Goal: Information Seeking & Learning: Compare options

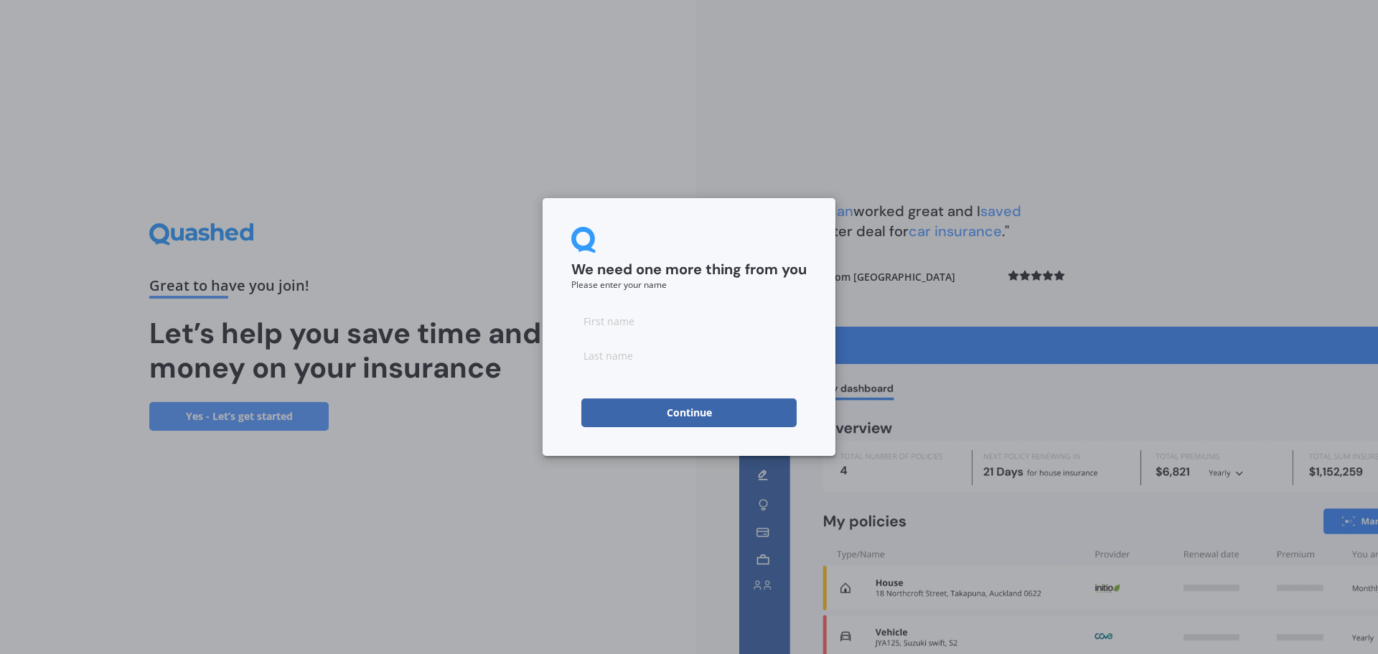
click at [641, 319] on input at bounding box center [688, 320] width 235 height 29
type input "Lindon"
click at [629, 358] on input at bounding box center [688, 355] width 235 height 29
type input "[PERSON_NAME]"
click at [685, 410] on button "Continue" at bounding box center [688, 412] width 215 height 29
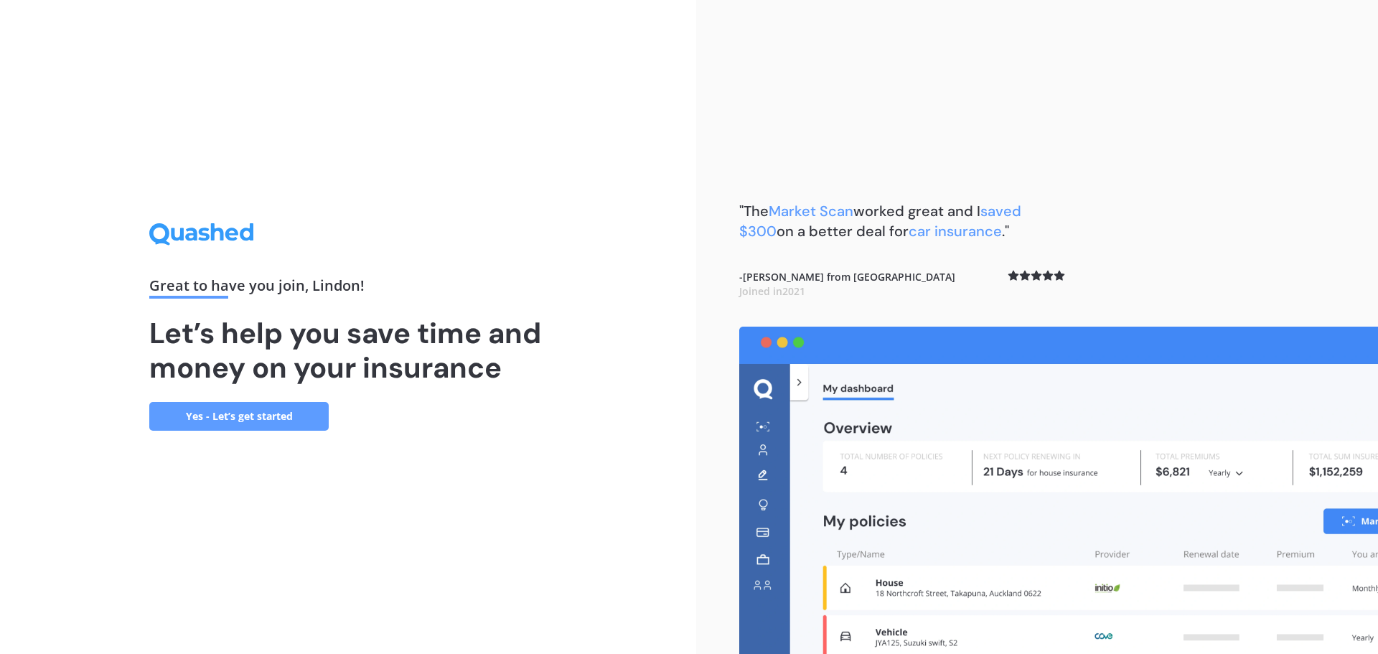
click at [258, 411] on link "Yes - Let’s get started" at bounding box center [238, 416] width 179 height 29
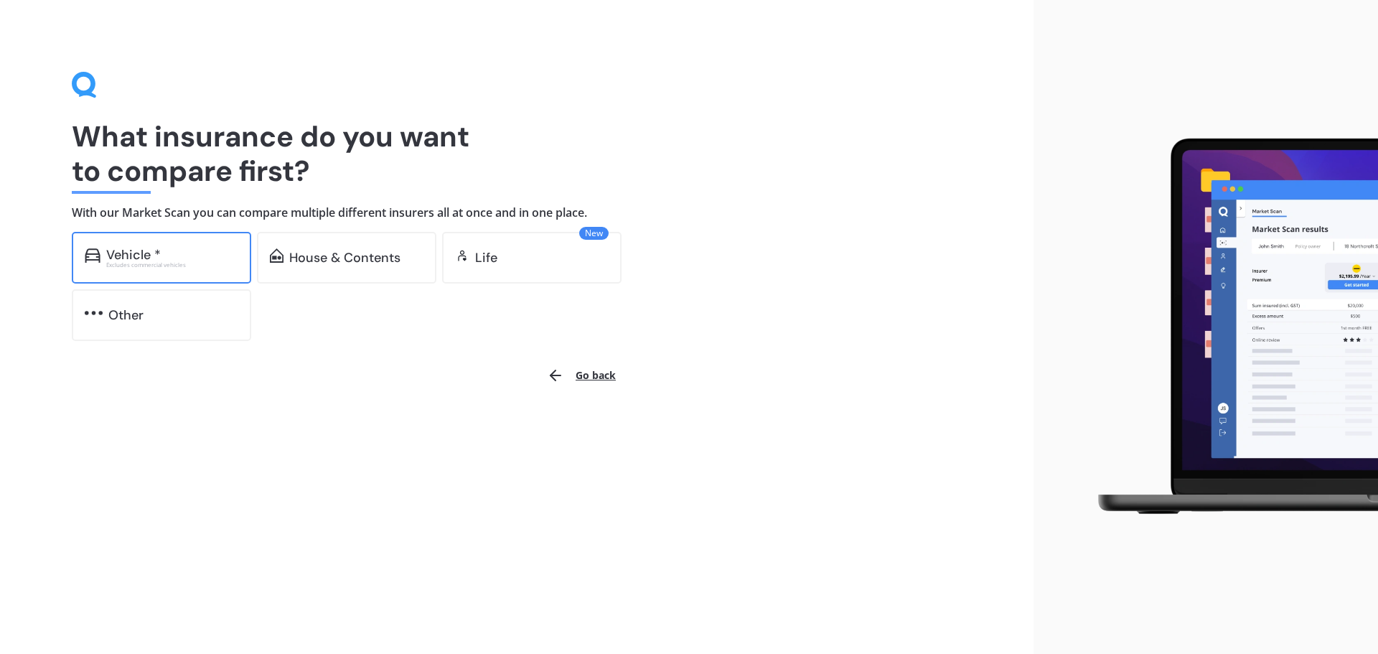
click at [153, 255] on div "Vehicle *" at bounding box center [133, 255] width 55 height 14
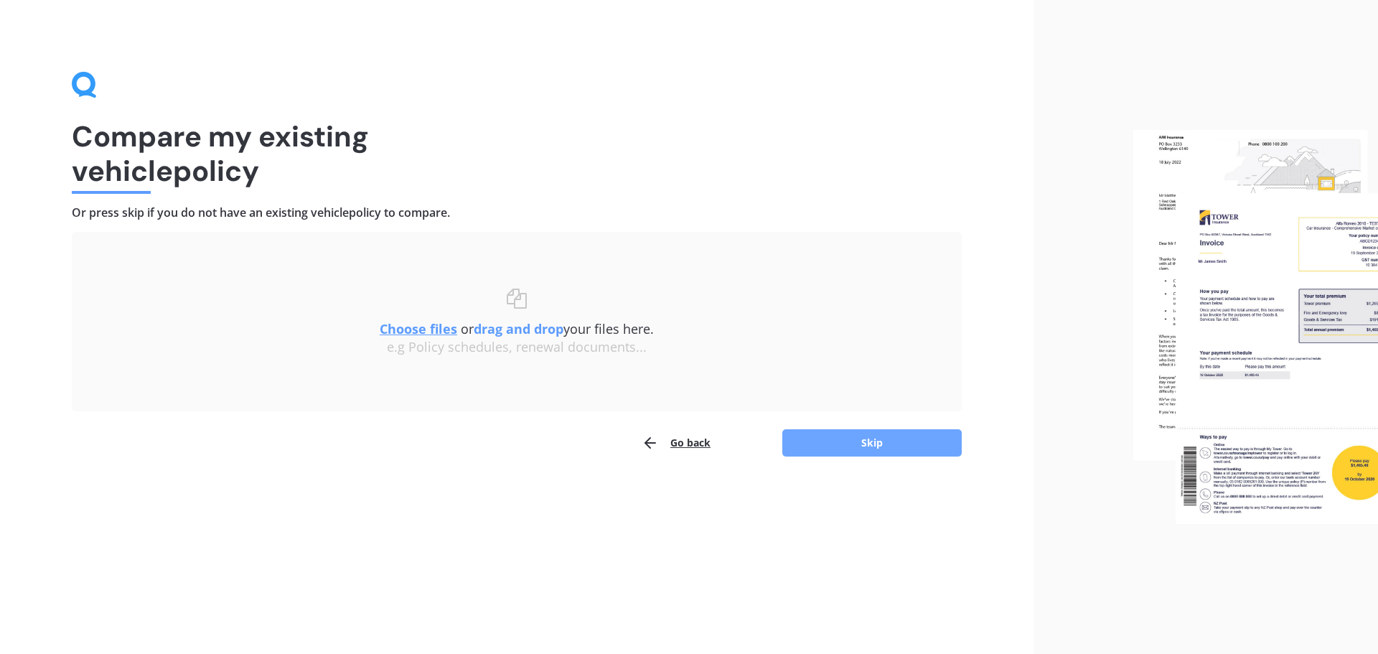
click at [879, 445] on button "Skip" at bounding box center [871, 442] width 179 height 27
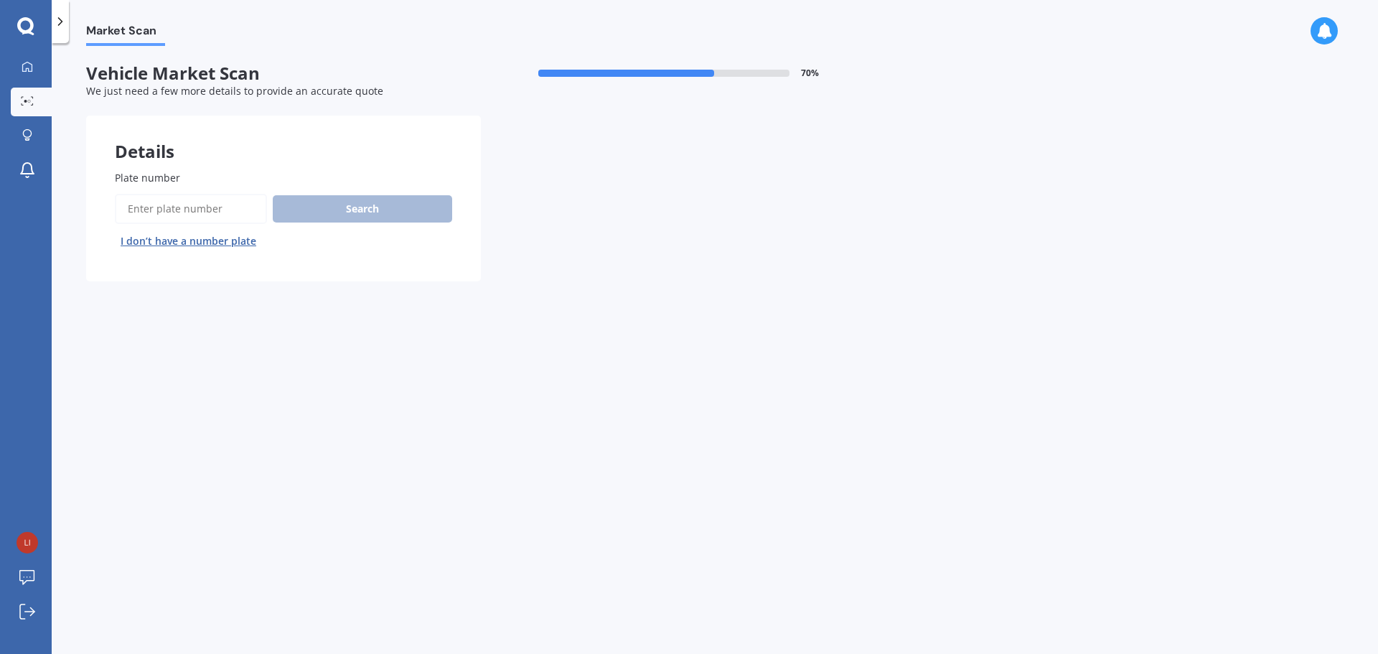
click at [202, 213] on input "Plate number" at bounding box center [191, 209] width 152 height 30
type input "jsf231"
click at [311, 207] on button "Search" at bounding box center [362, 208] width 179 height 27
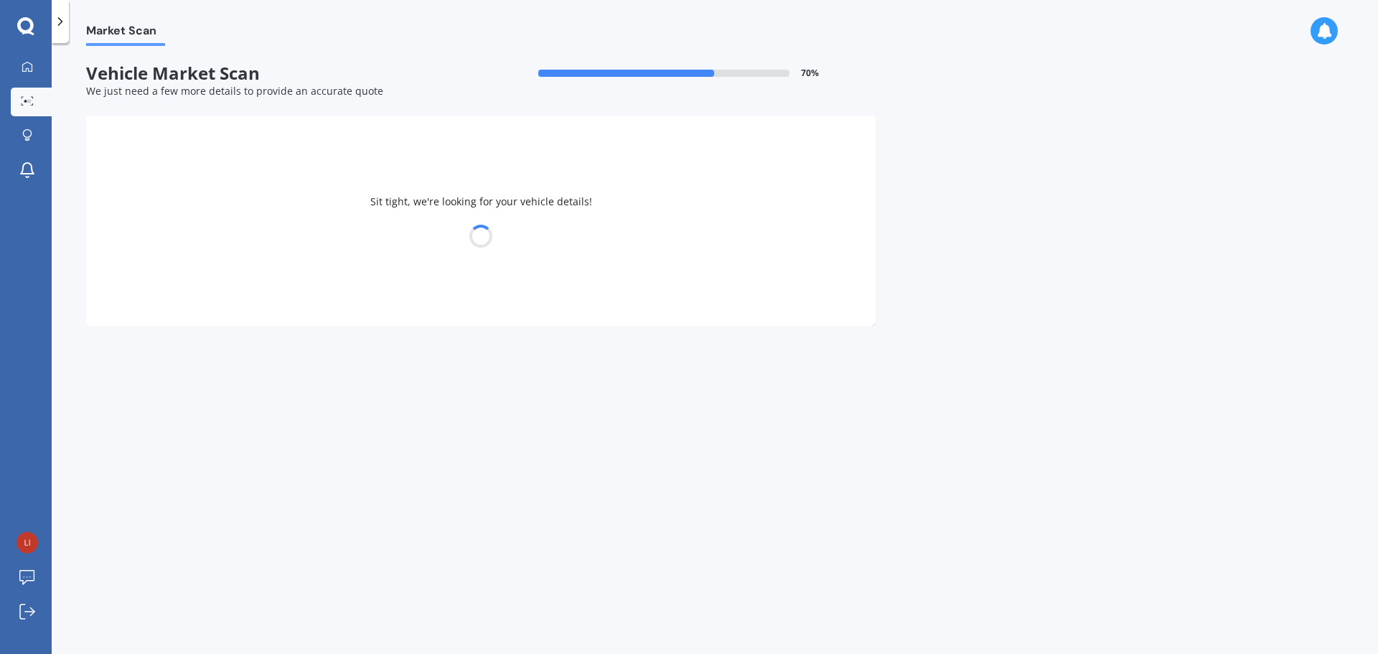
select select "AUDI"
select select "S3"
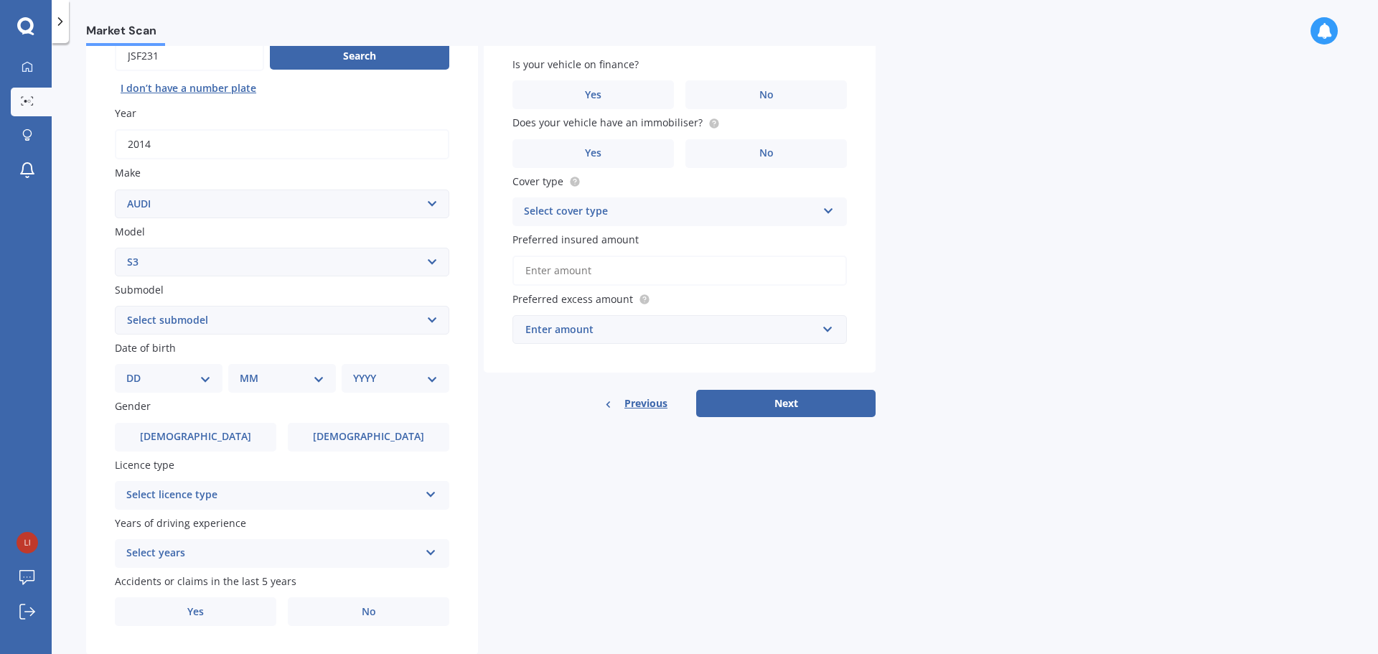
scroll to position [154, 0]
click at [315, 322] on select "Select submodel (All)" at bounding box center [282, 319] width 334 height 29
click at [542, 469] on div "Details Plate number Search I don’t have a number plate Year [DATE] Make Select…" at bounding box center [480, 308] width 789 height 693
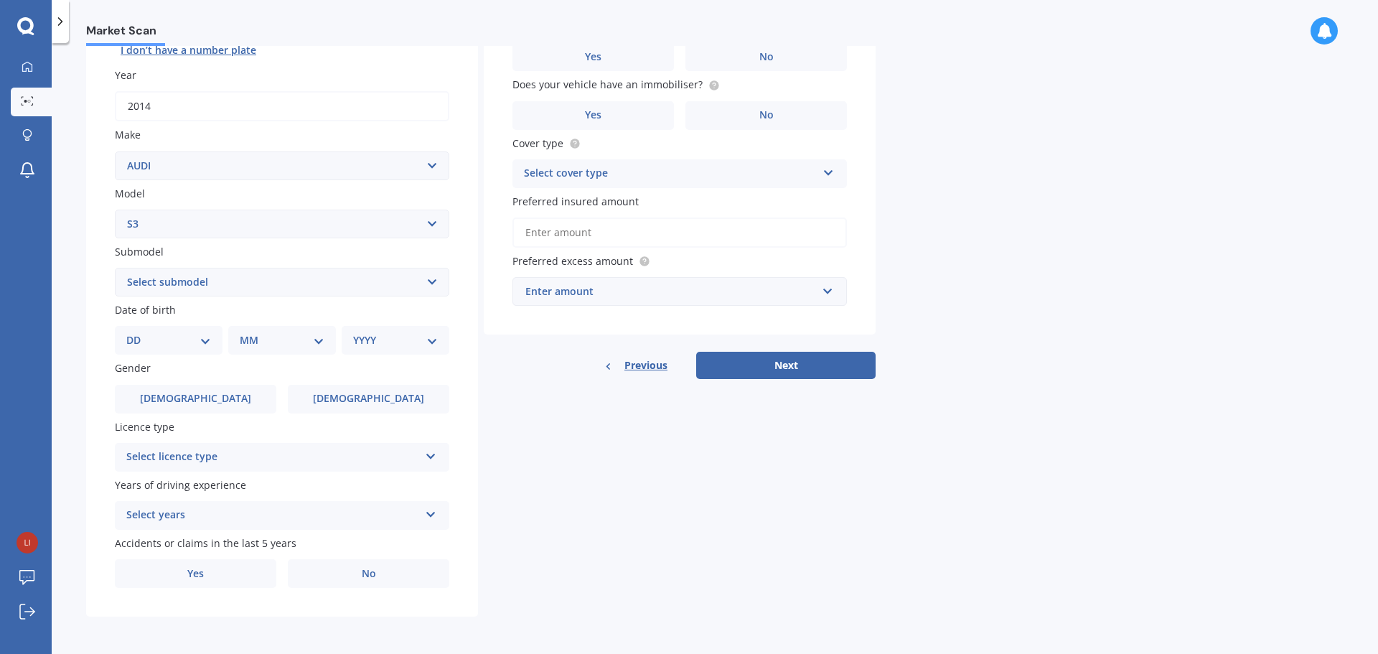
click at [178, 338] on select "DD 01 02 03 04 05 06 07 08 09 10 11 12 13 14 15 16 17 18 19 20 21 22 23 24 25 2…" at bounding box center [168, 340] width 85 height 16
select select "19"
click at [138, 332] on select "DD 01 02 03 04 05 06 07 08 09 10 11 12 13 14 15 16 17 18 19 20 21 22 23 24 25 2…" at bounding box center [168, 340] width 85 height 16
click at [321, 340] on select "MM 01 02 03 04 05 06 07 08 09 10 11 12" at bounding box center [284, 340] width 79 height 16
select select "10"
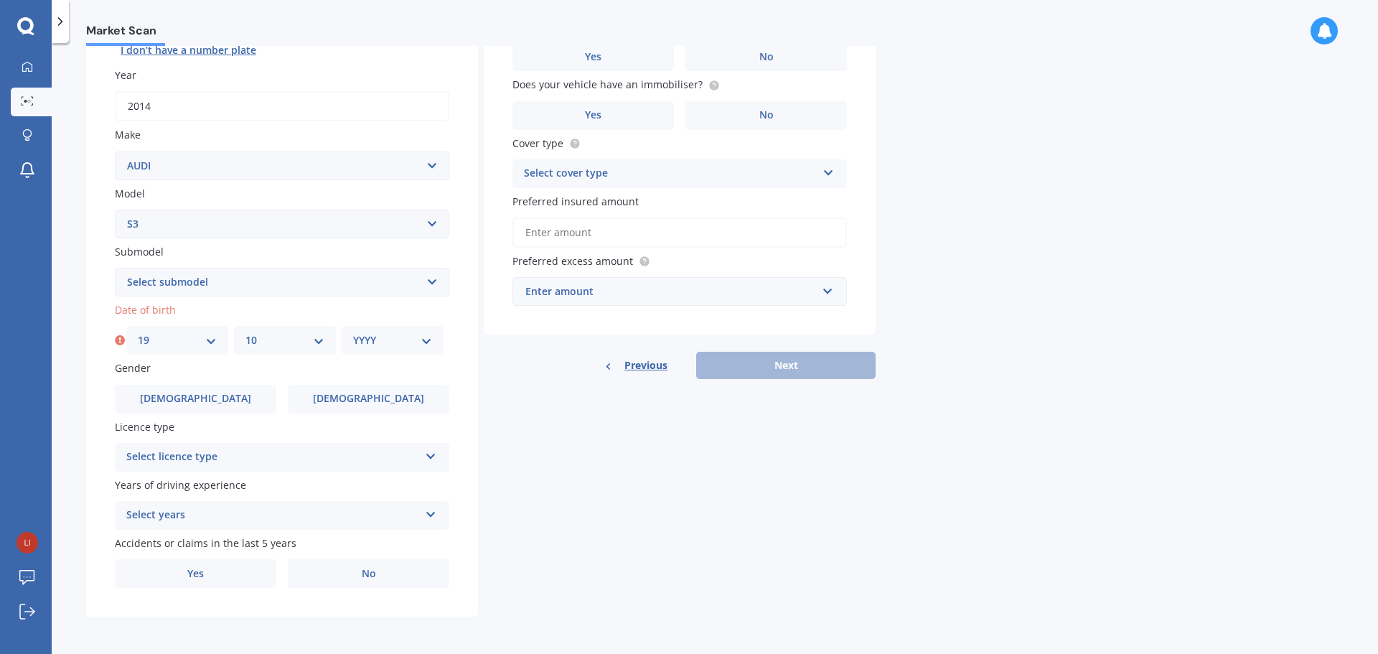
click at [245, 332] on select "MM 01 02 03 04 05 06 07 08 09 10 11 12" at bounding box center [284, 340] width 79 height 16
click at [428, 339] on select "YYYY 2025 2024 2023 2022 2021 2020 2019 2018 2017 2016 2015 2014 2013 2012 2011…" at bounding box center [392, 340] width 79 height 16
select select "1981"
click at [353, 332] on select "YYYY 2025 2024 2023 2022 2021 2020 2019 2018 2017 2016 2015 2014 2013 2012 2011…" at bounding box center [392, 340] width 79 height 16
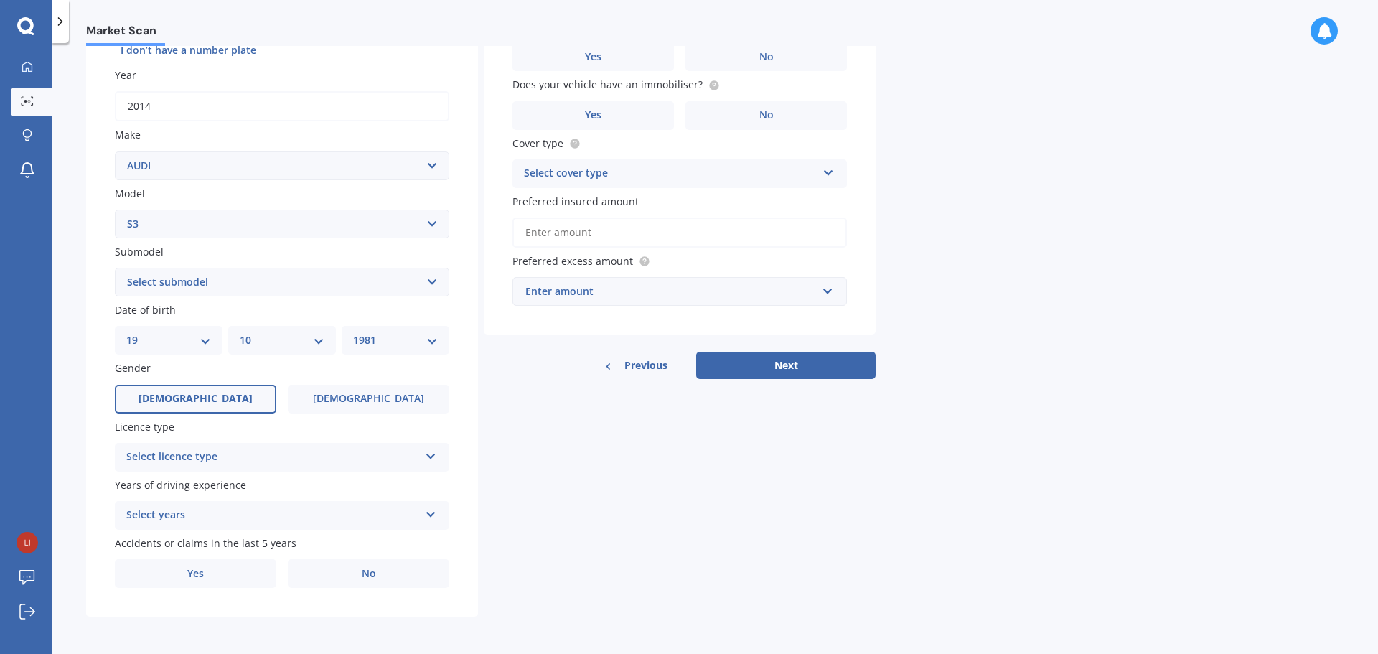
click at [186, 400] on span "[DEMOGRAPHIC_DATA]" at bounding box center [196, 399] width 114 height 12
click at [0, 0] on input "[DEMOGRAPHIC_DATA]" at bounding box center [0, 0] width 0 height 0
click at [369, 457] on div "Select licence type" at bounding box center [272, 457] width 293 height 17
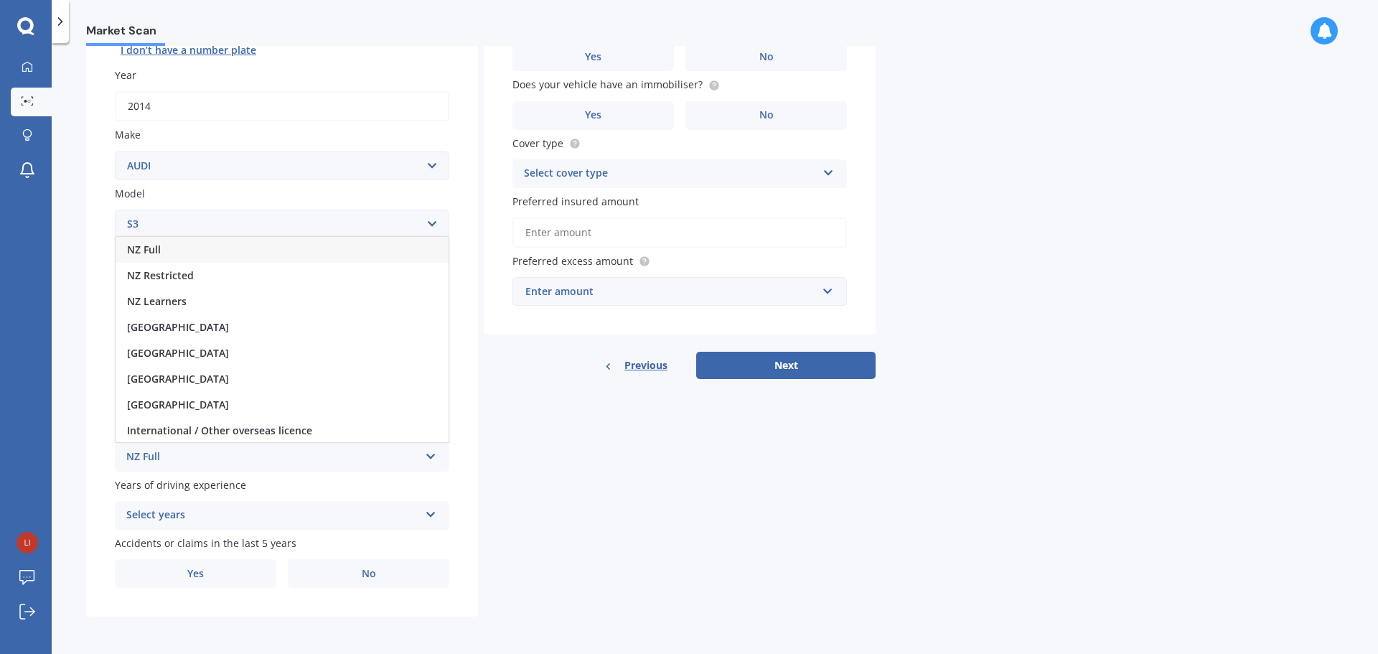
click at [310, 250] on div "NZ Full" at bounding box center [282, 250] width 333 height 26
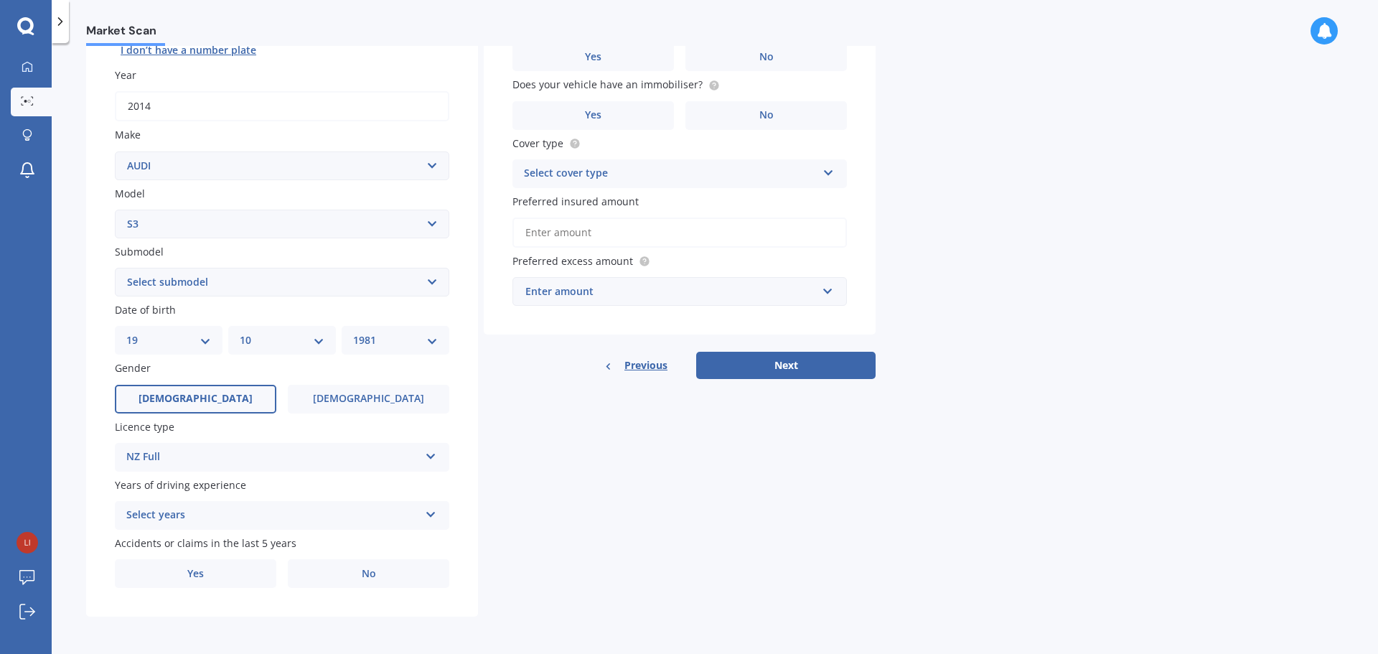
click at [558, 486] on div "Details Plate number Search I don’t have a number plate Year [DATE] Make Select…" at bounding box center [480, 271] width 789 height 693
click at [367, 511] on div "Select years" at bounding box center [272, 515] width 293 height 17
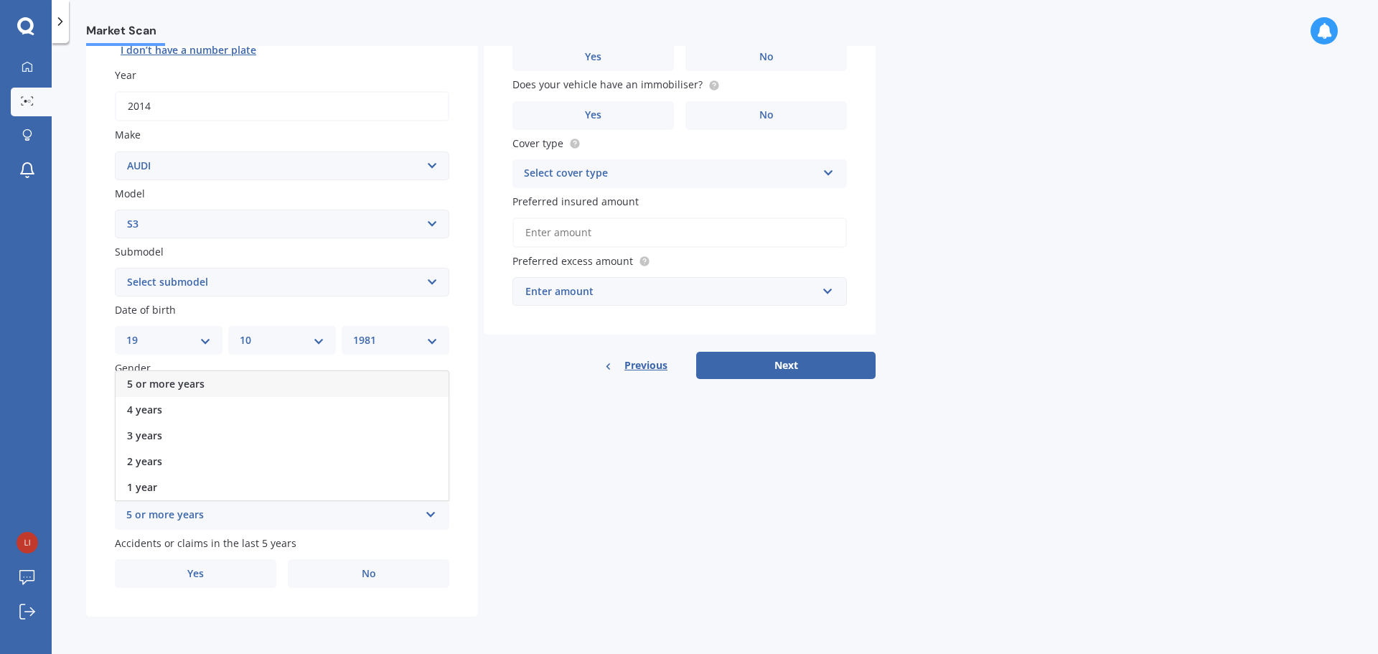
click at [322, 380] on div "5 or more years" at bounding box center [282, 384] width 333 height 26
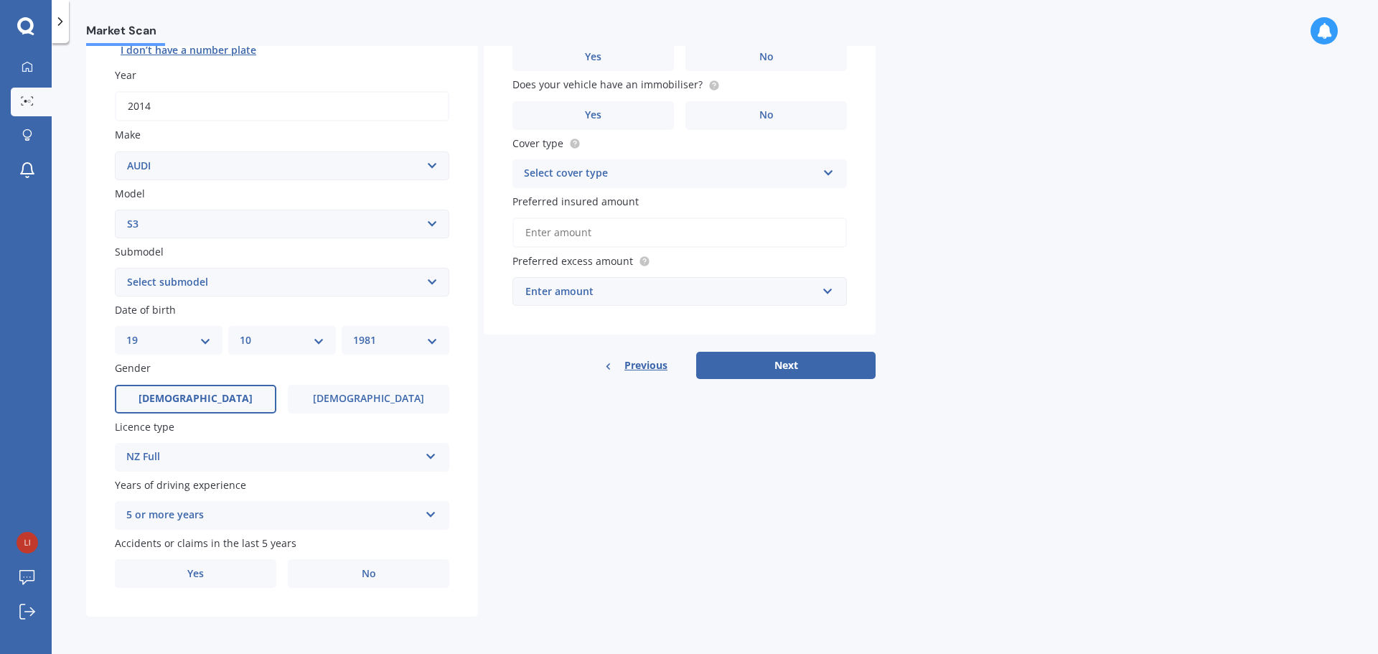
click at [542, 489] on div "Details Plate number Search I don’t have a number plate Year [DATE] Make Select…" at bounding box center [480, 271] width 789 height 693
click at [187, 569] on span "Yes" at bounding box center [195, 574] width 17 height 12
click at [0, 0] on input "Yes" at bounding box center [0, 0] width 0 height 0
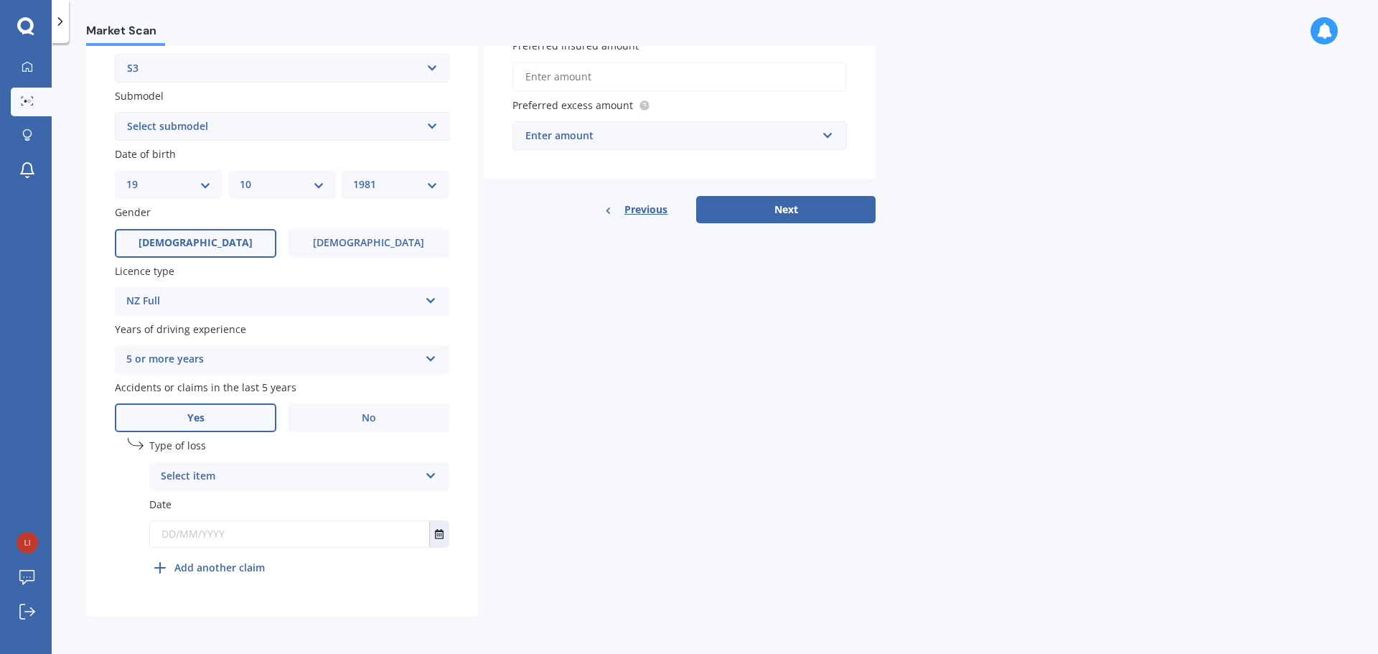
click at [435, 473] on icon at bounding box center [431, 473] width 12 height 10
click at [315, 502] on div "At fault accident" at bounding box center [299, 505] width 299 height 26
click at [437, 533] on icon "Select date" at bounding box center [439, 534] width 9 height 10
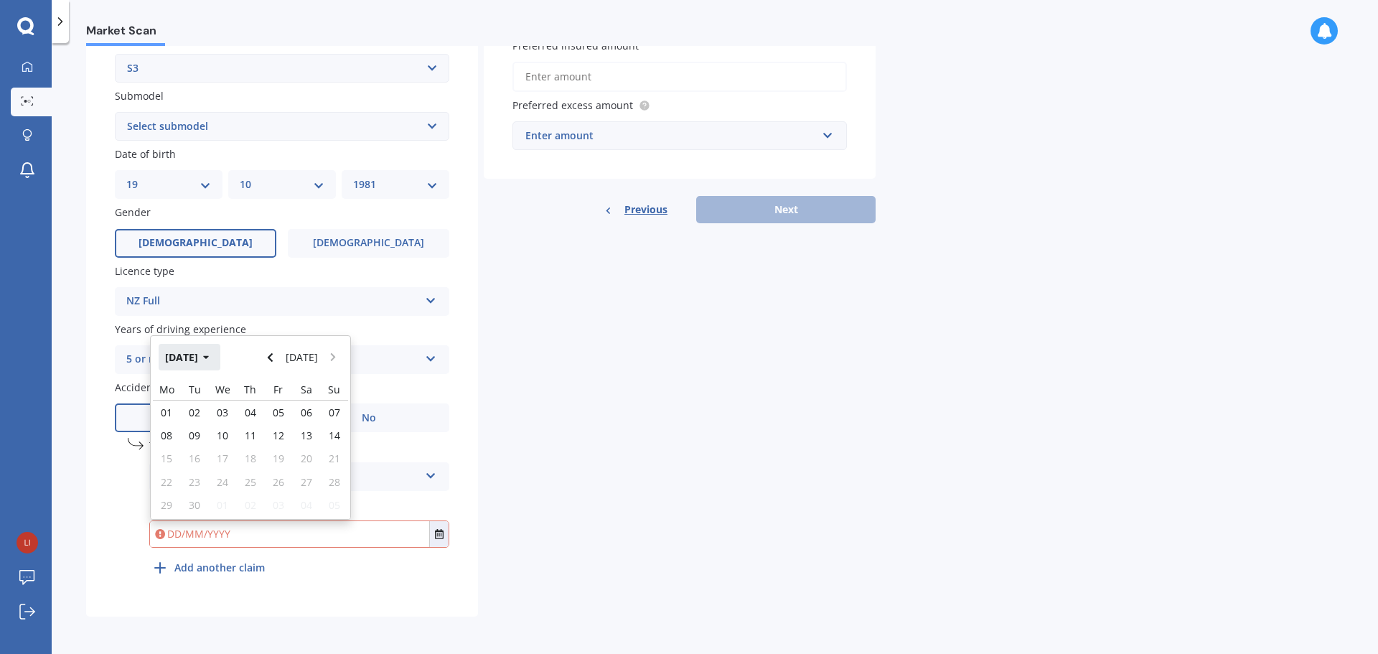
click at [212, 355] on button "[DATE]" at bounding box center [190, 357] width 62 height 26
click at [224, 441] on div "Jun" at bounding box center [226, 448] width 49 height 45
click at [171, 425] on span "02" at bounding box center [166, 426] width 11 height 14
type input "[DATE]"
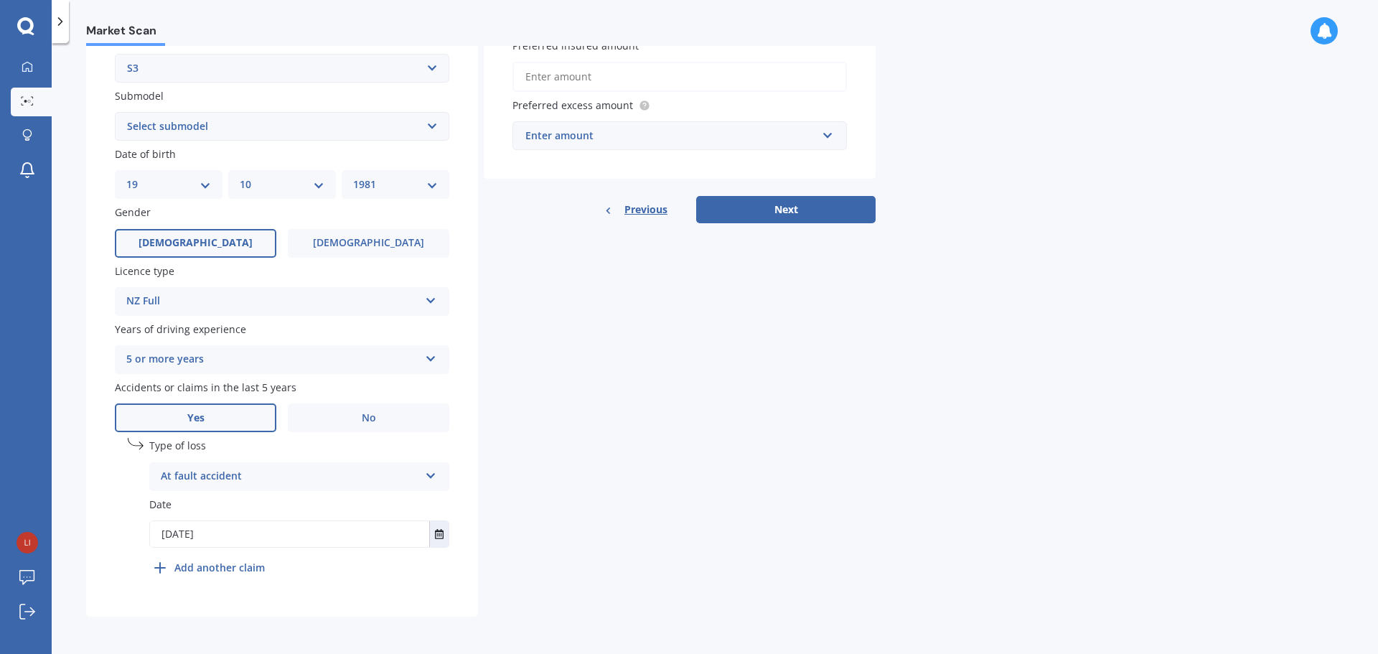
click at [547, 503] on div "Details Plate number Search I don’t have a number plate Year [DATE] Make Select…" at bounding box center [480, 193] width 789 height 848
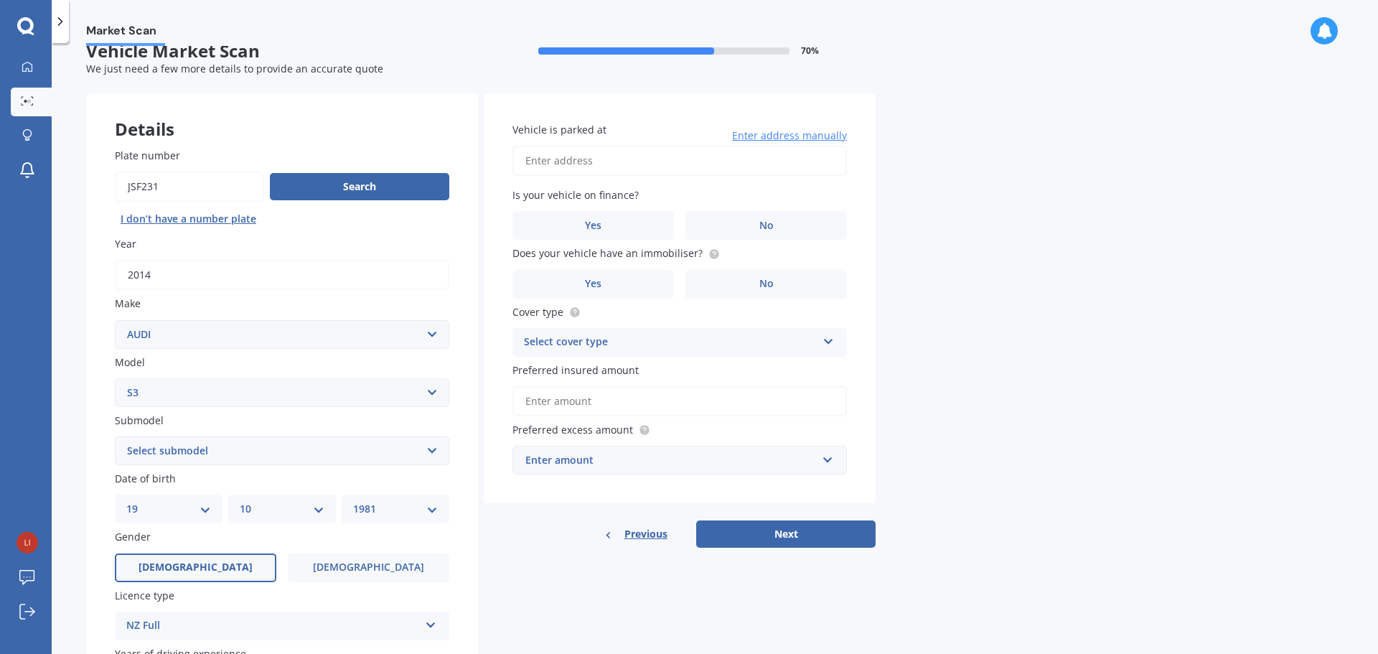
scroll to position [0, 0]
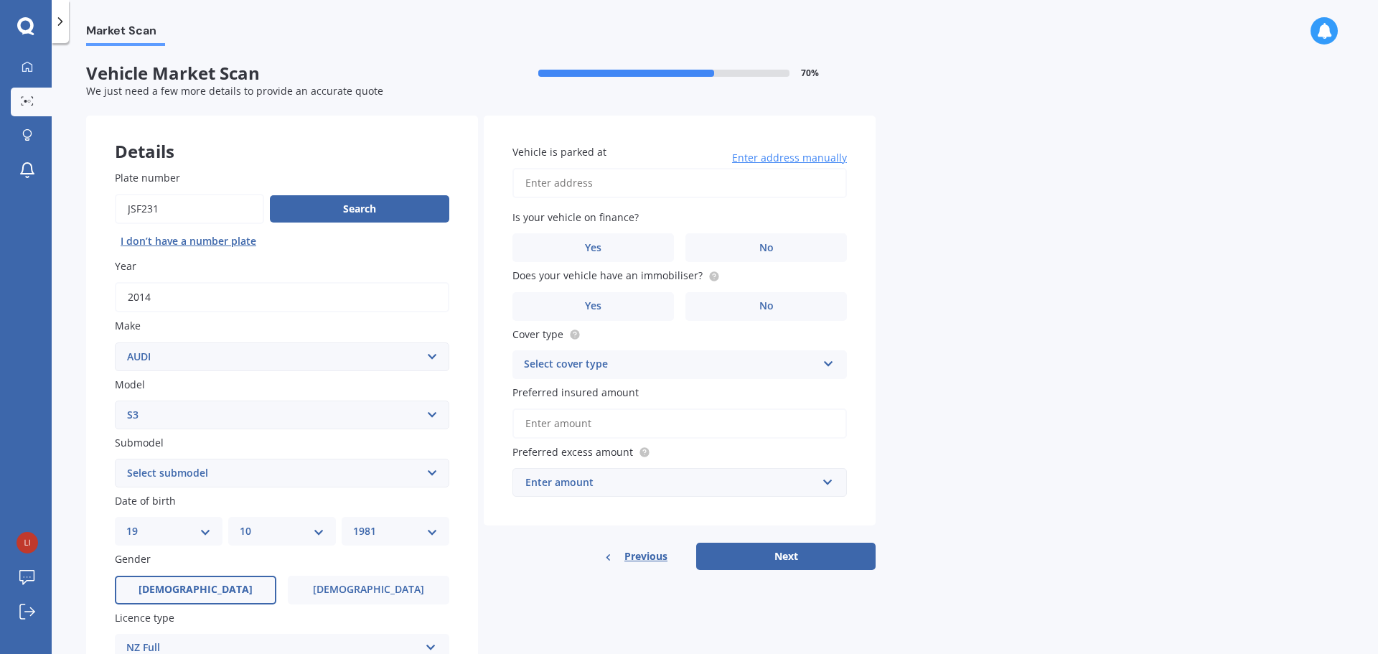
click at [632, 187] on input "Vehicle is parked at" at bounding box center [679, 183] width 334 height 30
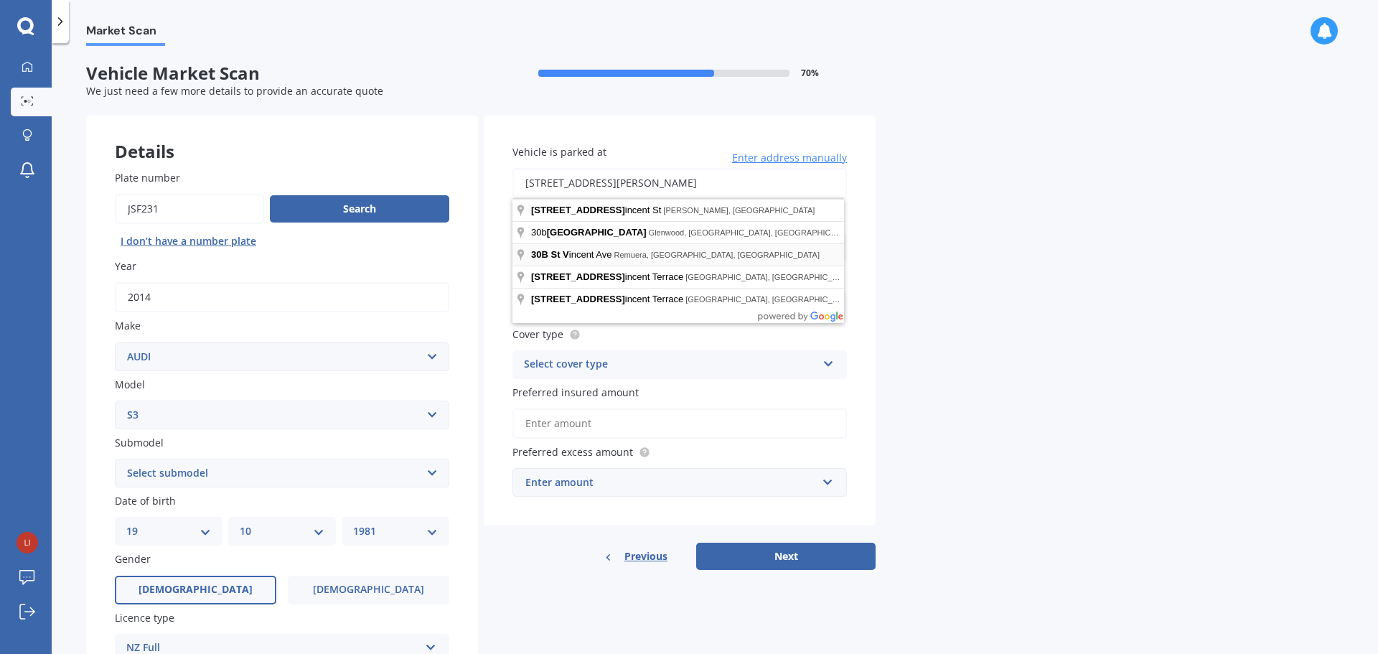
type input "[STREET_ADDRESS][PERSON_NAME]"
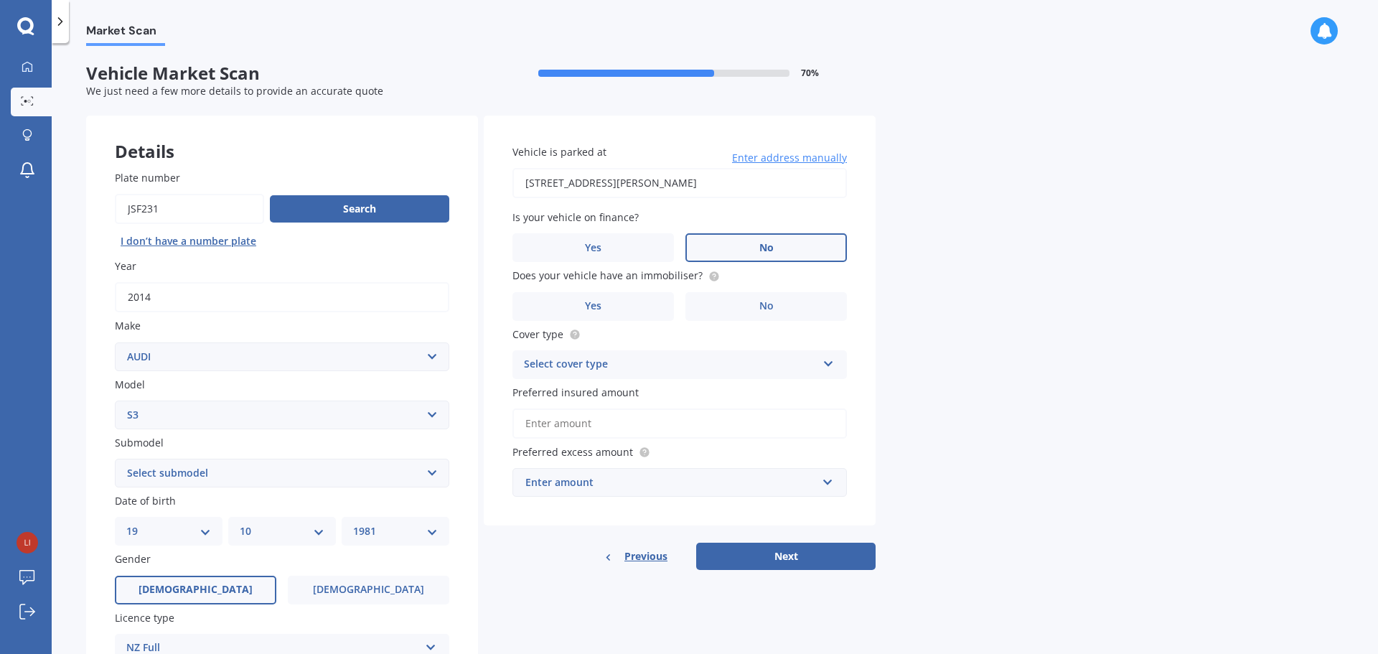
click at [741, 244] on label "No" at bounding box center [765, 247] width 161 height 29
click at [0, 0] on input "No" at bounding box center [0, 0] width 0 height 0
click at [616, 303] on label "Yes" at bounding box center [592, 306] width 161 height 29
click at [0, 0] on input "Yes" at bounding box center [0, 0] width 0 height 0
click at [680, 358] on div "Select cover type" at bounding box center [670, 364] width 293 height 17
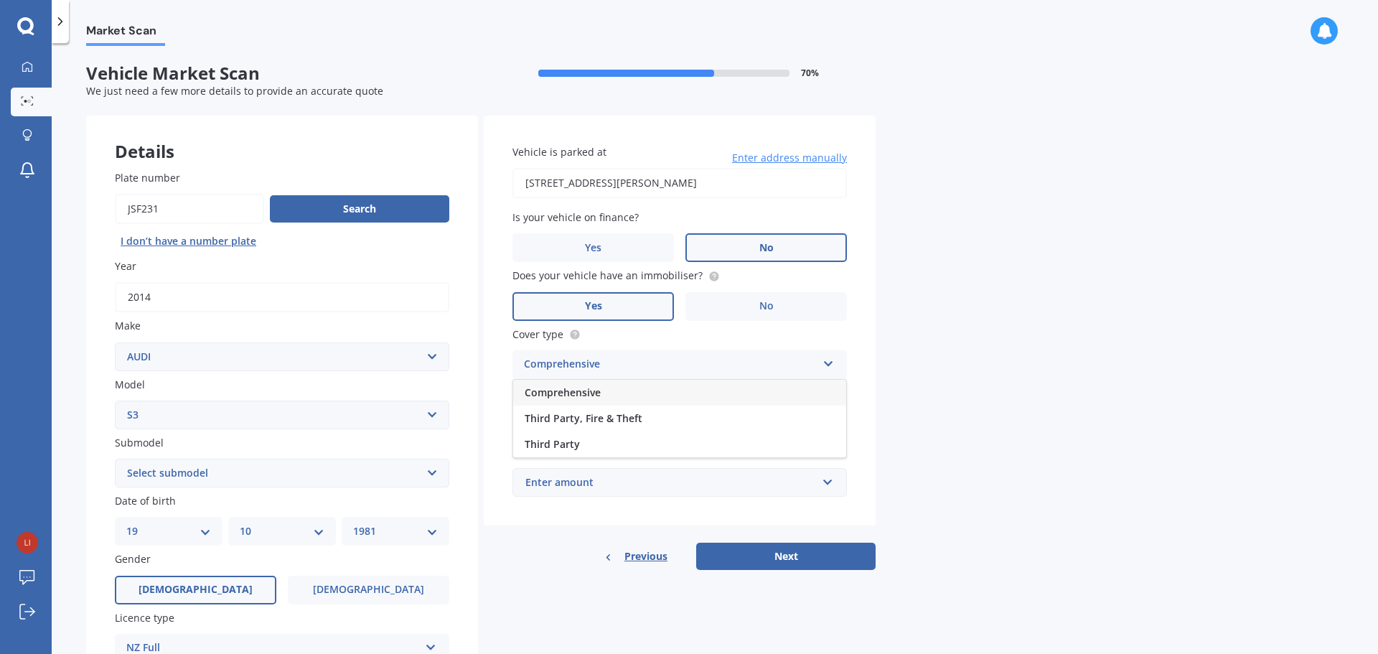
click at [664, 393] on div "Comprehensive" at bounding box center [679, 393] width 333 height 26
click at [595, 422] on input "Preferred insured amount" at bounding box center [679, 423] width 334 height 30
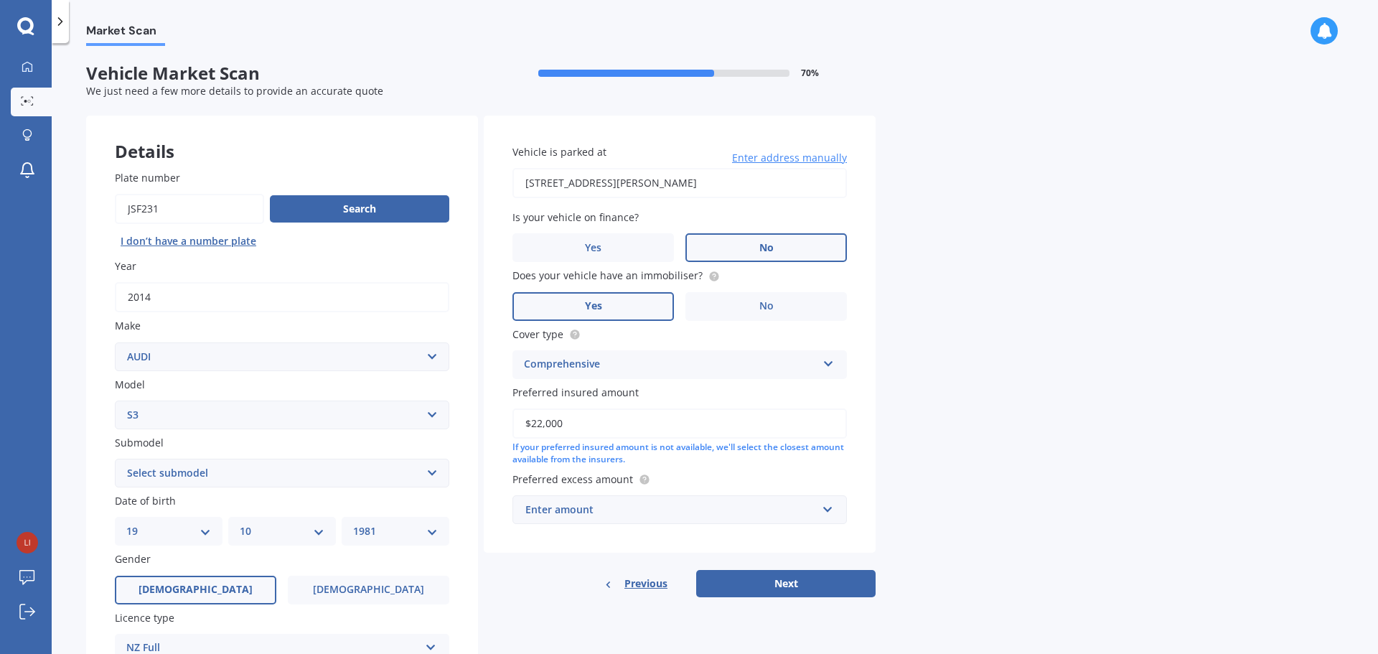
type input "$22,000"
click at [826, 514] on input "text" at bounding box center [675, 509] width 322 height 27
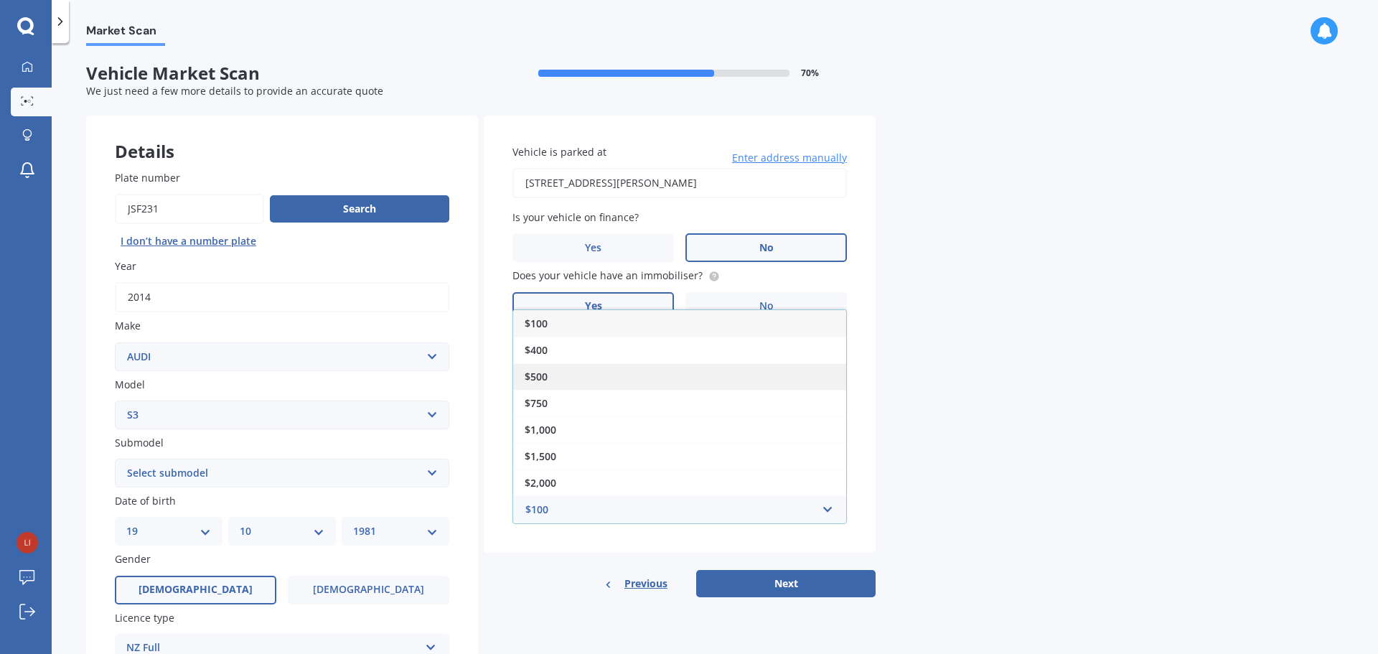
click at [680, 380] on div "$500" at bounding box center [679, 376] width 333 height 27
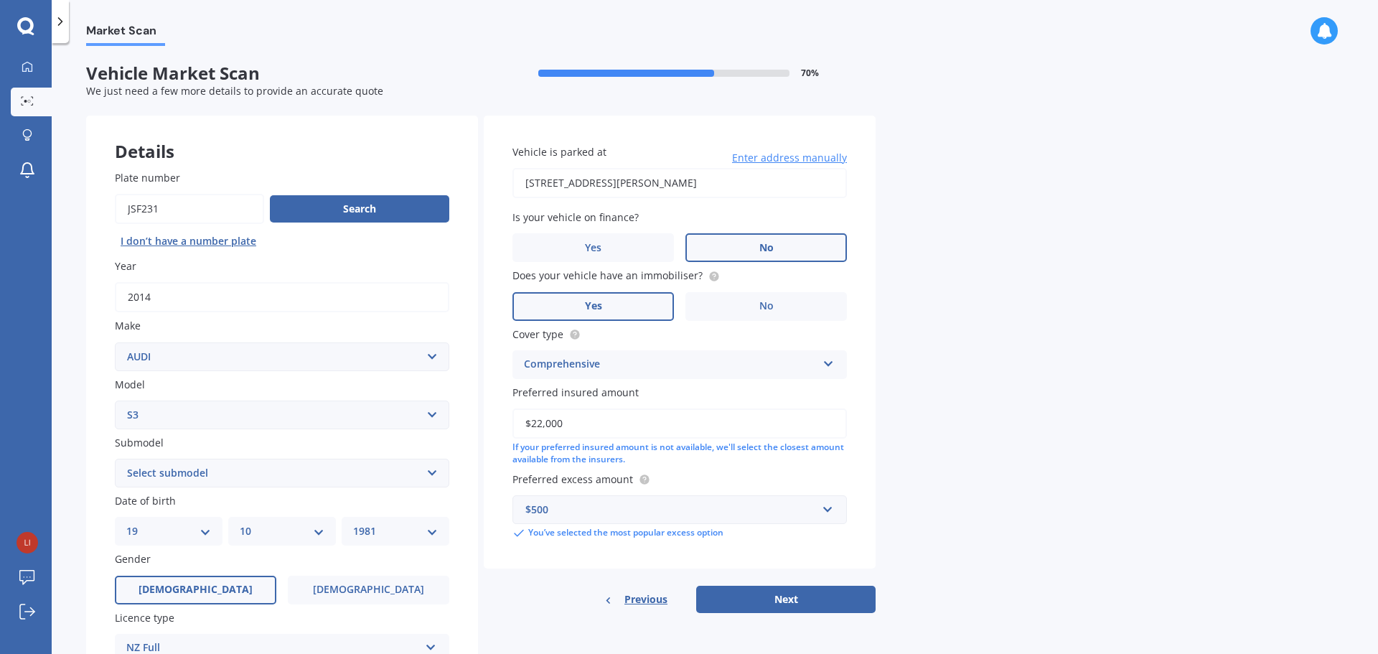
click at [950, 487] on div "Market Scan Vehicle Market Scan 70 % We just need a few more details to provide…" at bounding box center [715, 351] width 1326 height 611
click at [799, 596] on button "Next" at bounding box center [785, 599] width 179 height 27
click at [426, 474] on select "Select submodel (All)" at bounding box center [282, 473] width 334 height 29
select select "(ALL)"
click at [115, 459] on select "Select submodel (All)" at bounding box center [282, 473] width 334 height 29
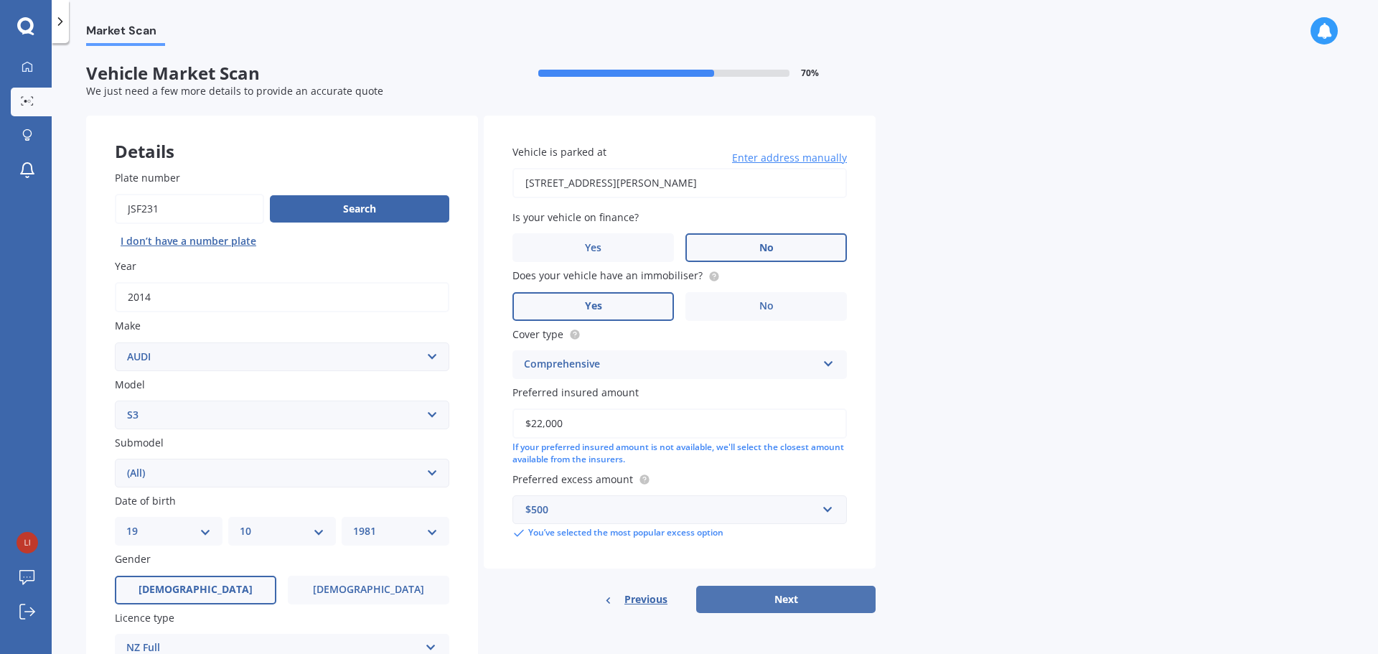
click at [759, 599] on button "Next" at bounding box center [785, 599] width 179 height 27
select select "19"
select select "10"
select select "1981"
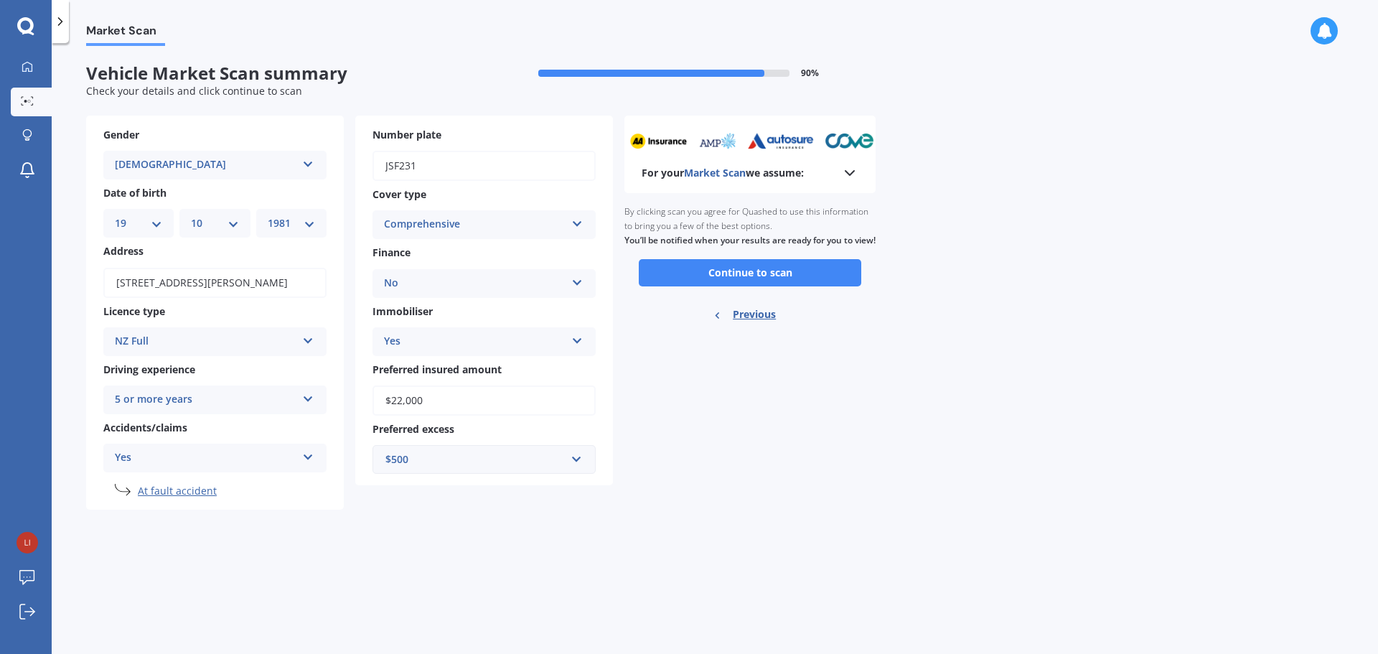
click at [785, 473] on div "For your Market Scan we assume: Ready to go By clicking scan you agree for Quas…" at bounding box center [749, 313] width 251 height 395
click at [746, 283] on button "Continue to scan" at bounding box center [750, 272] width 222 height 27
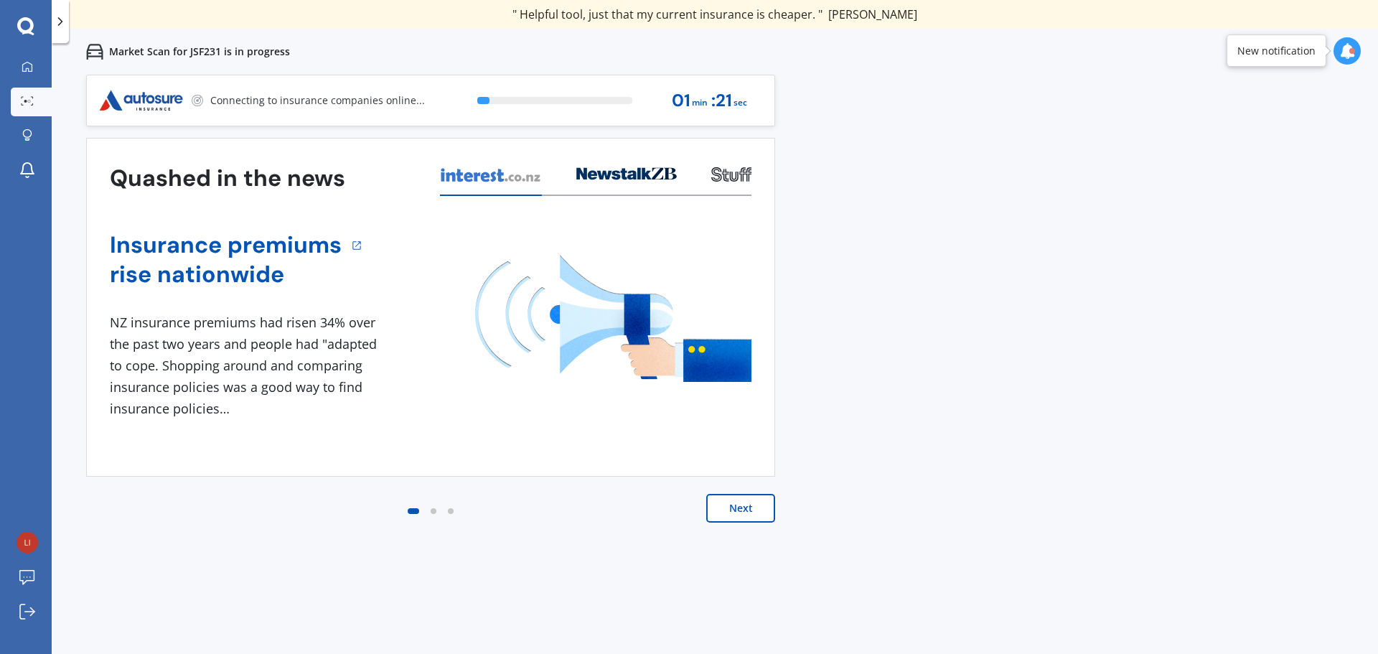
click at [746, 509] on button "Next" at bounding box center [740, 508] width 69 height 29
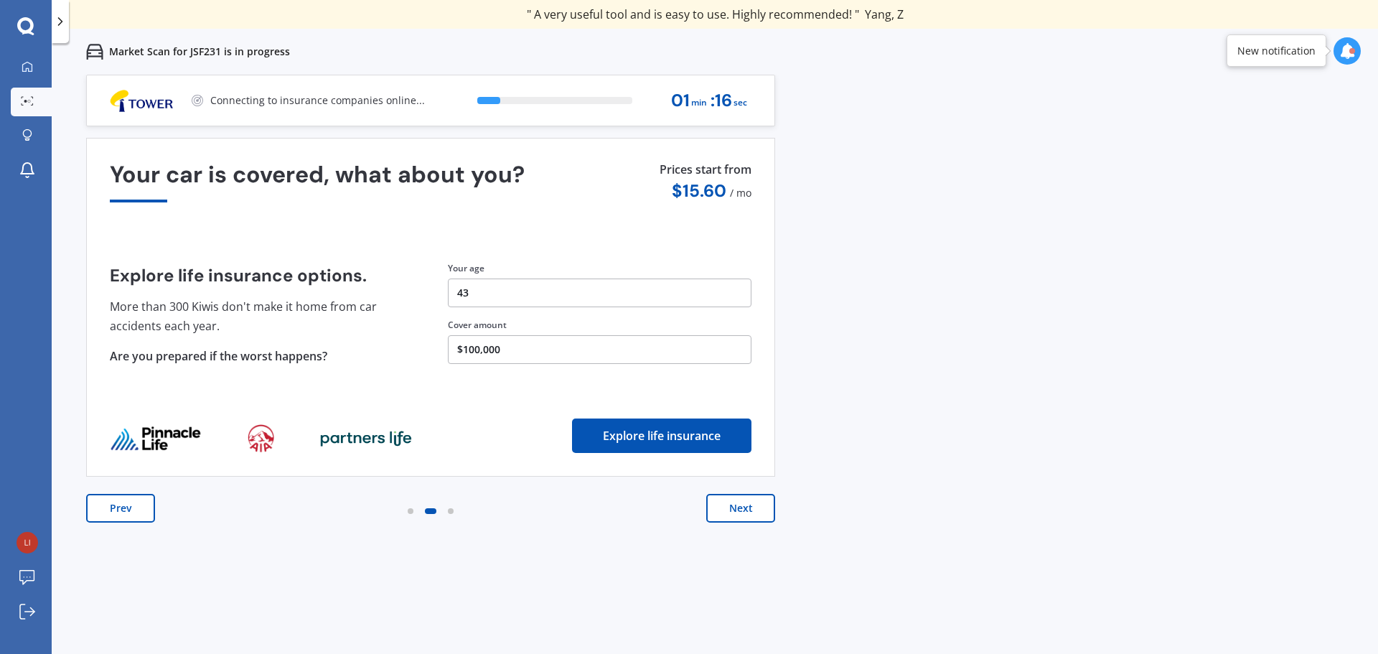
click at [746, 509] on button "Next" at bounding box center [740, 508] width 69 height 29
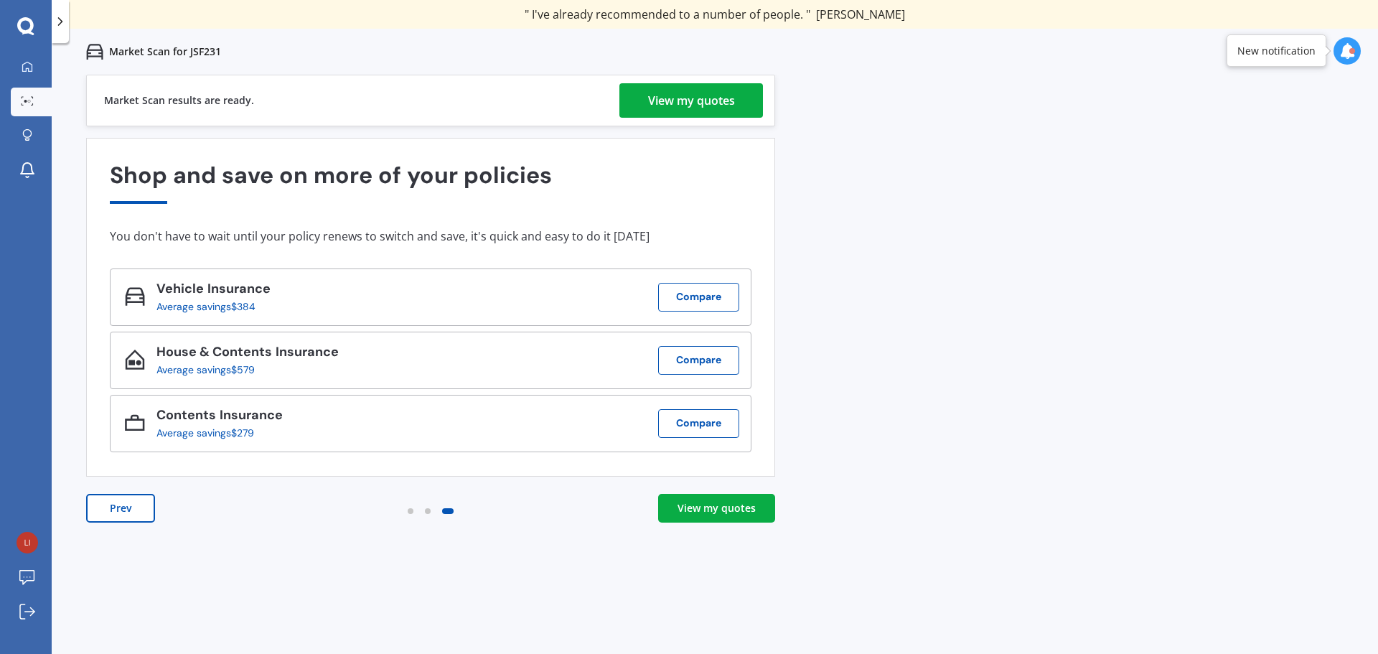
click at [726, 510] on div "View my quotes" at bounding box center [717, 508] width 78 height 14
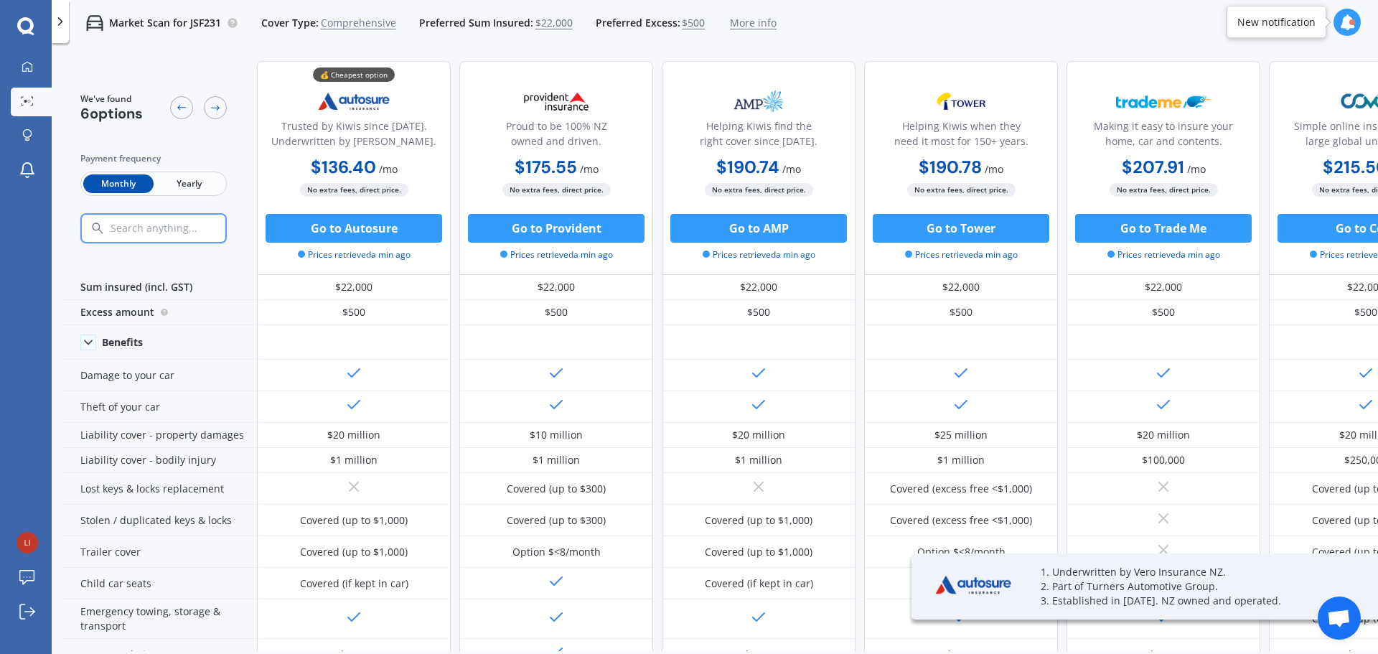
click at [192, 182] on span "Yearly" at bounding box center [189, 183] width 70 height 19
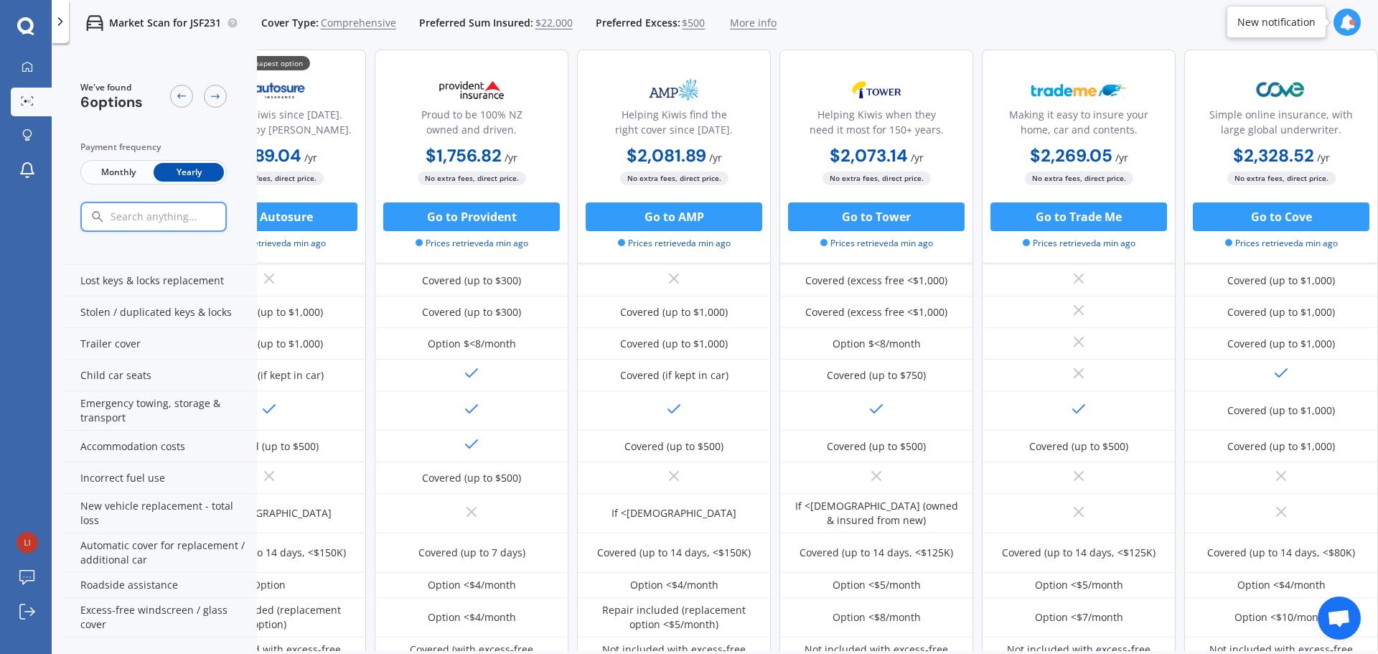
scroll to position [208, 0]
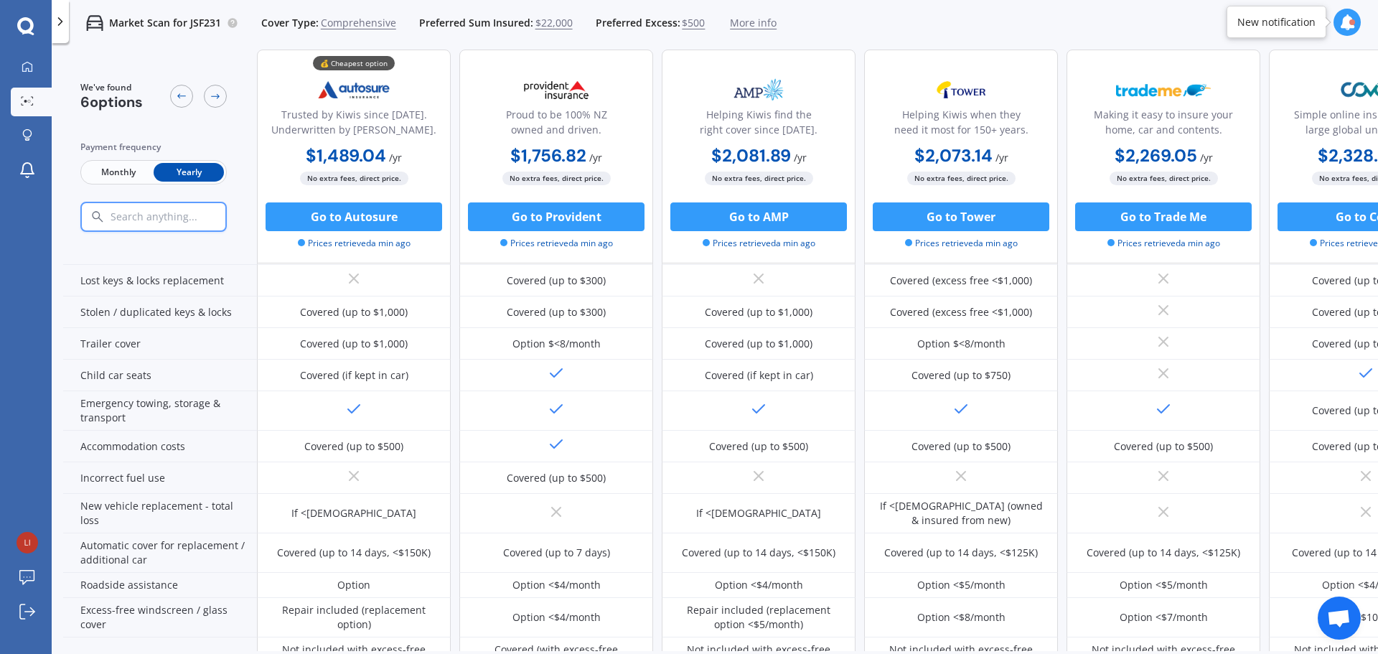
click at [64, 22] on icon at bounding box center [60, 21] width 14 height 14
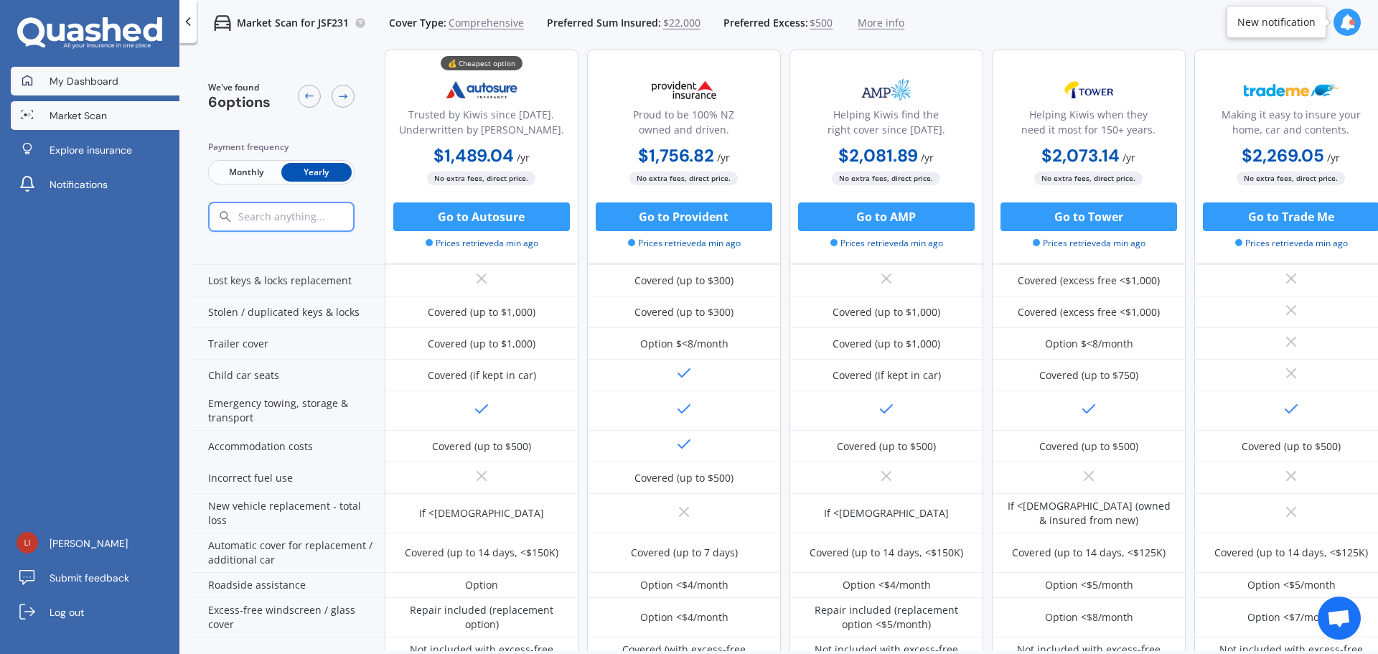
click at [71, 83] on span "My Dashboard" at bounding box center [84, 81] width 69 height 14
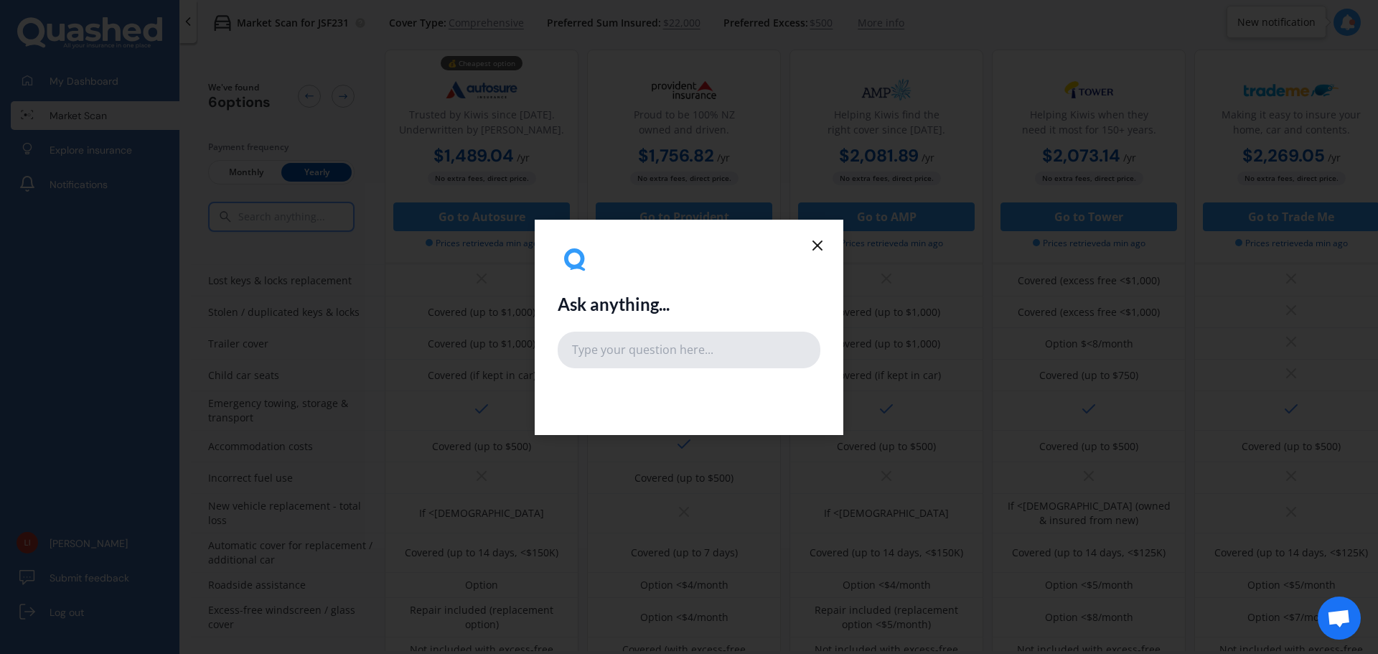
click at [602, 351] on input "text" at bounding box center [689, 350] width 263 height 36
click at [817, 243] on icon at bounding box center [817, 245] width 17 height 17
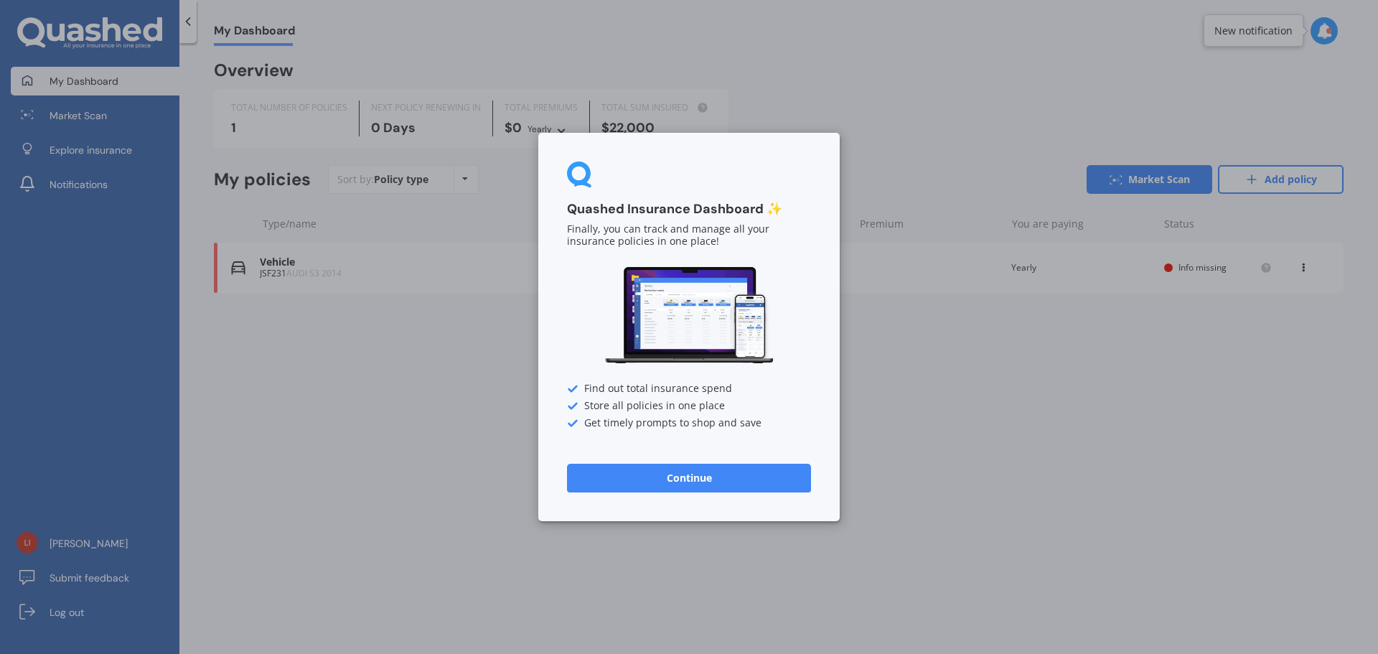
click at [609, 478] on button "Continue" at bounding box center [689, 478] width 244 height 29
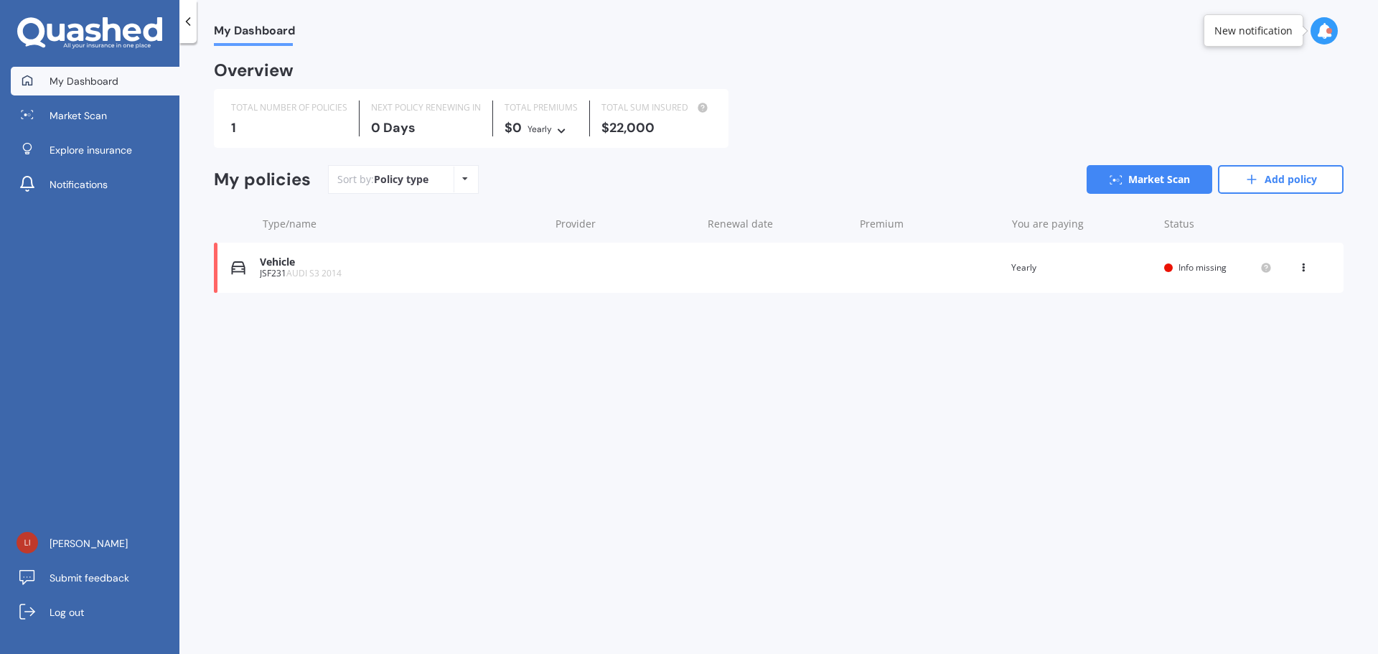
click at [1308, 263] on icon at bounding box center [1303, 265] width 10 height 9
click at [63, 35] on icon at bounding box center [56, 32] width 18 height 17
click at [1303, 268] on icon at bounding box center [1303, 265] width 10 height 9
click at [1270, 327] on div "Delete" at bounding box center [1272, 323] width 142 height 29
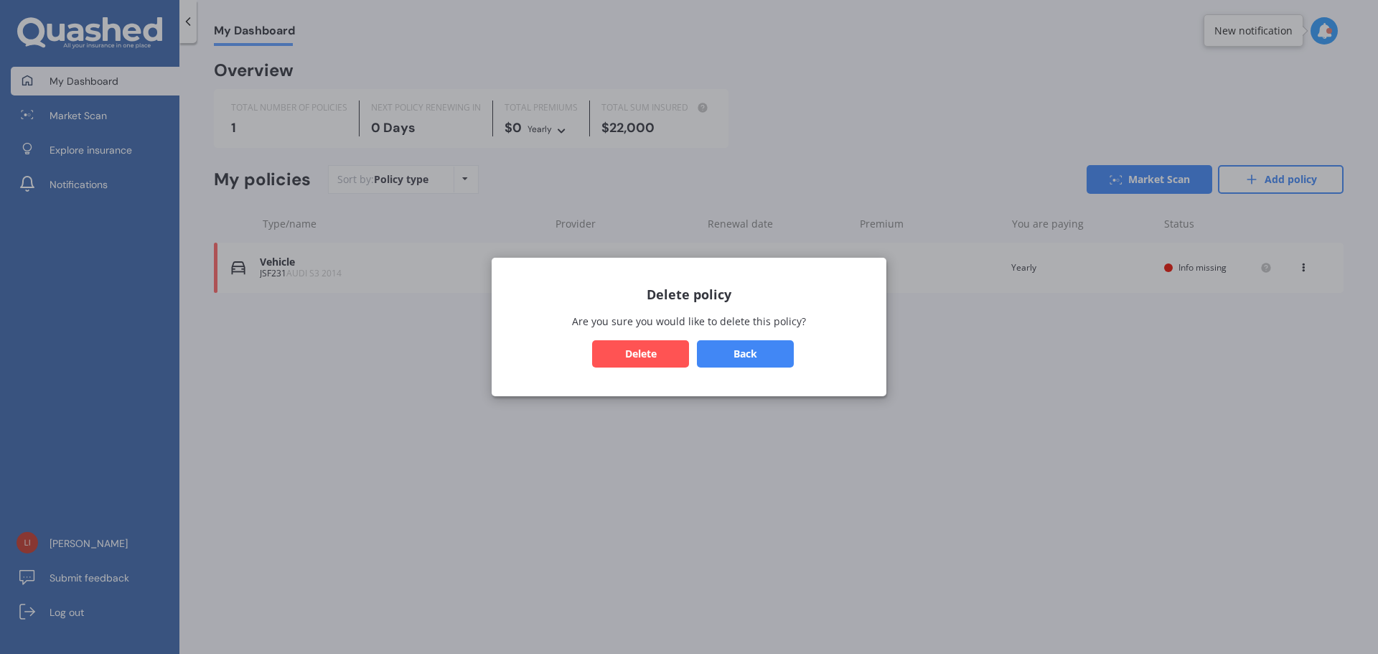
click at [653, 351] on button "Delete" at bounding box center [640, 353] width 97 height 27
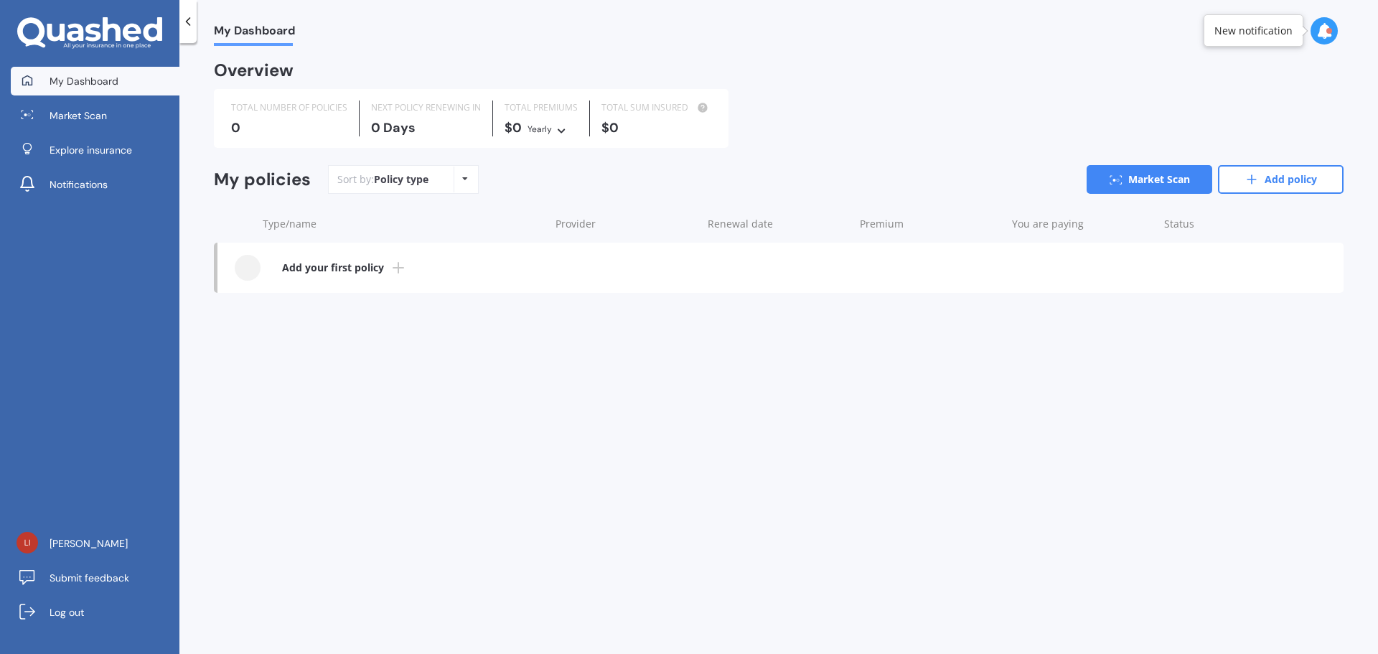
click at [395, 268] on line at bounding box center [398, 268] width 10 height 0
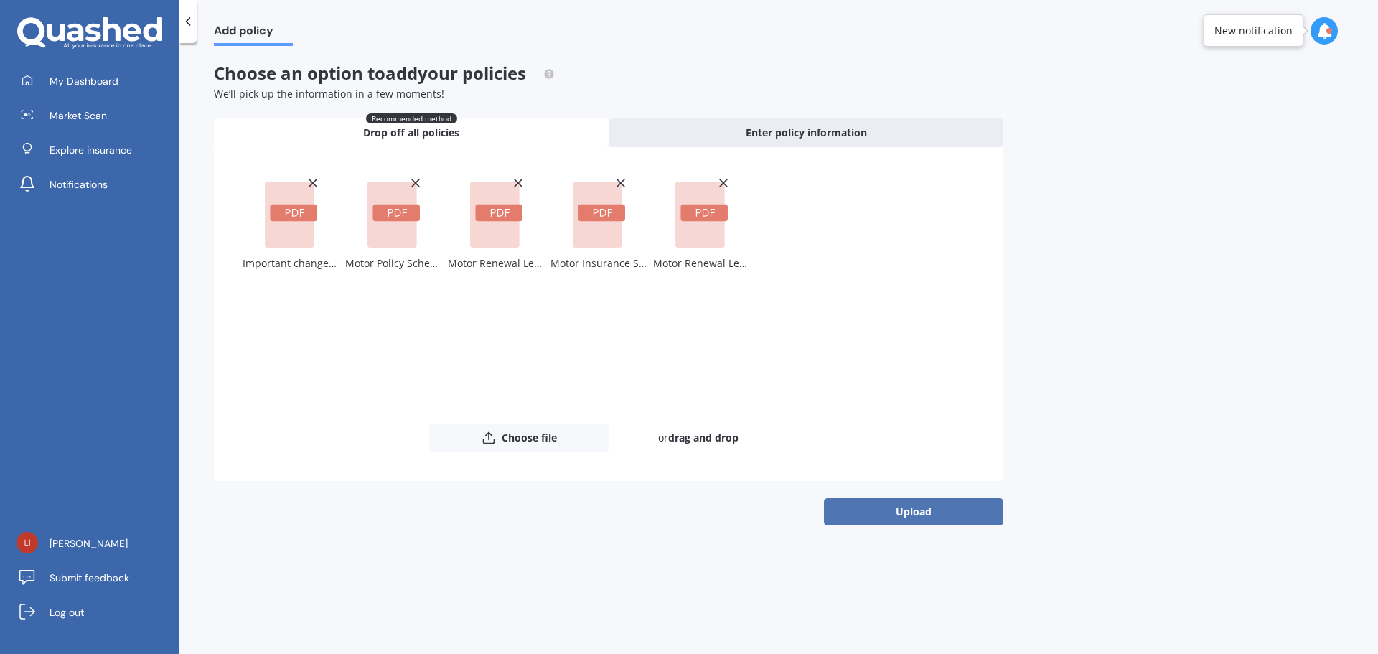
click at [863, 509] on button "Upload" at bounding box center [913, 511] width 179 height 27
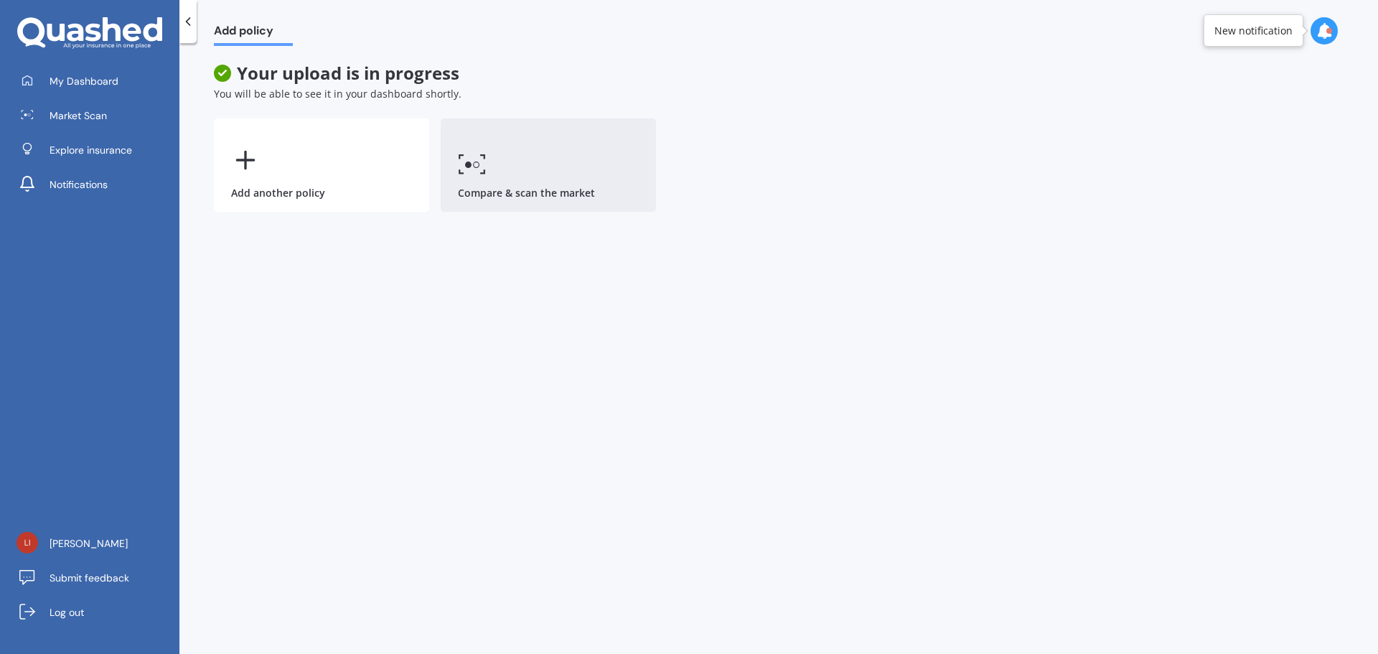
click at [557, 158] on link "Compare & scan the market" at bounding box center [548, 164] width 215 height 93
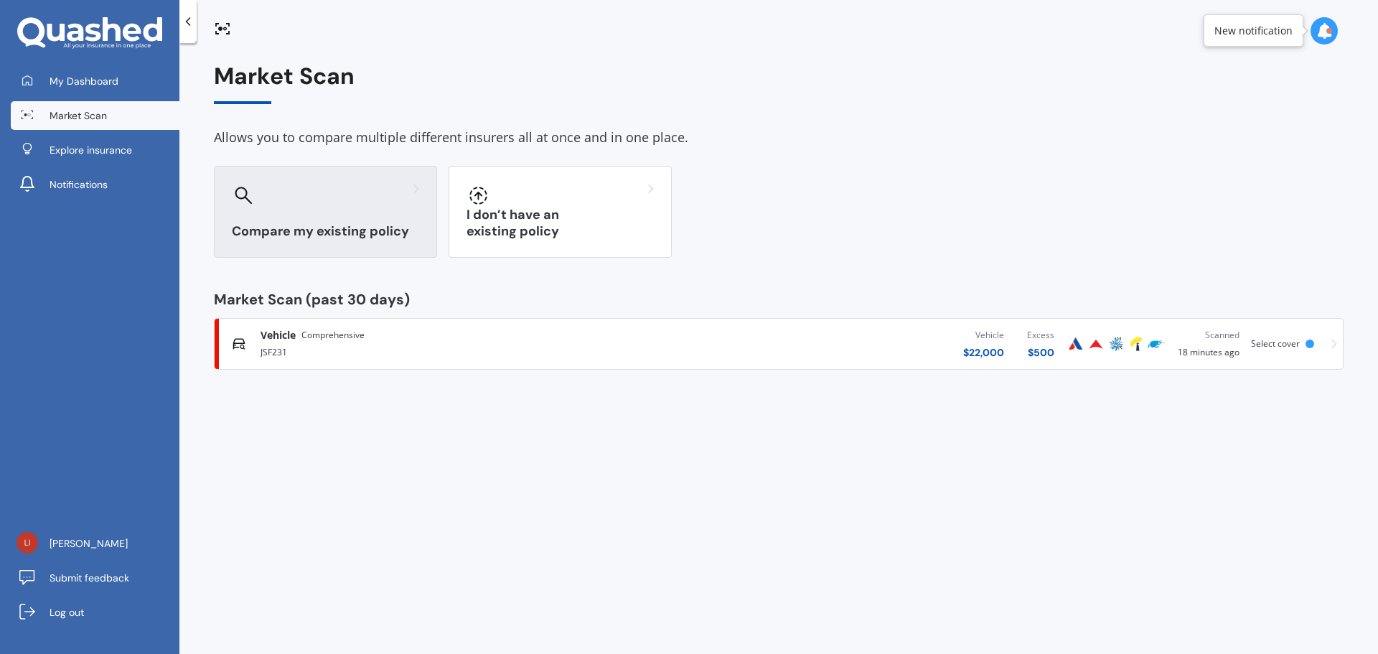
click at [314, 202] on div at bounding box center [325, 195] width 187 height 23
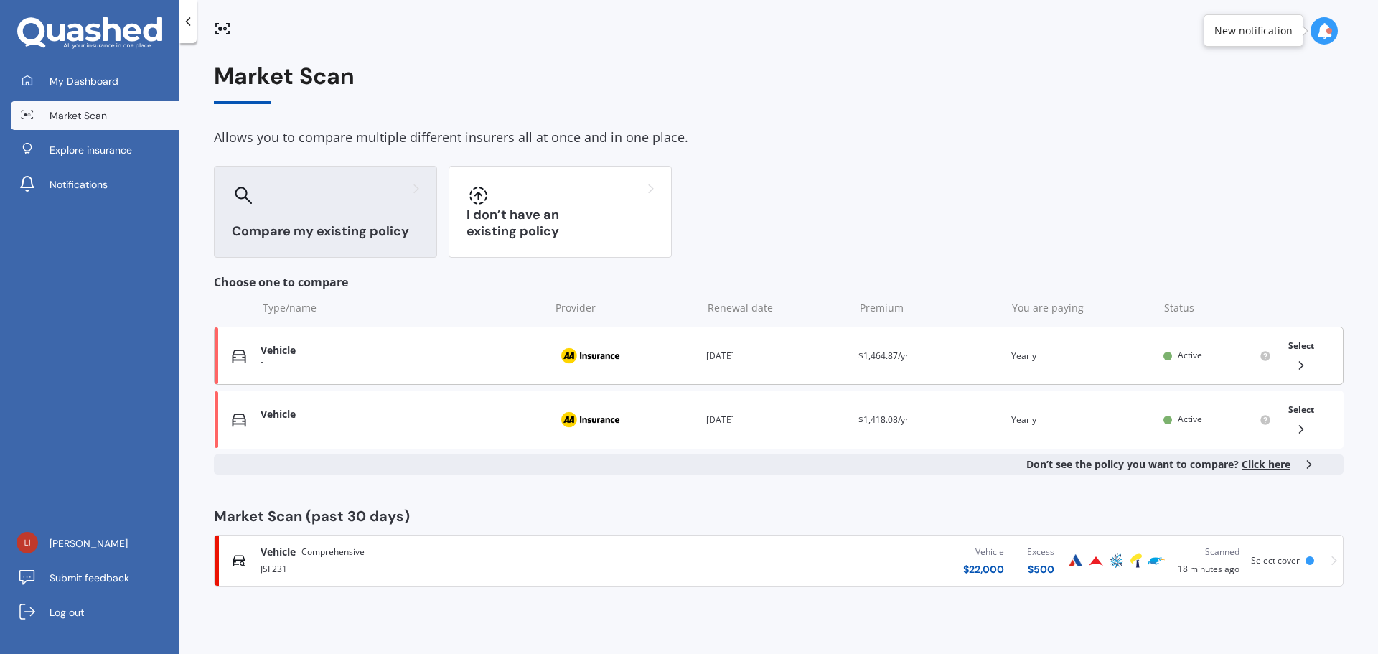
click at [1303, 342] on span "Select" at bounding box center [1301, 345] width 26 height 12
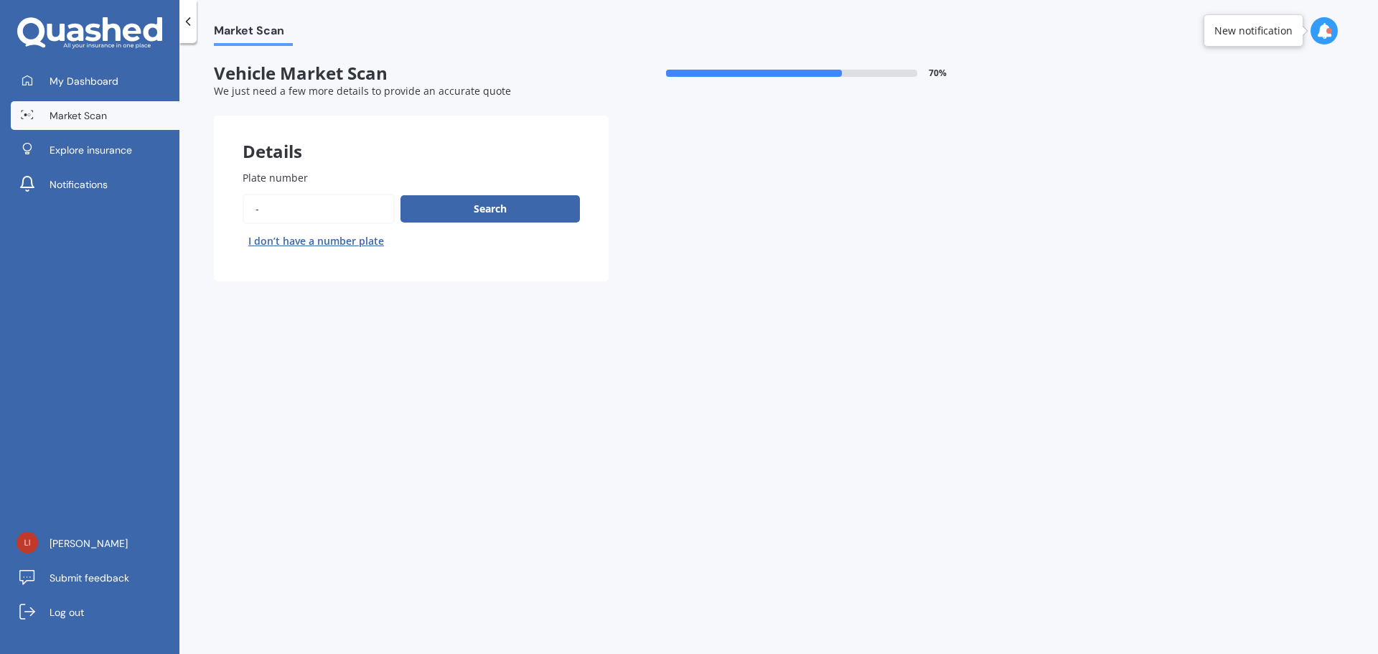
click at [363, 215] on input "Plate number" at bounding box center [319, 209] width 152 height 30
type input "jsf231"
click at [447, 204] on button "Search" at bounding box center [489, 208] width 179 height 27
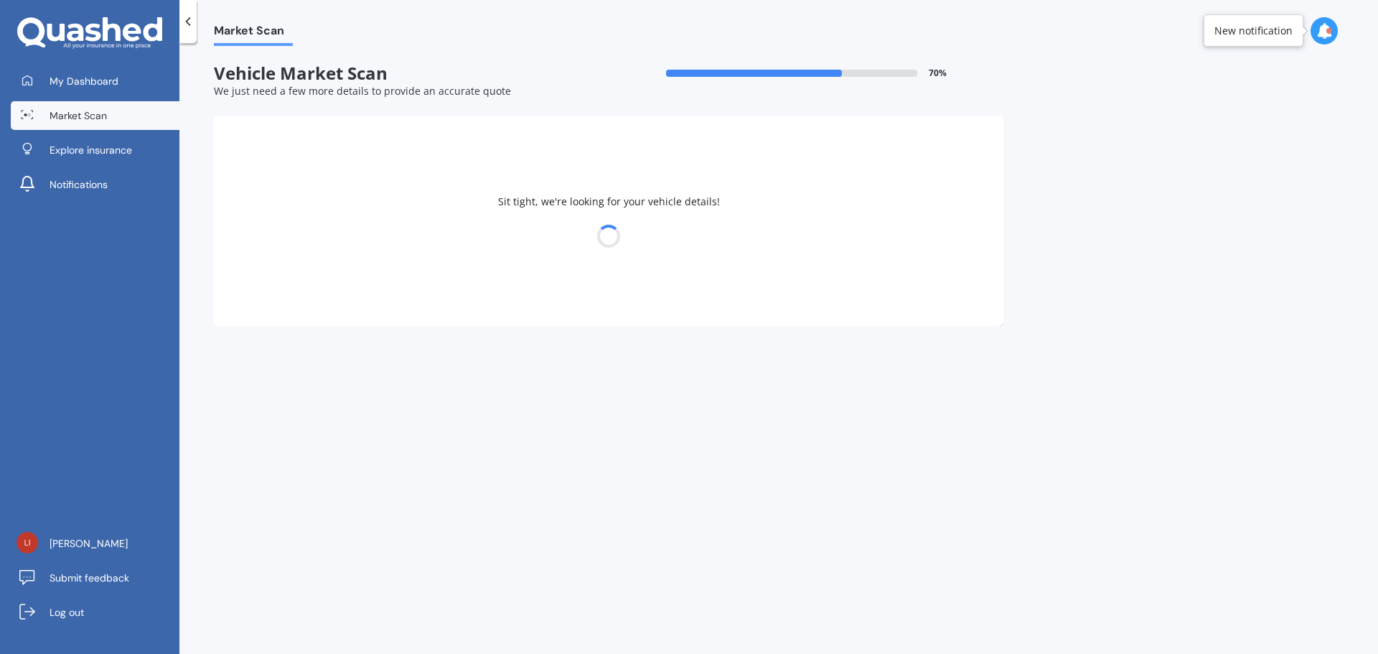
select select "AUDI"
select select "S3"
select select "19"
select select "10"
select select "1981"
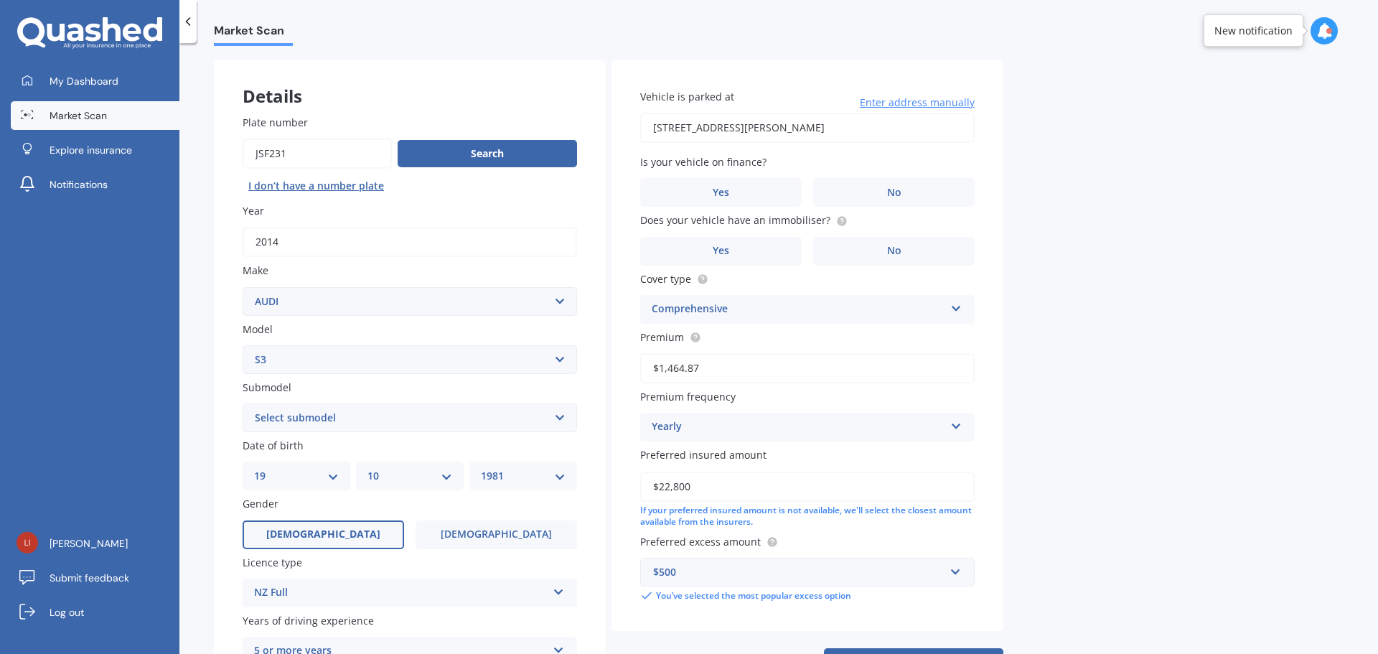
scroll to position [56, 0]
click at [1135, 398] on div "Market Scan Vehicle Market Scan 70 % We just need a few more details to provide…" at bounding box center [778, 351] width 1199 height 611
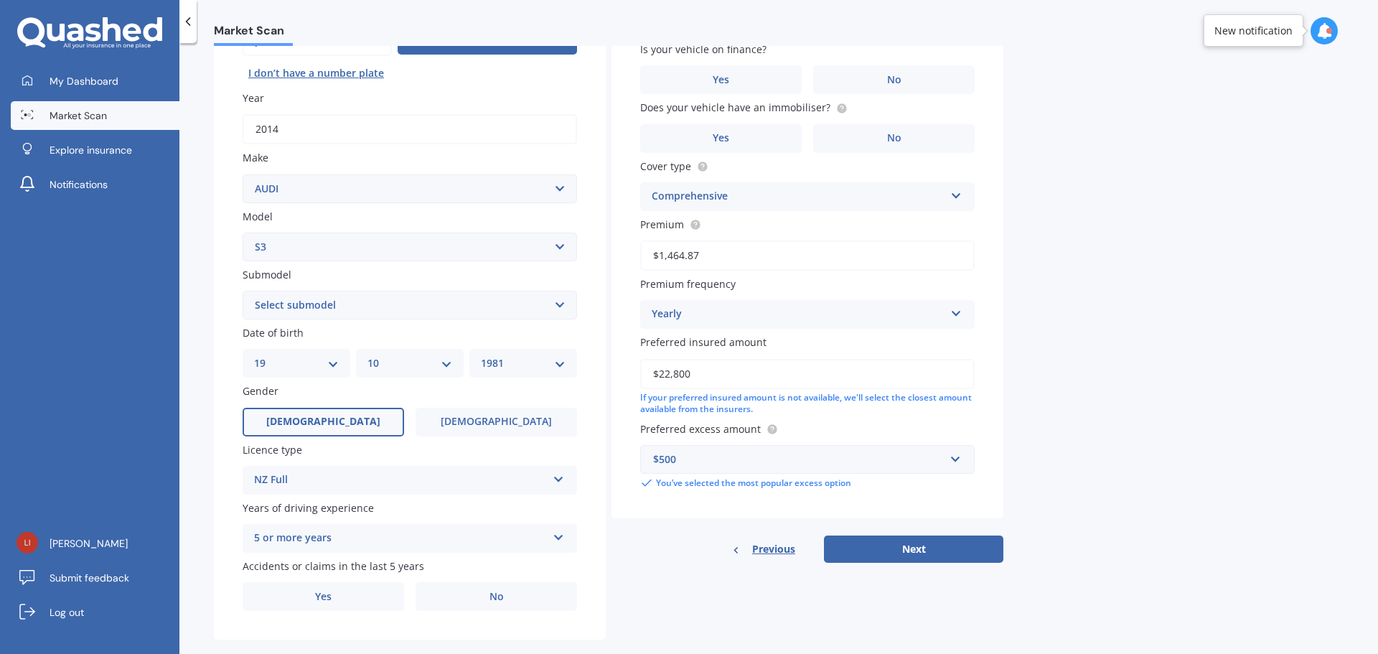
scroll to position [183, 0]
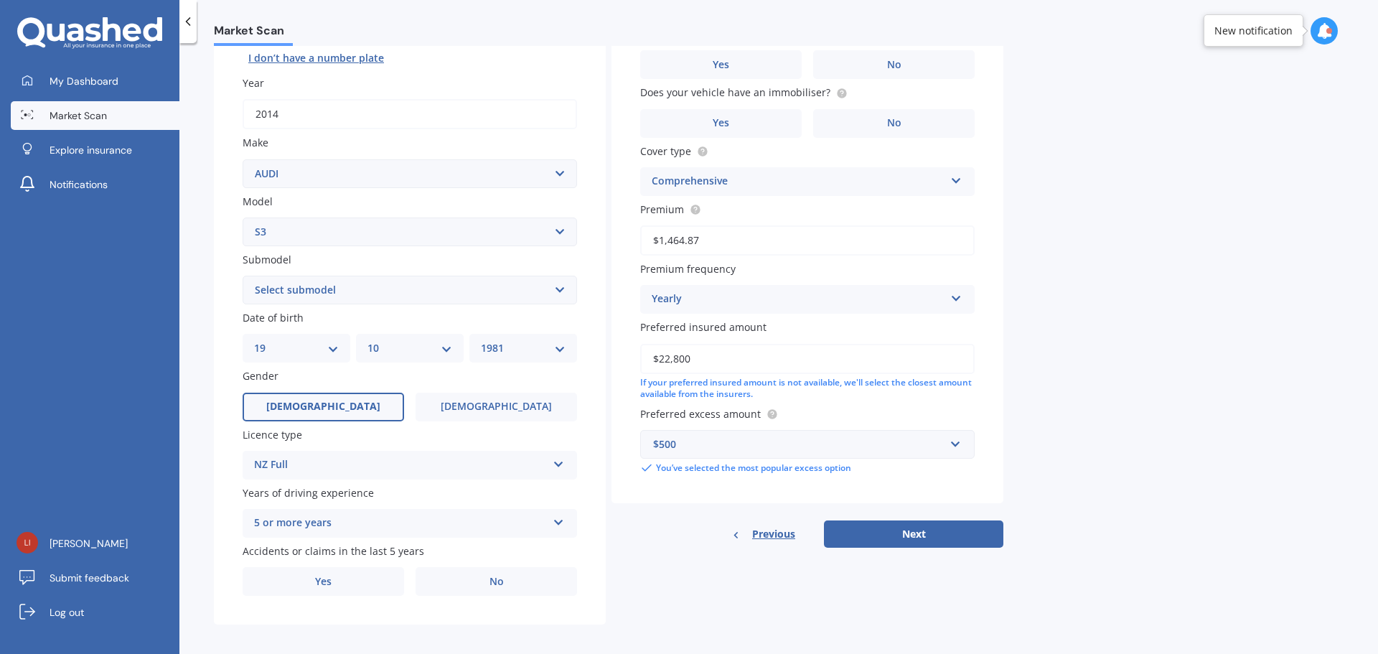
click at [561, 288] on select "Select submodel (All)" at bounding box center [410, 290] width 334 height 29
select select "(ALL)"
click at [243, 276] on select "Select submodel (All)" at bounding box center [410, 290] width 334 height 29
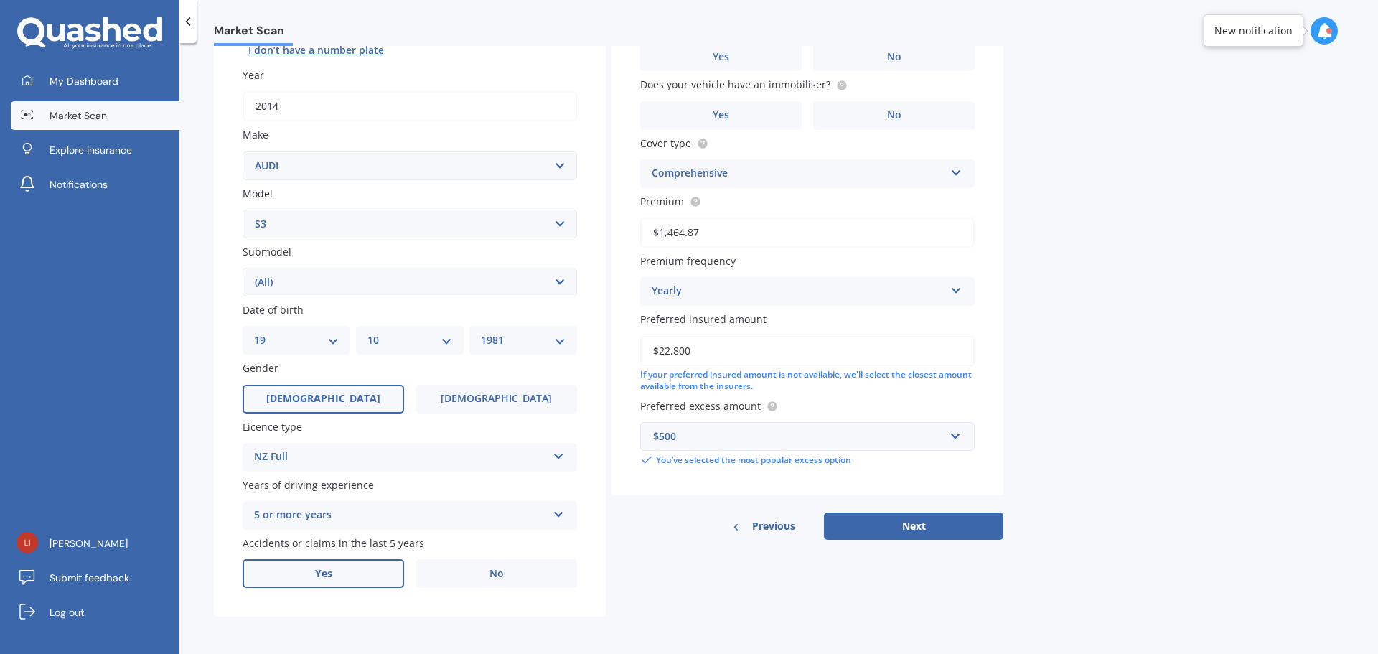
click at [336, 571] on label "Yes" at bounding box center [323, 573] width 161 height 29
click at [0, 0] on input "Yes" at bounding box center [0, 0] width 0 height 0
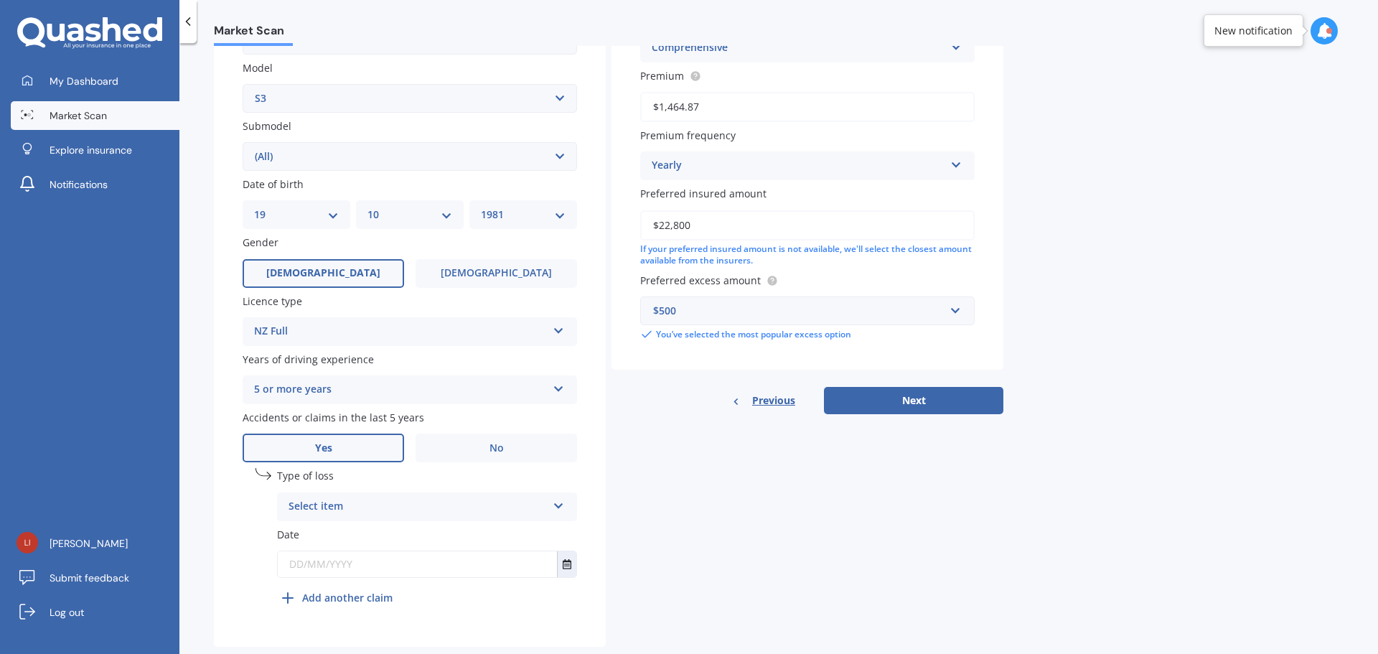
scroll to position [347, 0]
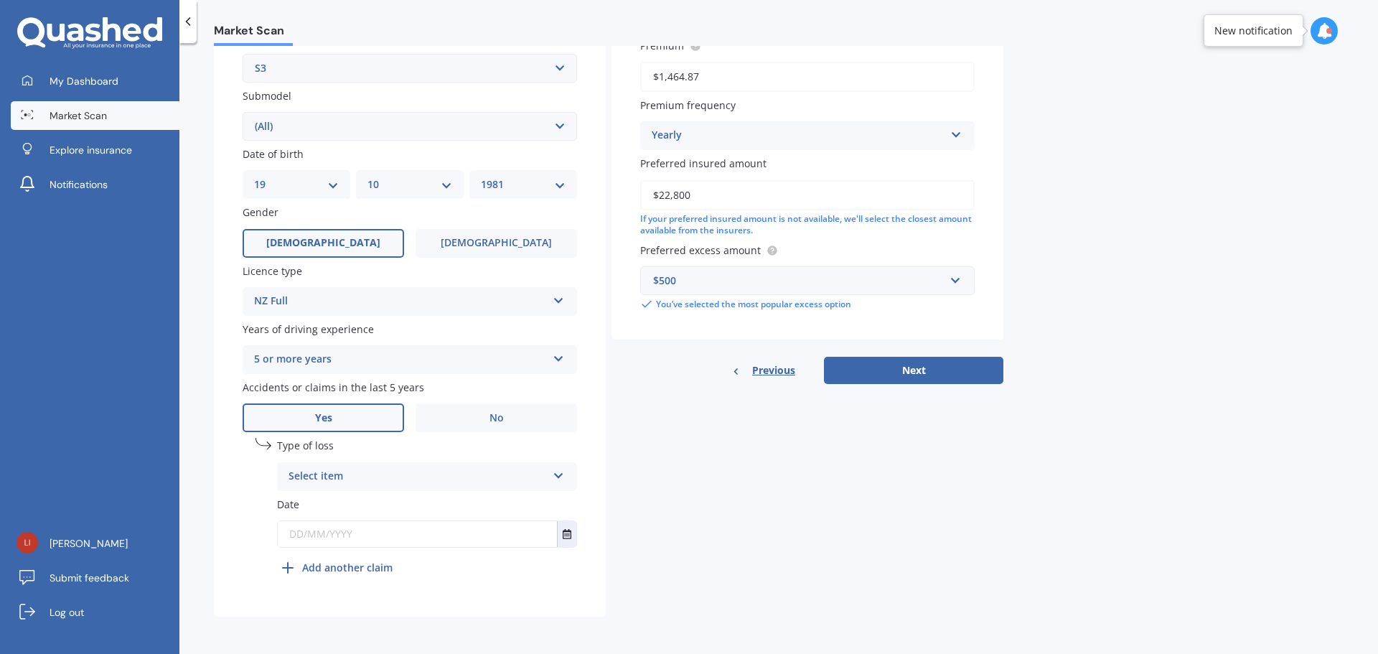
click at [554, 466] on div "Select item At fault accident Not at fault accident" at bounding box center [427, 476] width 300 height 29
click at [476, 505] on div "At fault accident" at bounding box center [427, 505] width 299 height 26
click at [568, 539] on button "Select date" at bounding box center [566, 534] width 19 height 26
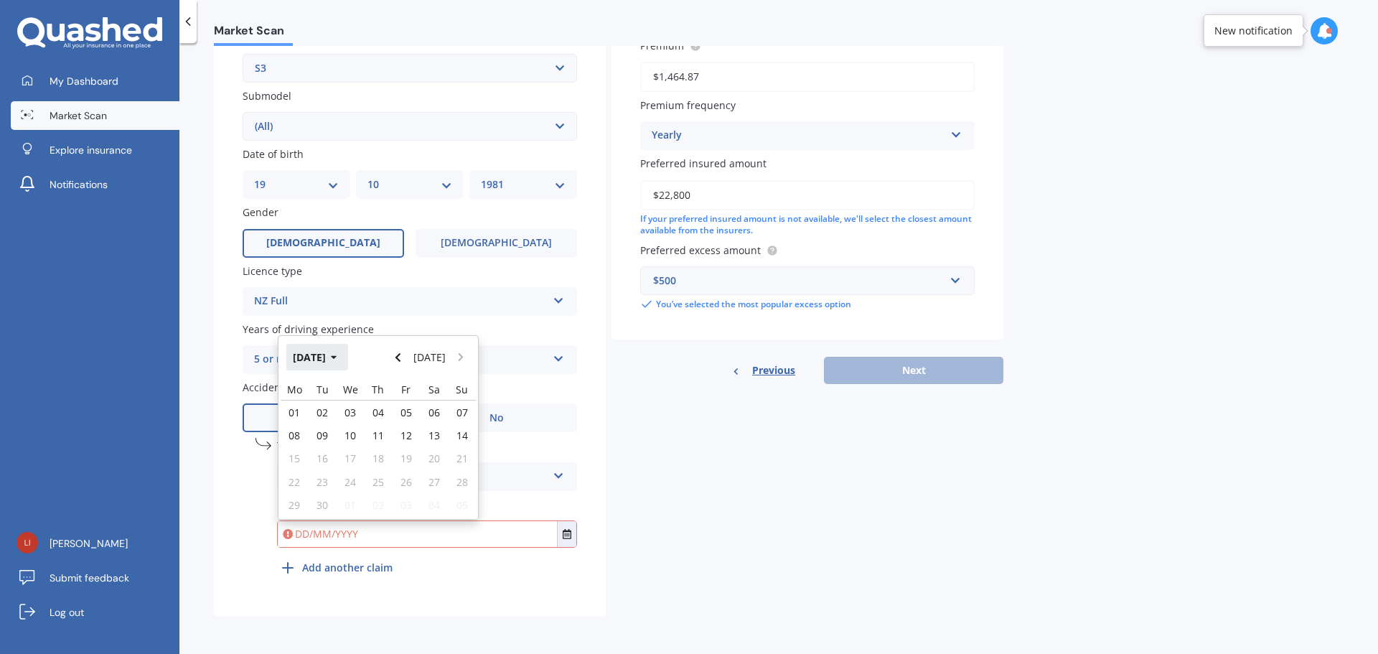
click at [337, 358] on icon "button" at bounding box center [334, 357] width 6 height 10
click at [363, 449] on div "Jun" at bounding box center [353, 448] width 49 height 45
click at [295, 445] on span "09" at bounding box center [294, 446] width 11 height 14
type input "[DATE]"
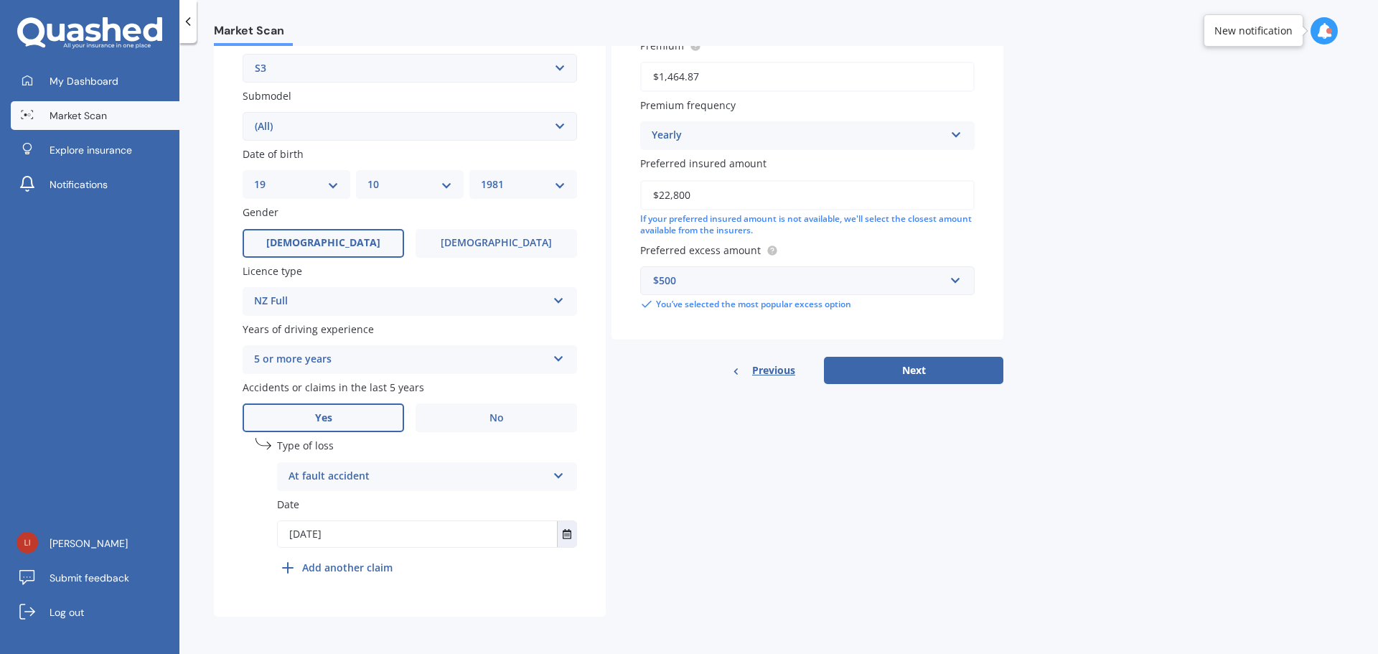
click at [724, 539] on div "Details Plate number Search I don’t have a number plate Year [DATE] Make Select…" at bounding box center [608, 193] width 789 height 848
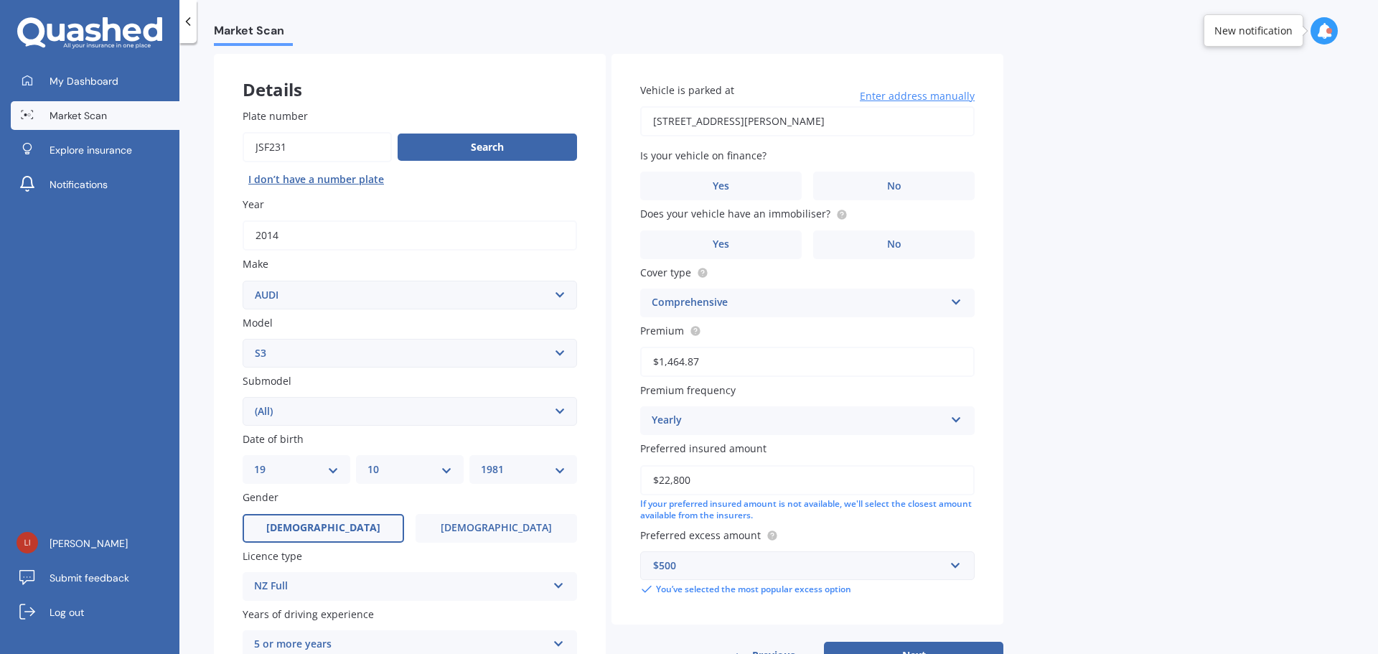
scroll to position [60, 0]
click at [921, 181] on label "No" at bounding box center [893, 187] width 161 height 29
click at [0, 0] on input "No" at bounding box center [0, 0] width 0 height 0
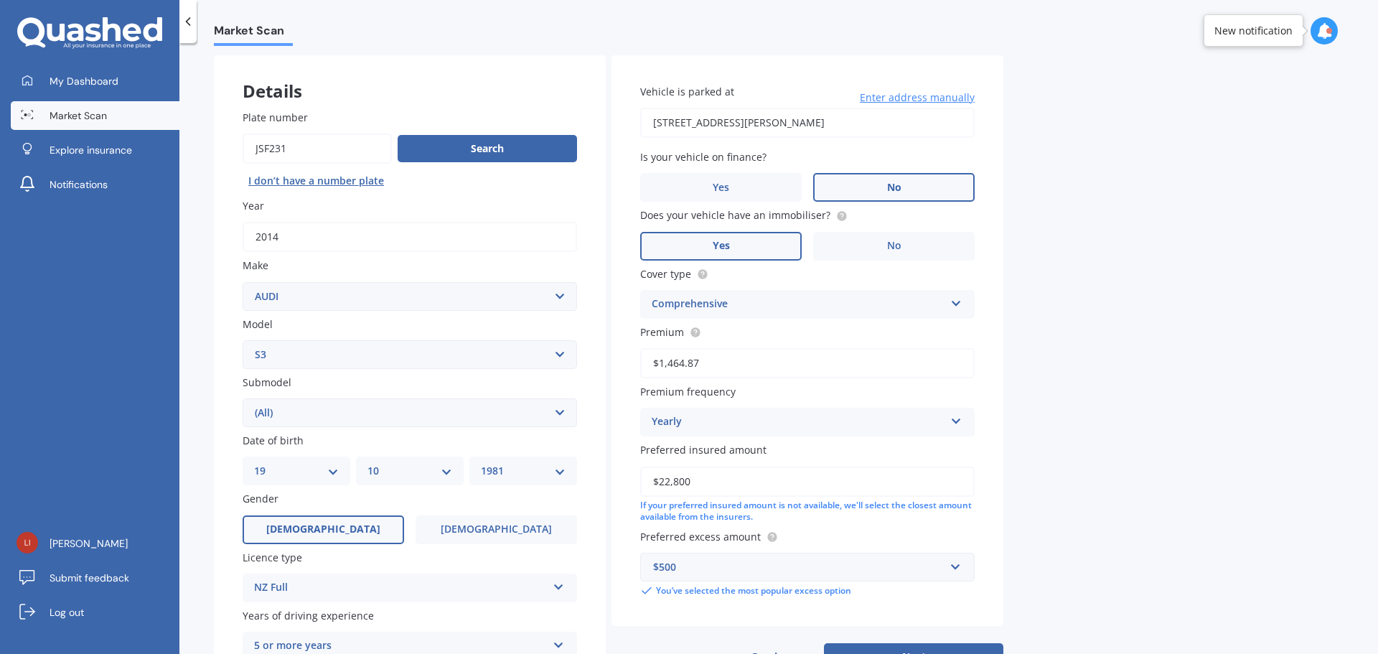
click at [754, 254] on label "Yes" at bounding box center [720, 246] width 161 height 29
click at [0, 0] on input "Yes" at bounding box center [0, 0] width 0 height 0
click at [1110, 381] on div "Market Scan Vehicle Market Scan 70 % We just need a few more details to provide…" at bounding box center [778, 351] width 1199 height 611
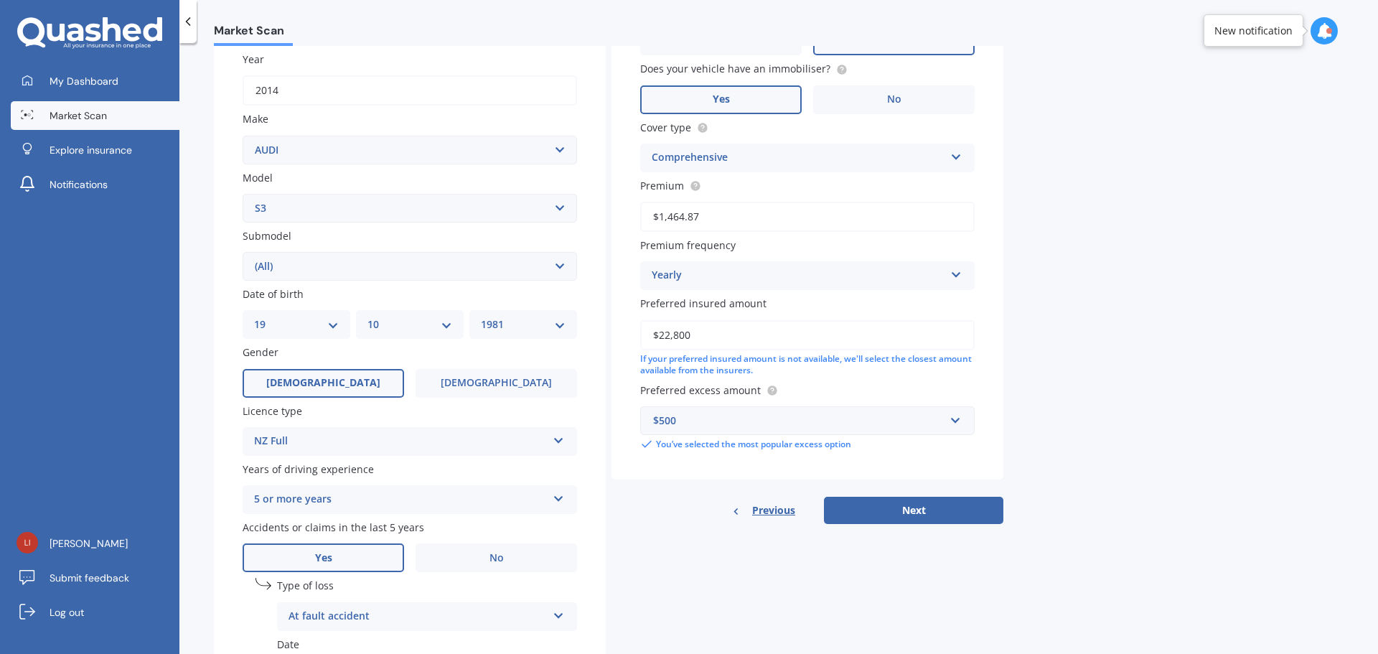
scroll to position [207, 0]
click at [903, 512] on button "Next" at bounding box center [913, 509] width 179 height 27
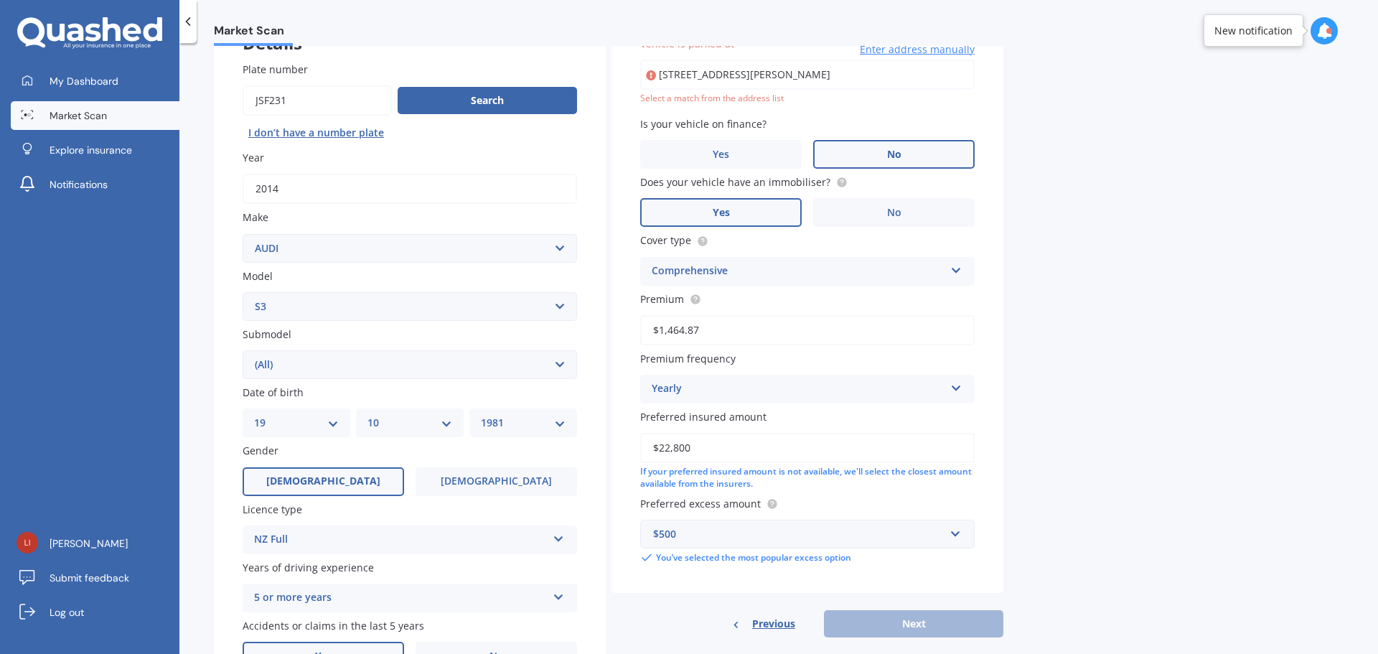
scroll to position [98, 0]
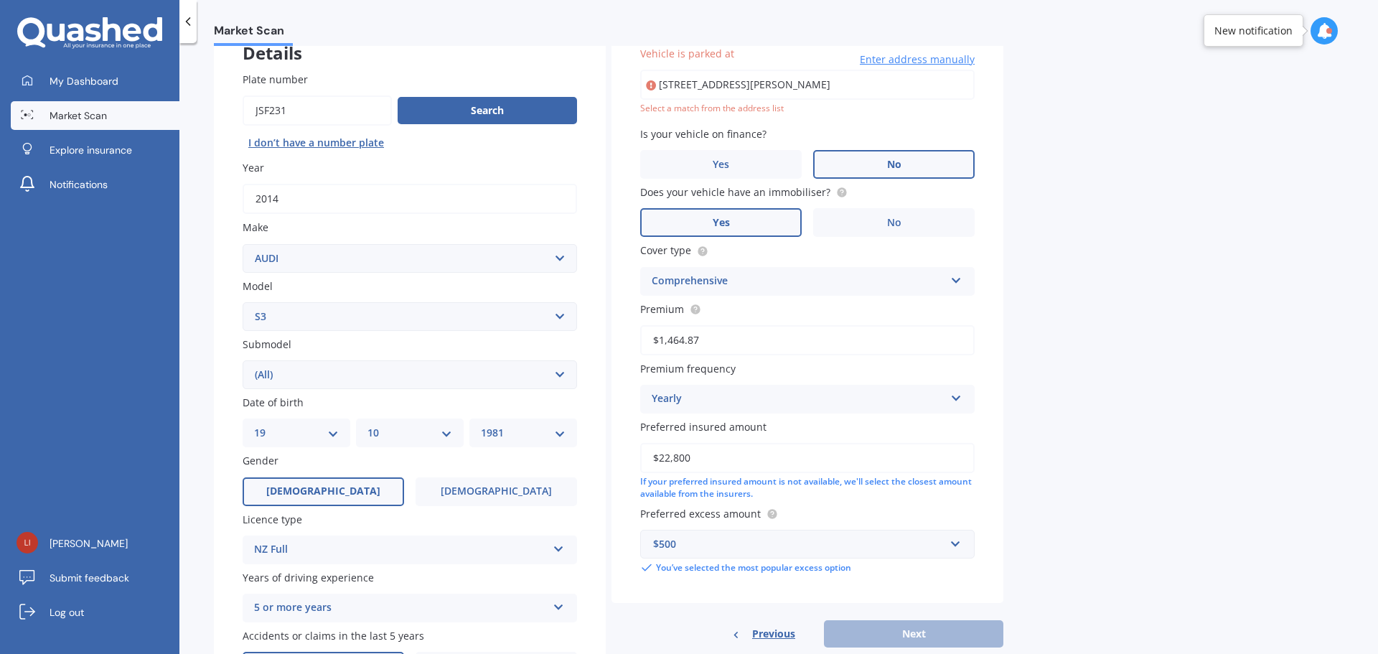
drag, startPoint x: 906, startPoint y: 81, endPoint x: 626, endPoint y: 87, distance: 280.0
click at [626, 87] on div "Vehicle is parked at [STREET_ADDRESS][PERSON_NAME] Enter address manually Selec…" at bounding box center [807, 310] width 392 height 586
type input "[STREET_ADDRESS][PERSON_NAME]"
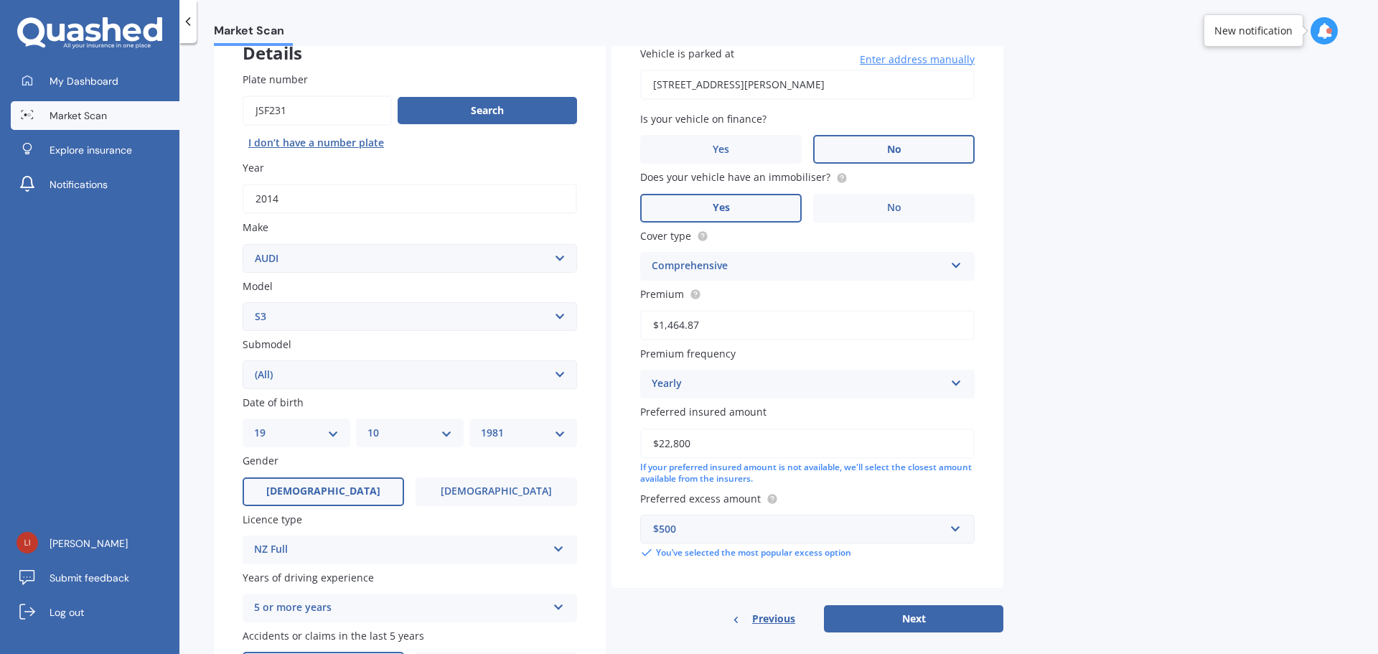
click at [1112, 250] on div "Market Scan Vehicle Market Scan 70 % We just need a few more details to provide…" at bounding box center [778, 351] width 1199 height 611
click at [916, 614] on button "Next" at bounding box center [913, 618] width 179 height 27
select select "19"
select select "10"
select select "1981"
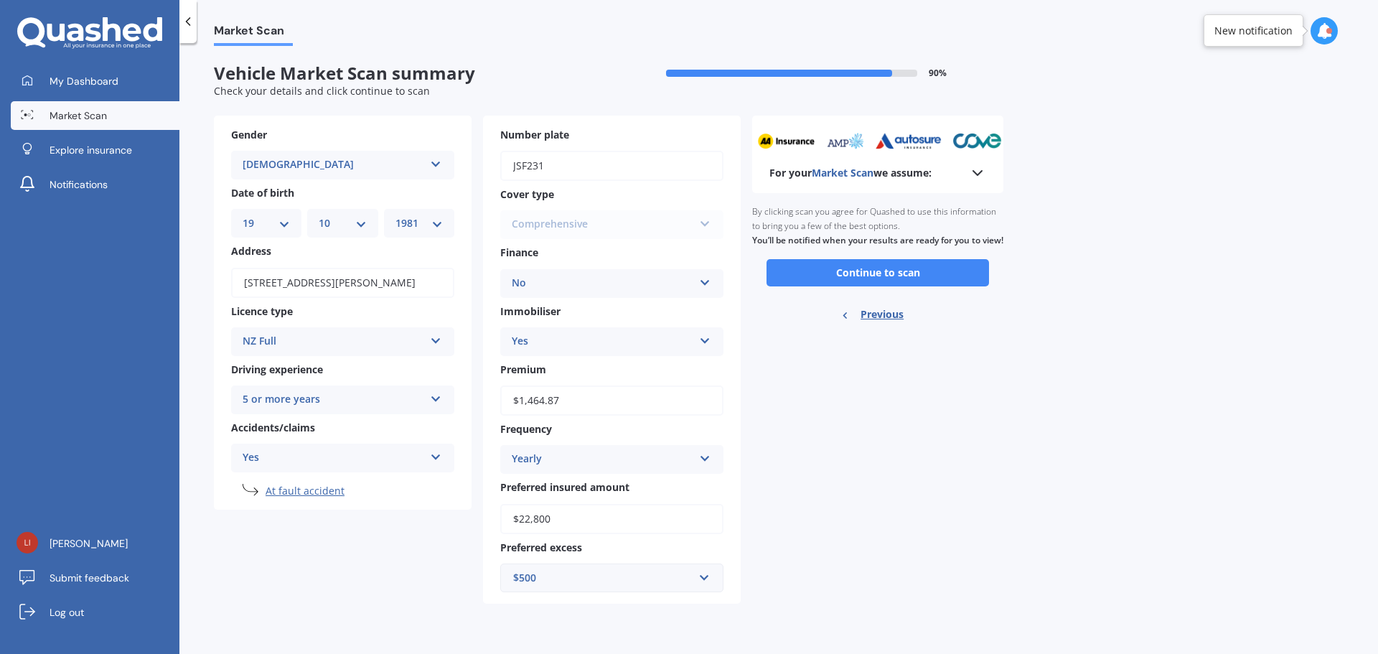
scroll to position [0, 0]
click at [901, 281] on button "Continue to scan" at bounding box center [878, 272] width 222 height 27
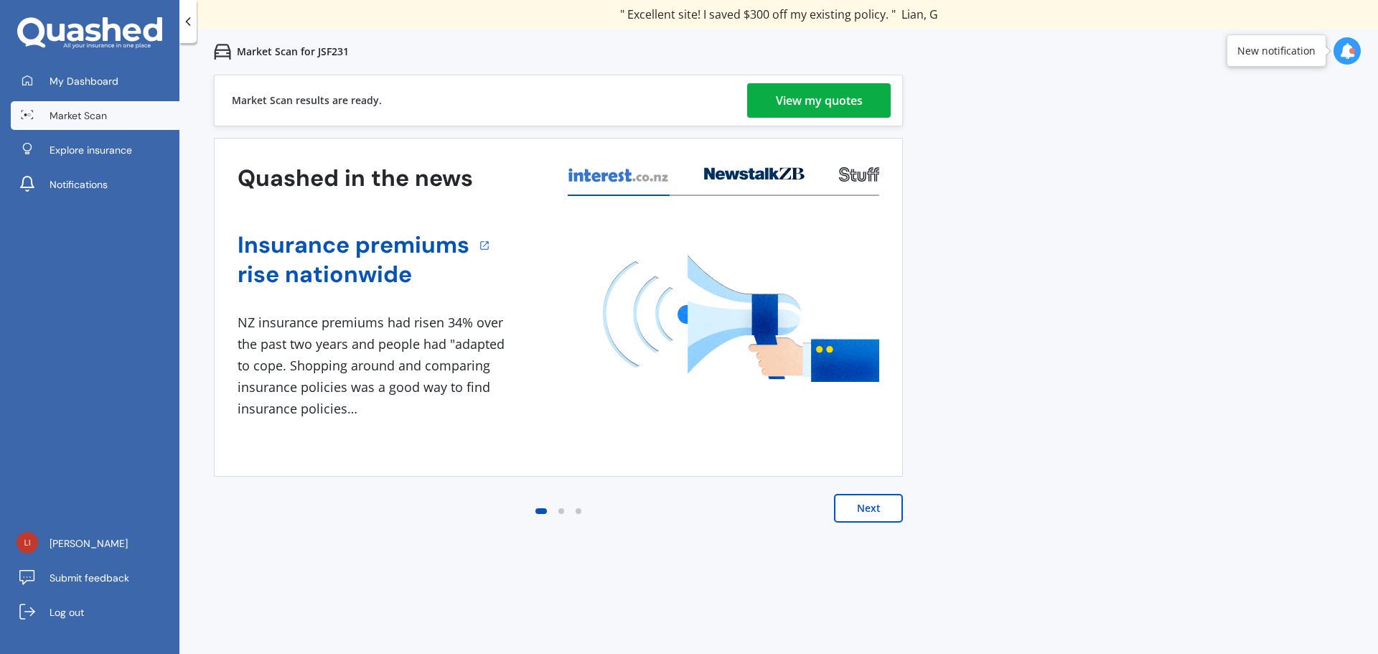
click at [863, 509] on button "Next" at bounding box center [868, 508] width 69 height 29
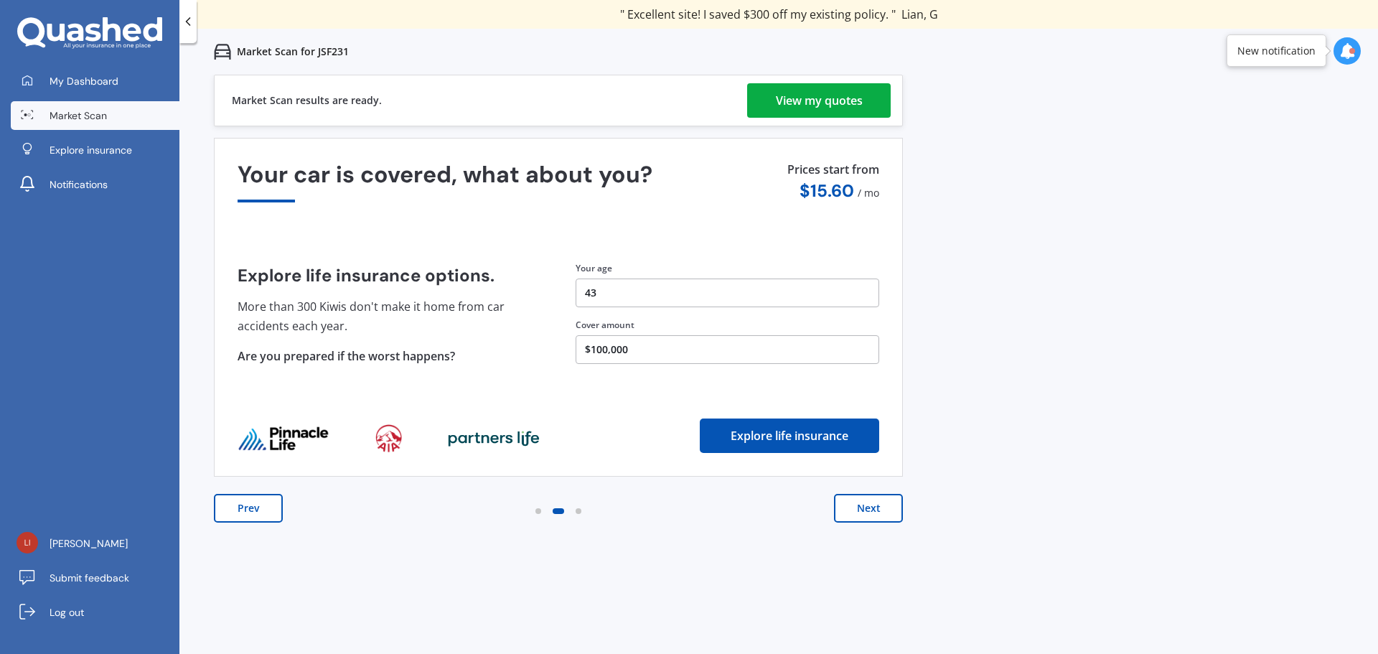
click at [863, 509] on button "Next" at bounding box center [868, 508] width 69 height 29
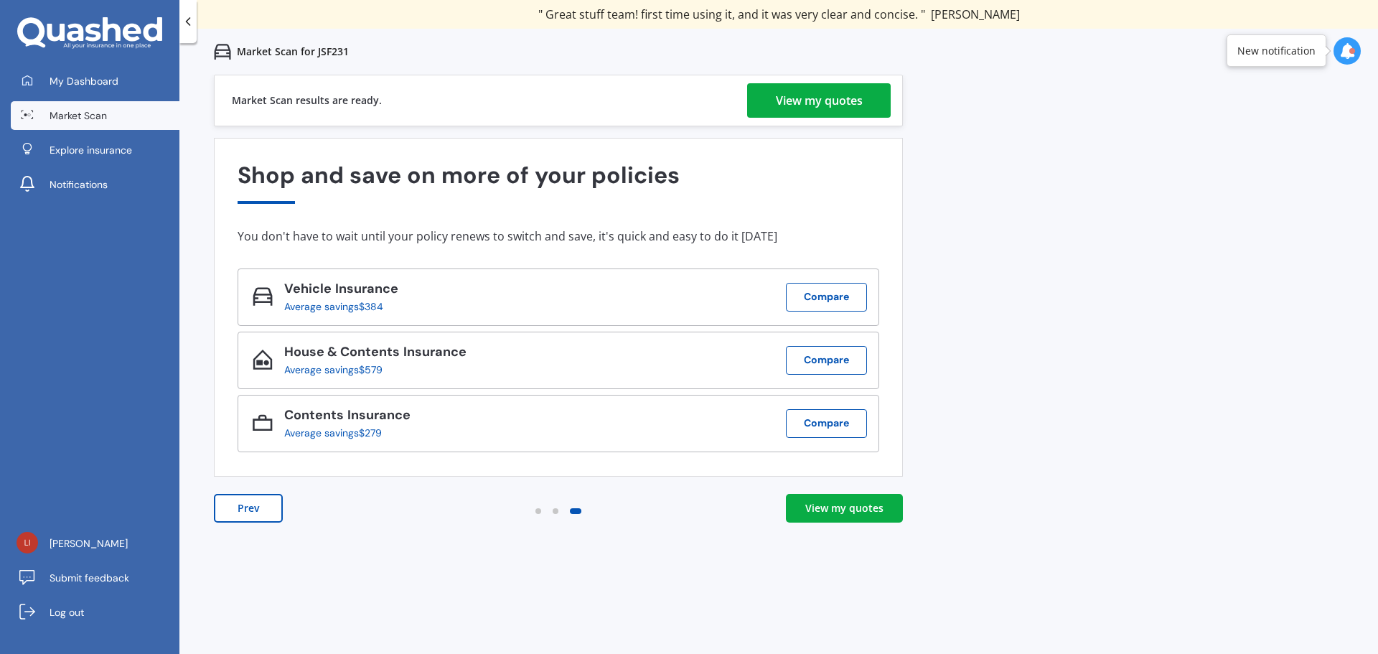
click at [863, 509] on div "View my quotes" at bounding box center [844, 508] width 78 height 14
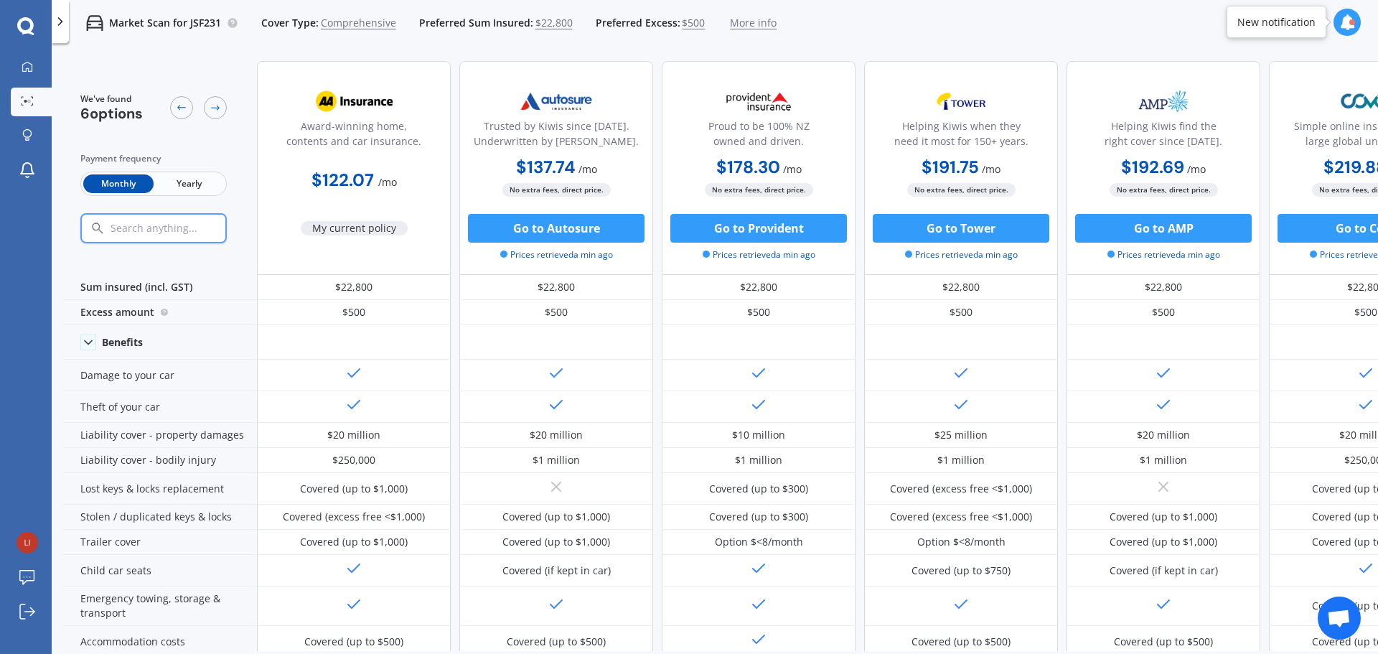
click at [183, 180] on span "Yearly" at bounding box center [189, 183] width 70 height 19
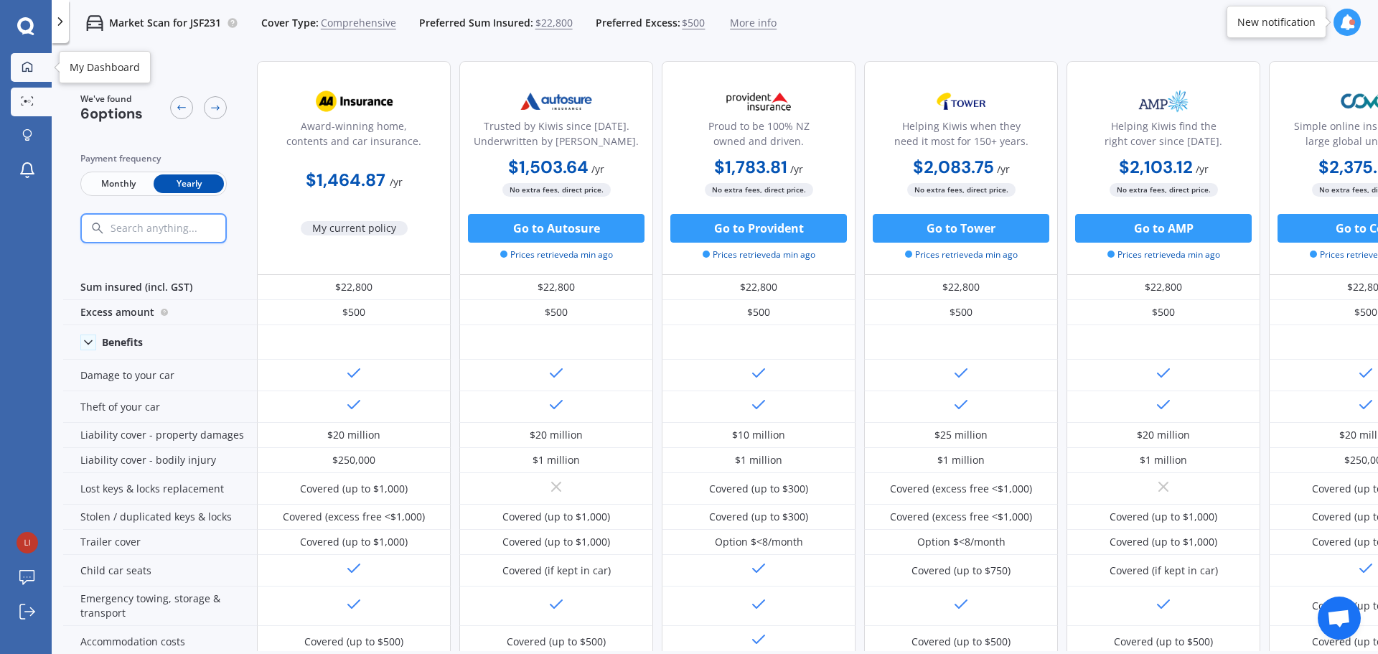
click at [28, 63] on icon at bounding box center [27, 66] width 11 height 11
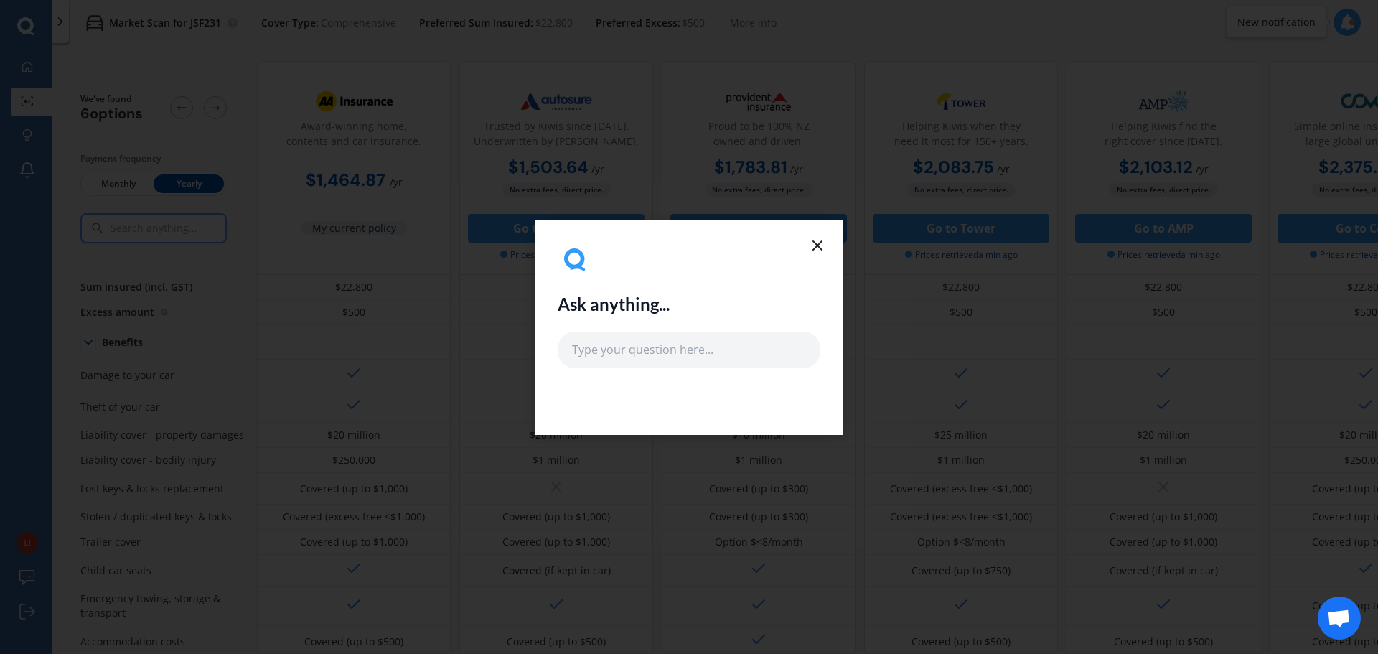
click at [817, 246] on line at bounding box center [817, 245] width 9 height 9
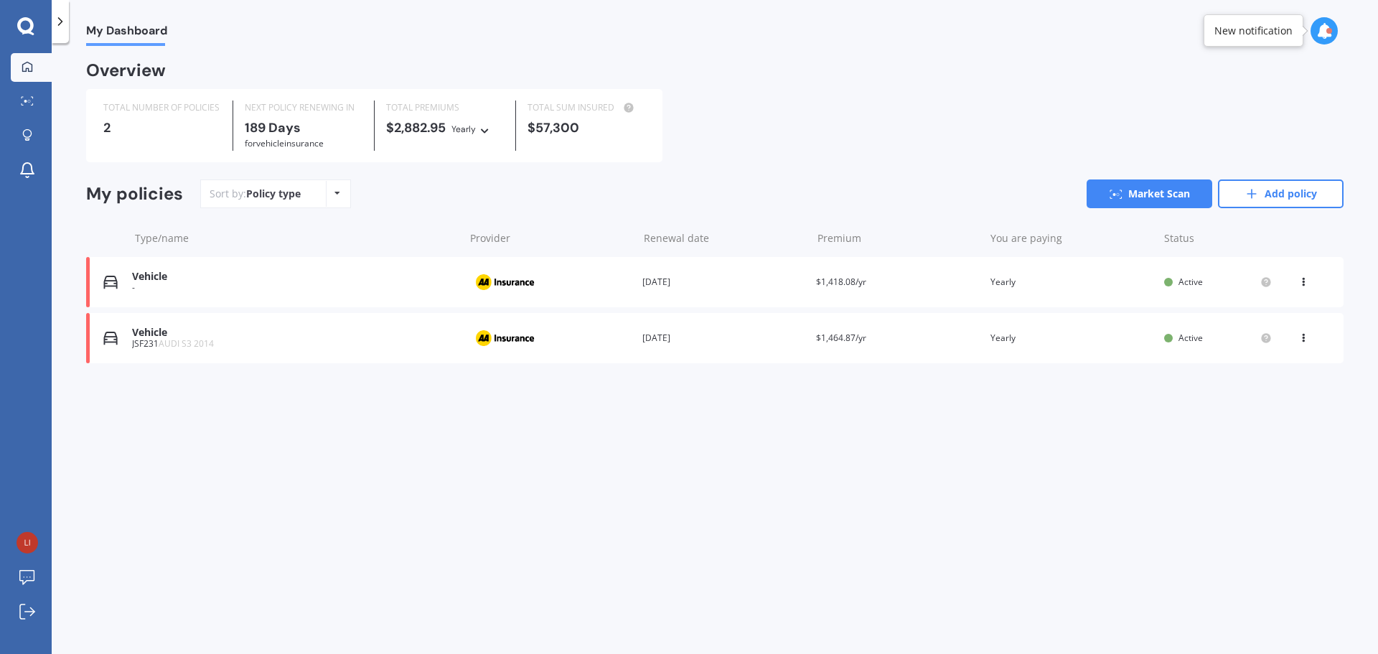
click at [1305, 281] on icon at bounding box center [1303, 279] width 10 height 9
click at [1052, 287] on div "You are paying Yearly" at bounding box center [1071, 282] width 162 height 14
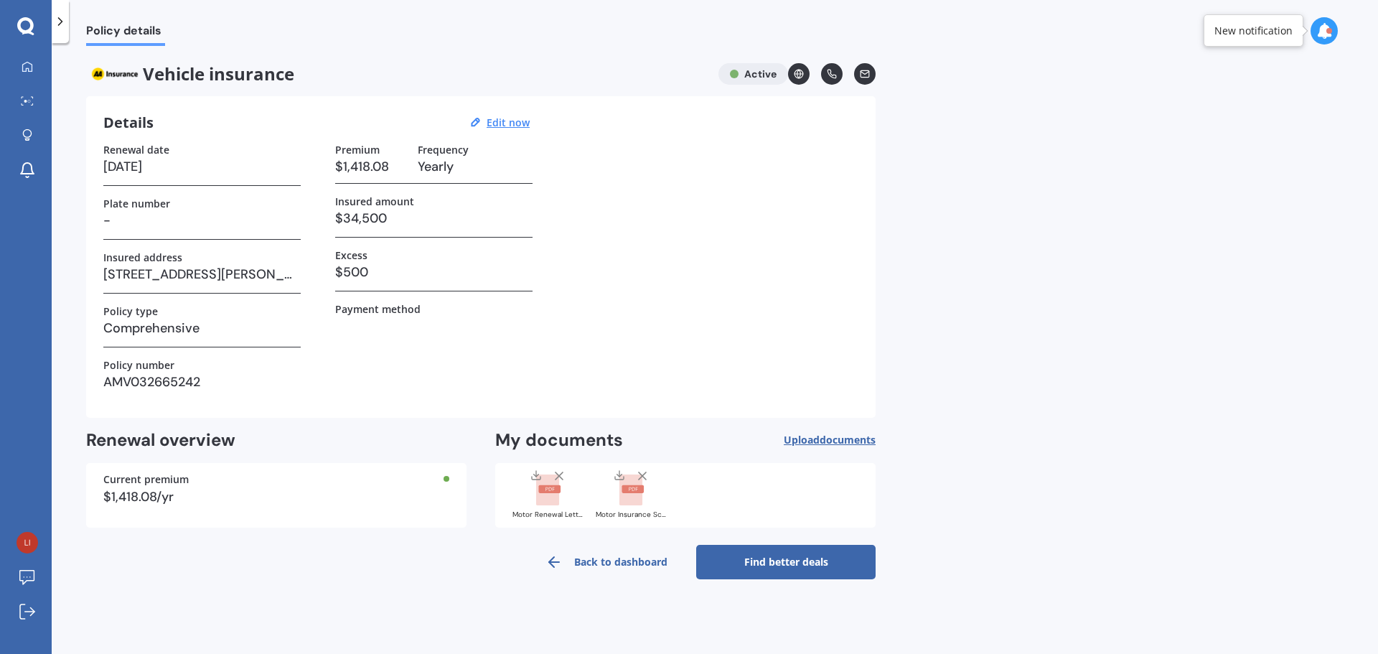
click at [771, 561] on link "Find better deals" at bounding box center [785, 562] width 179 height 34
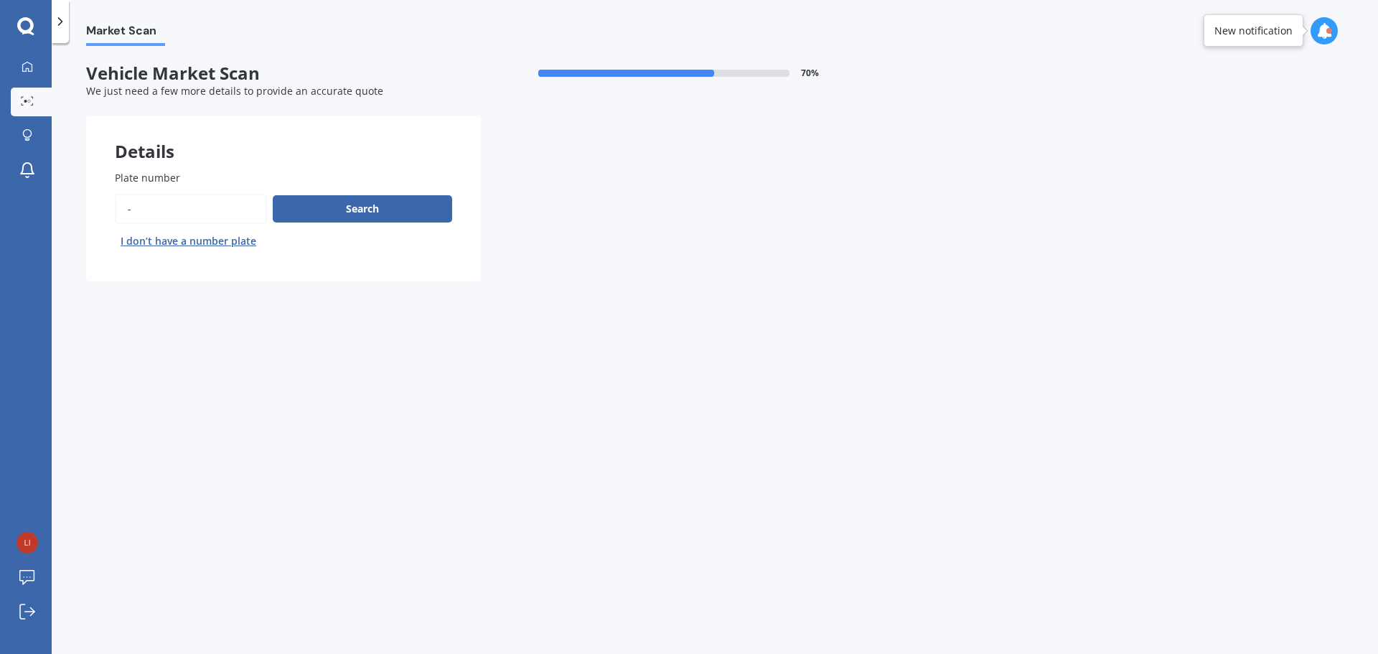
click at [143, 203] on input "Plate number" at bounding box center [191, 209] width 152 height 30
type input "mrm911"
click at [324, 216] on button "Search" at bounding box center [362, 208] width 179 height 27
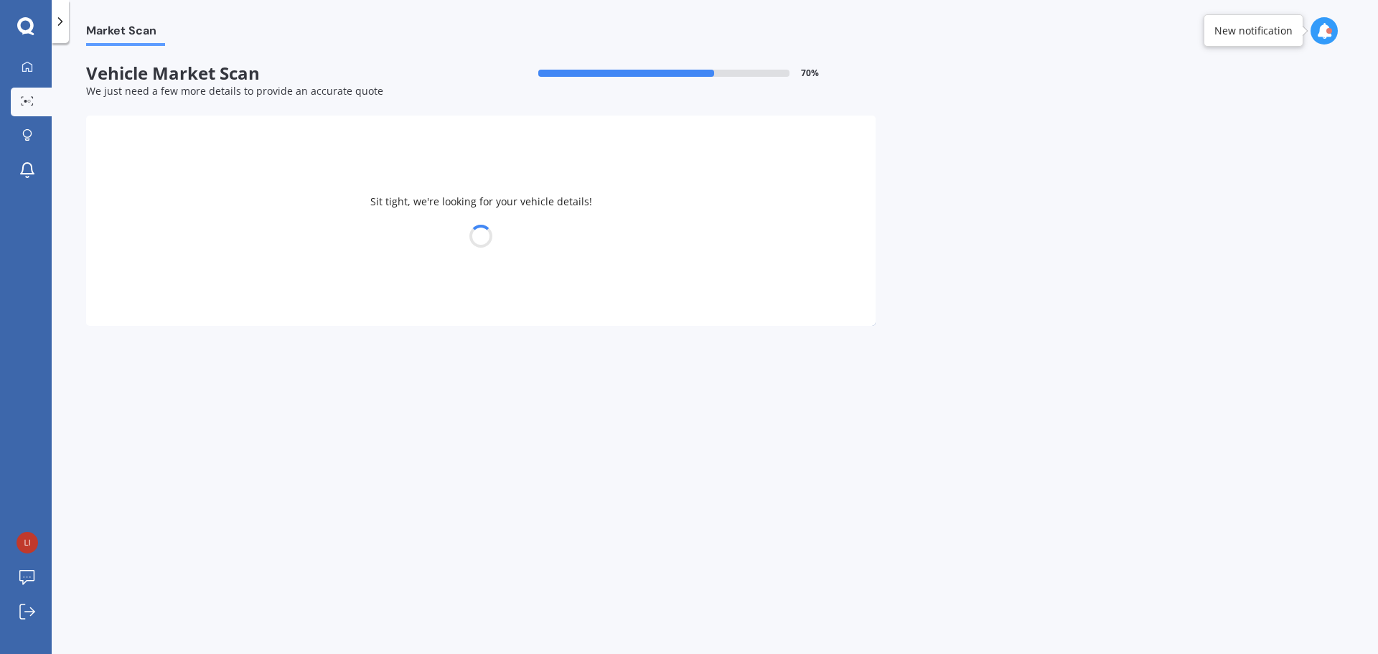
select select "HYUNDAI"
select select "[GEOGRAPHIC_DATA]"
select select "19"
select select "10"
select select "1981"
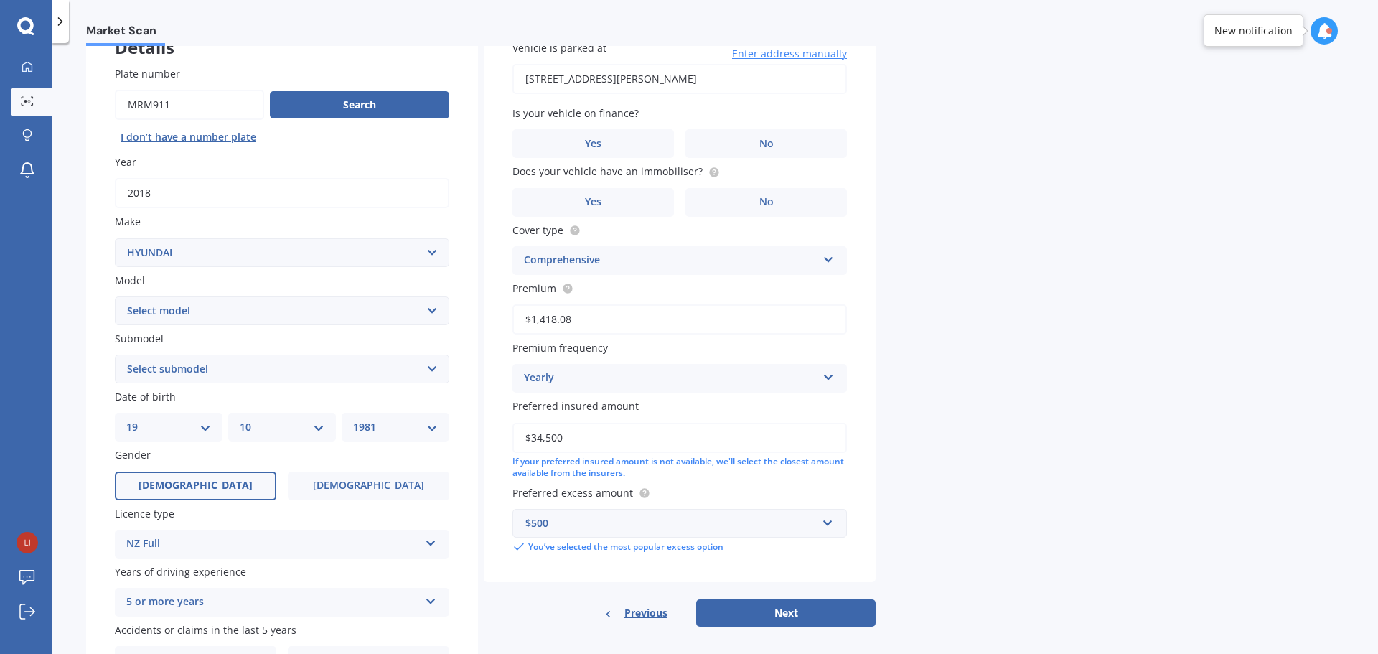
scroll to position [174, 0]
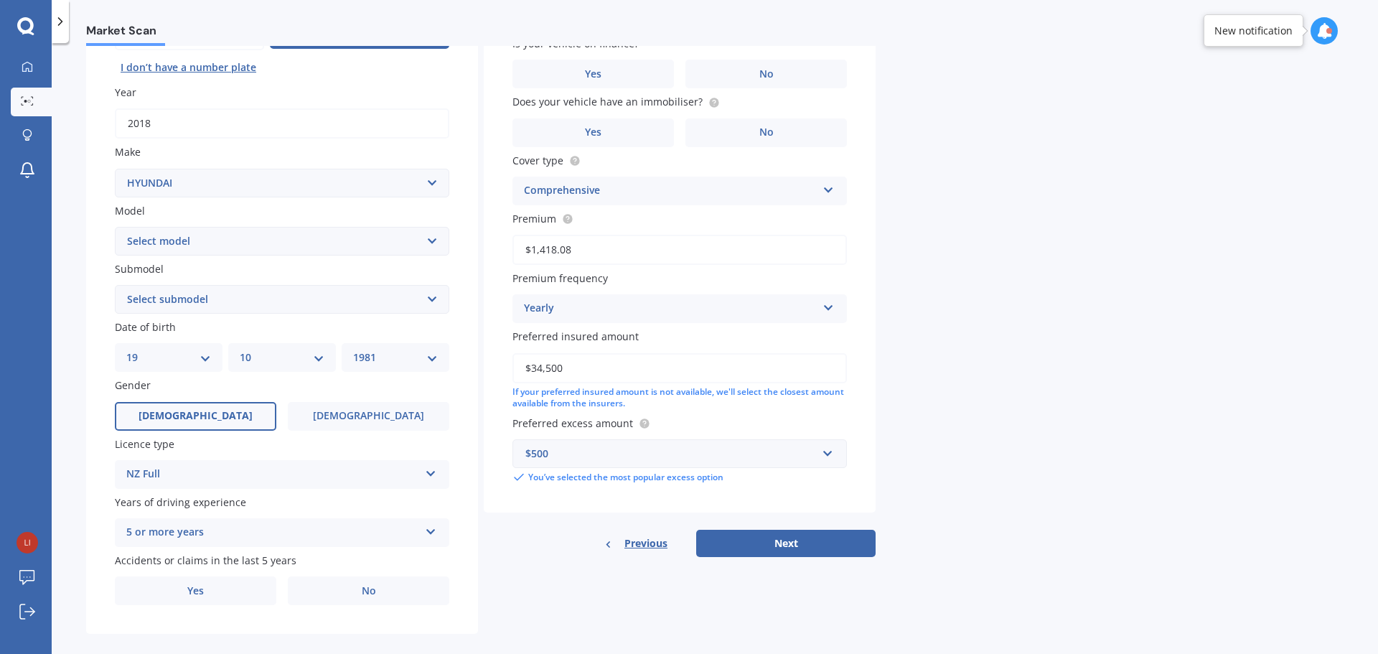
click at [191, 300] on select "Select submodel 2.2 4WD CRDi Elite Turbo Diesel A5 2.2 4WD CRDi Turbo Diesel A5…" at bounding box center [282, 299] width 334 height 29
select select "TM LIMITED 2.2D/4WD"
click at [115, 285] on select "Select submodel 2.2 4WD CRDi Elite Turbo Diesel A5 2.2 4WD CRDi Turbo Diesel A5…" at bounding box center [282, 299] width 334 height 29
click at [350, 410] on label "[DEMOGRAPHIC_DATA]" at bounding box center [368, 416] width 161 height 29
click at [0, 0] on input "[DEMOGRAPHIC_DATA]" at bounding box center [0, 0] width 0 height 0
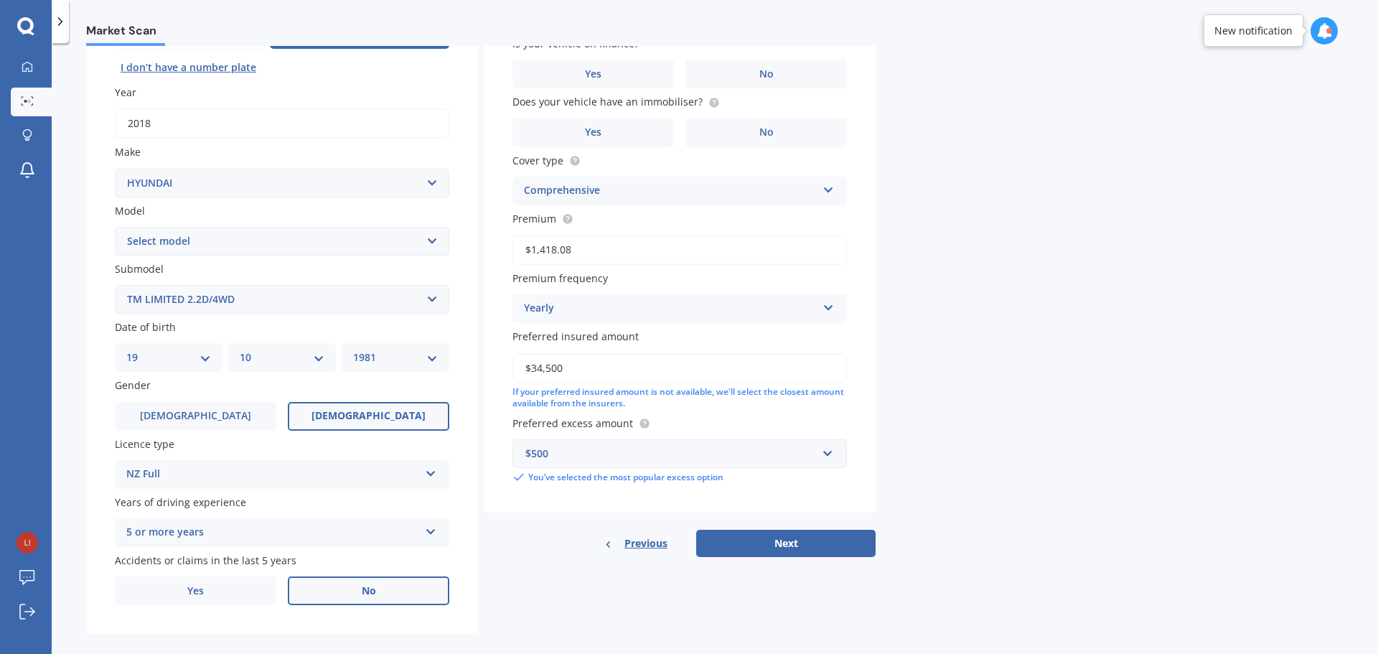
click at [375, 599] on label "No" at bounding box center [368, 590] width 161 height 29
click at [0, 0] on input "No" at bounding box center [0, 0] width 0 height 0
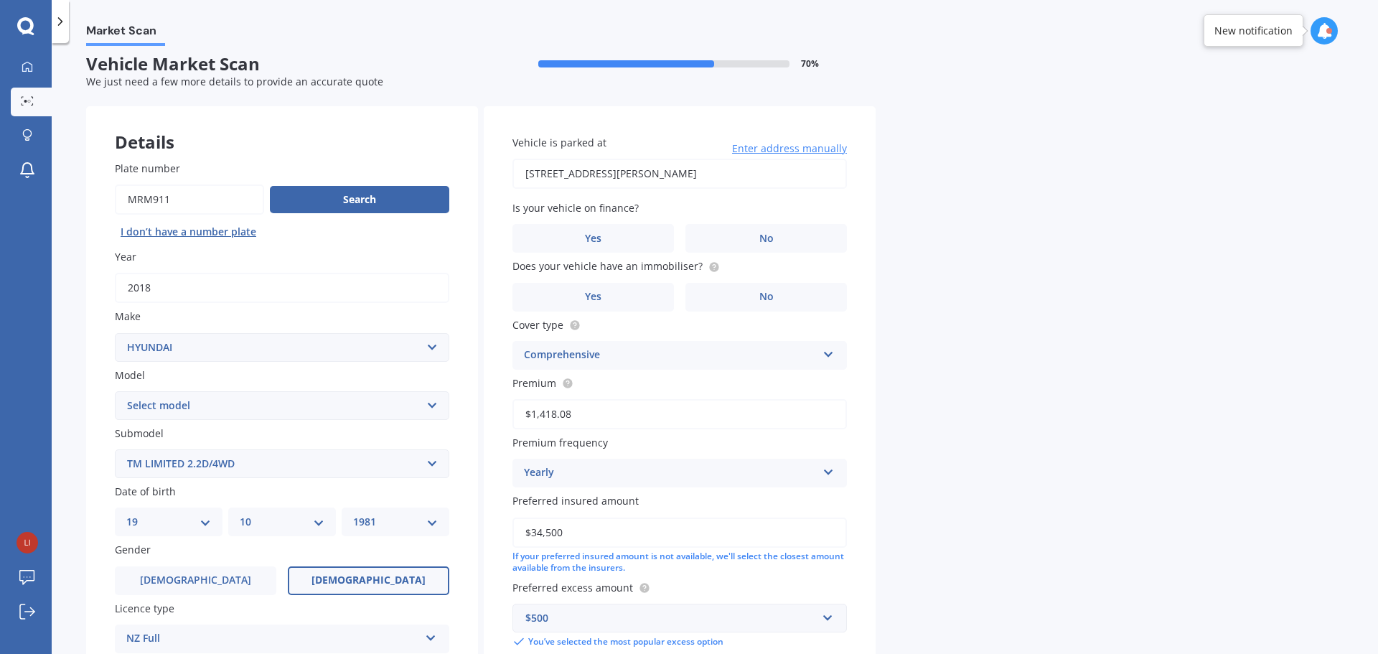
scroll to position [0, 0]
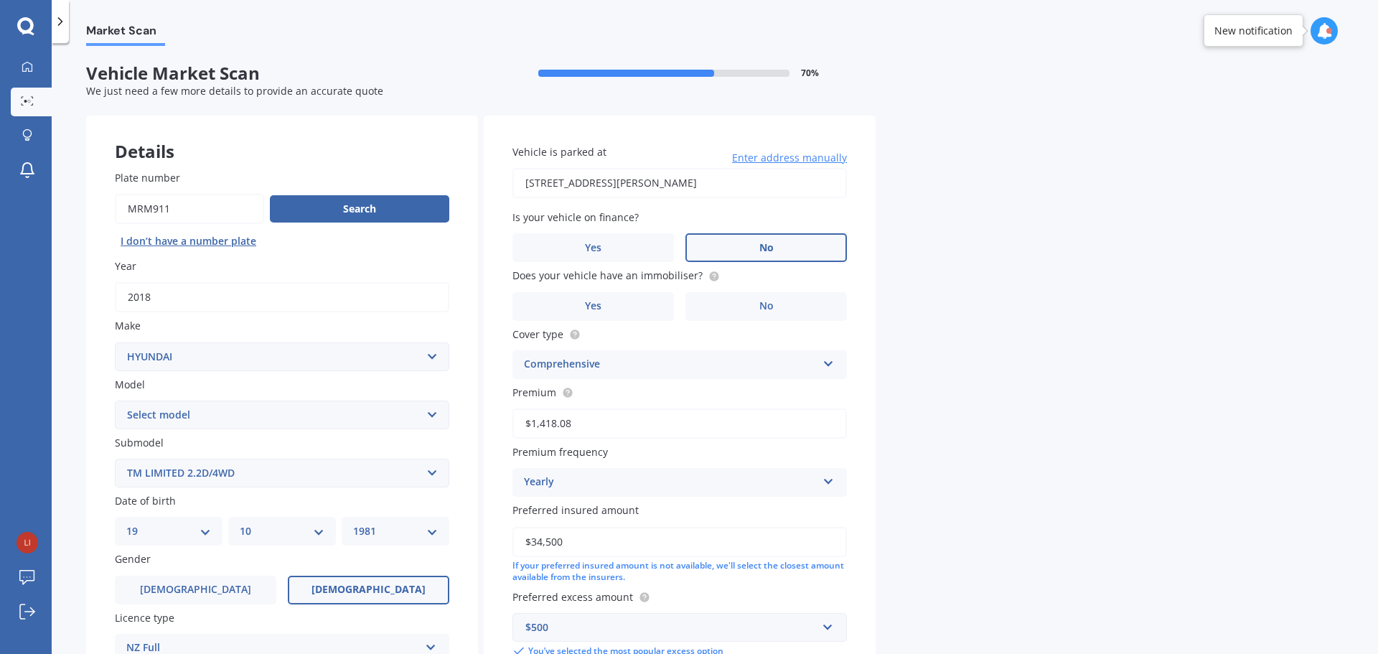
click at [768, 246] on span "No" at bounding box center [766, 248] width 14 height 12
click at [0, 0] on input "No" at bounding box center [0, 0] width 0 height 0
click at [768, 246] on span "No" at bounding box center [766, 248] width 14 height 12
click at [0, 0] on input "No" at bounding box center [0, 0] width 0 height 0
click at [639, 303] on label "Yes" at bounding box center [592, 306] width 161 height 29
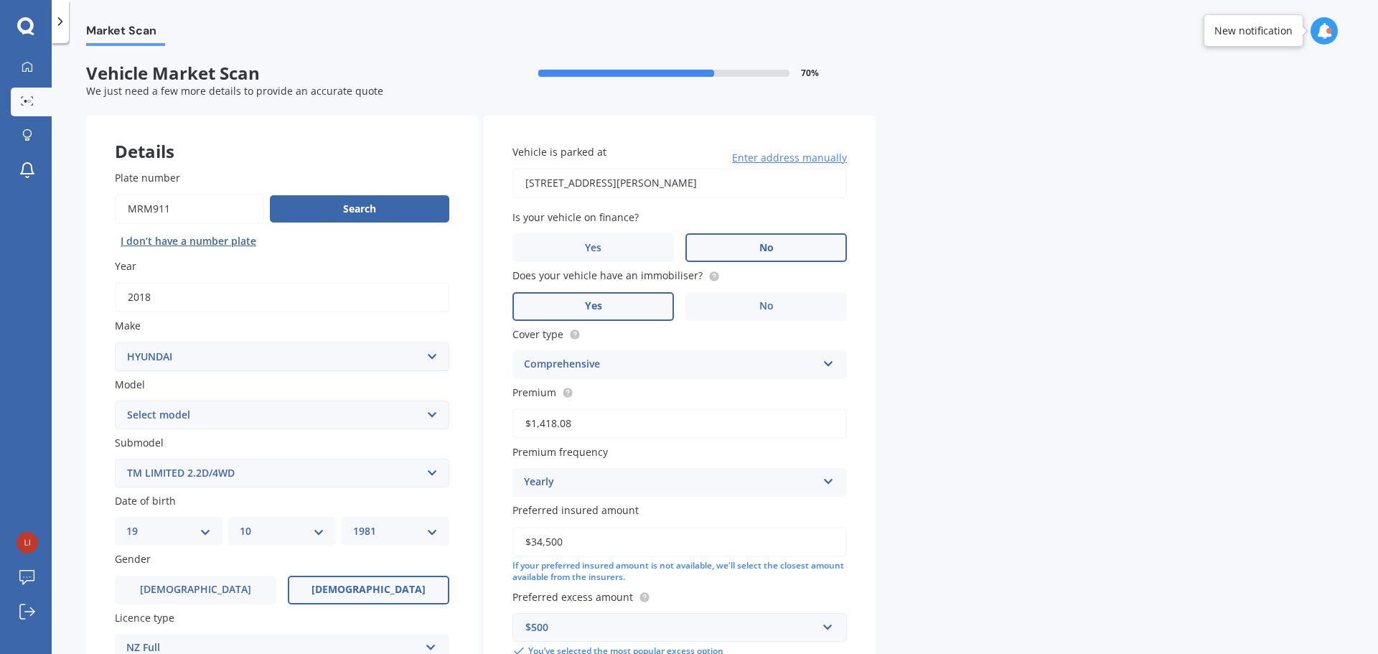
click at [0, 0] on input "Yes" at bounding box center [0, 0] width 0 height 0
click at [693, 370] on div "Comprehensive" at bounding box center [670, 364] width 293 height 17
click at [963, 412] on div "Market Scan Vehicle Market Scan 70 % We just need a few more details to provide…" at bounding box center [715, 351] width 1326 height 611
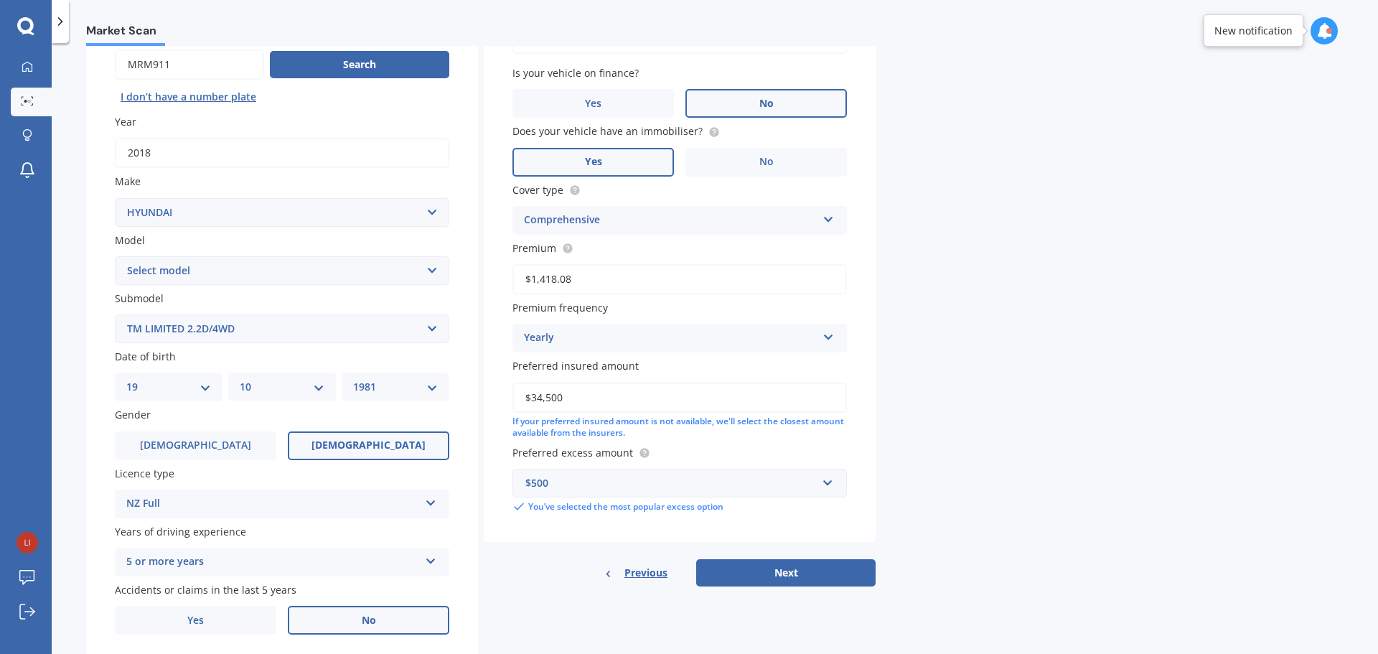
scroll to position [145, 0]
click at [769, 329] on div "Yearly" at bounding box center [670, 337] width 293 height 17
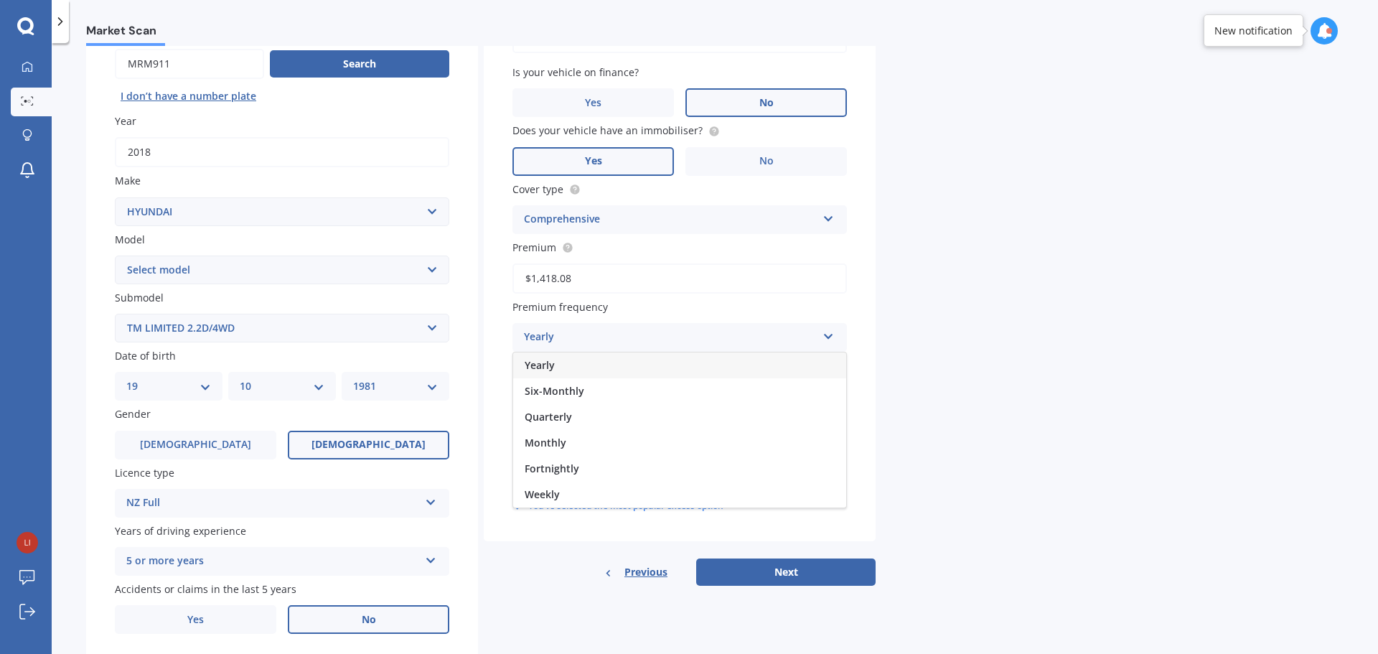
click at [769, 329] on div "Yearly" at bounding box center [670, 337] width 293 height 17
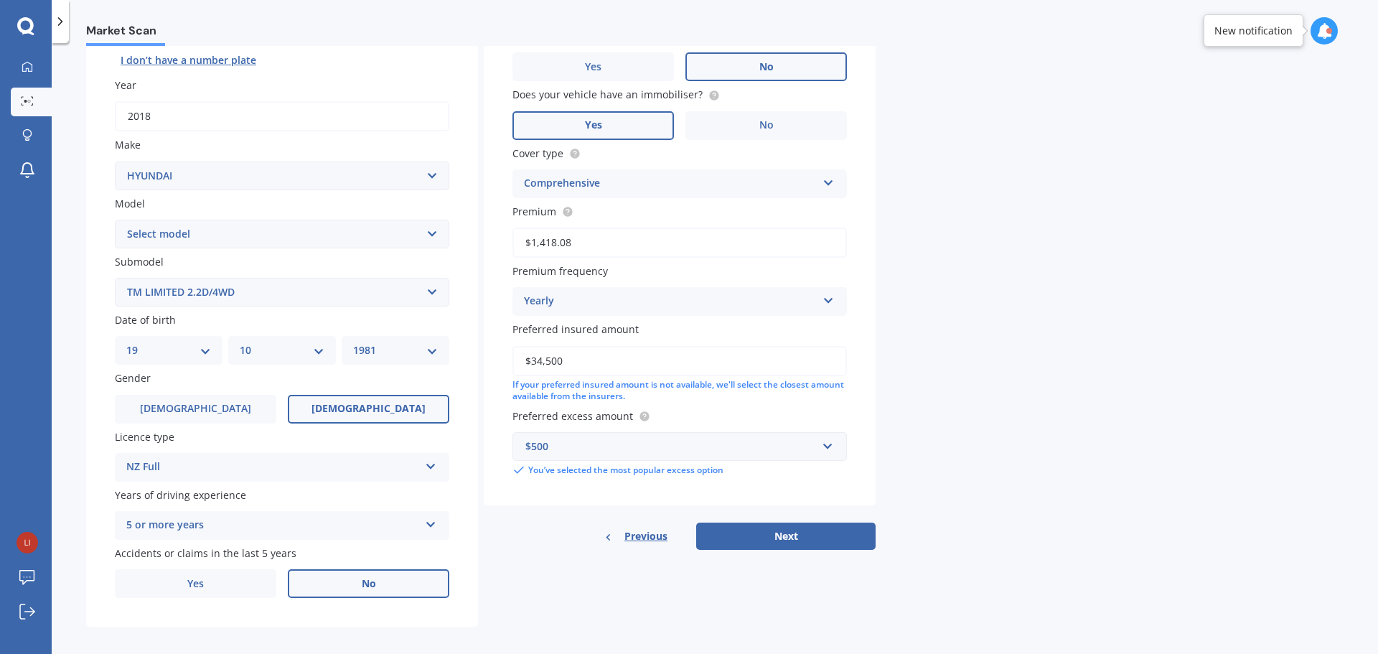
scroll to position [191, 0]
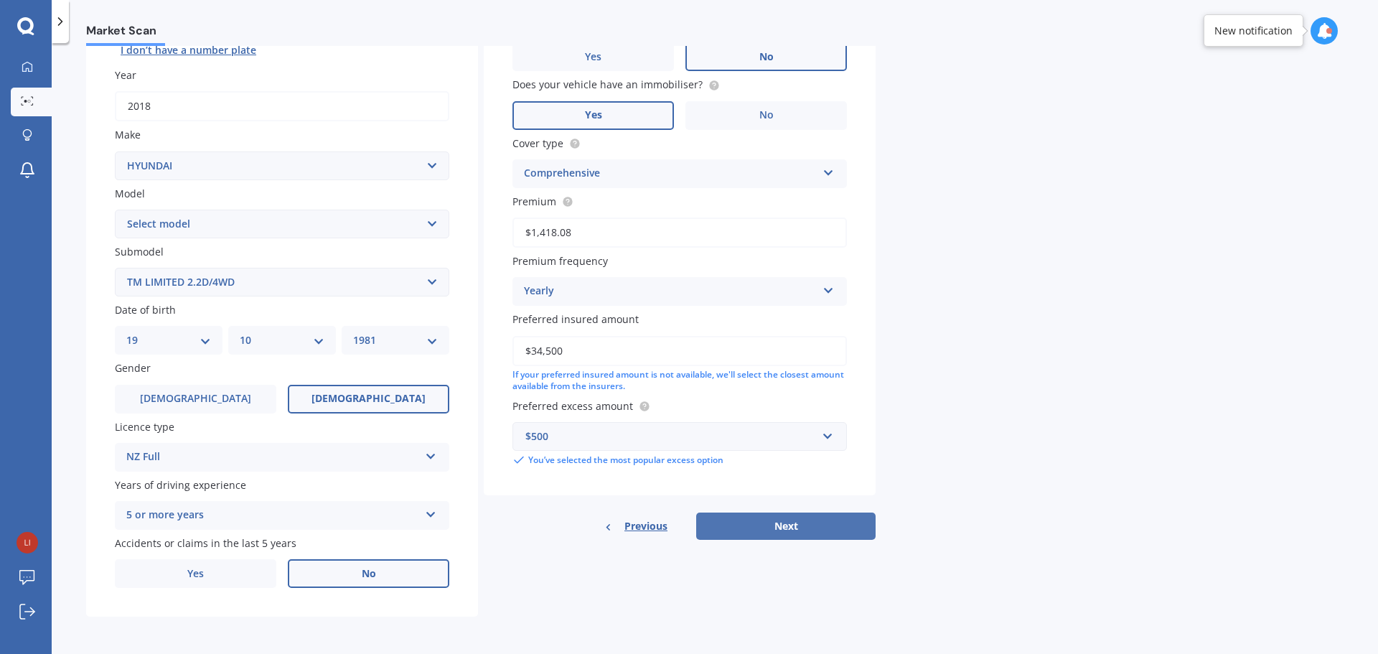
click at [793, 526] on button "Next" at bounding box center [785, 525] width 179 height 27
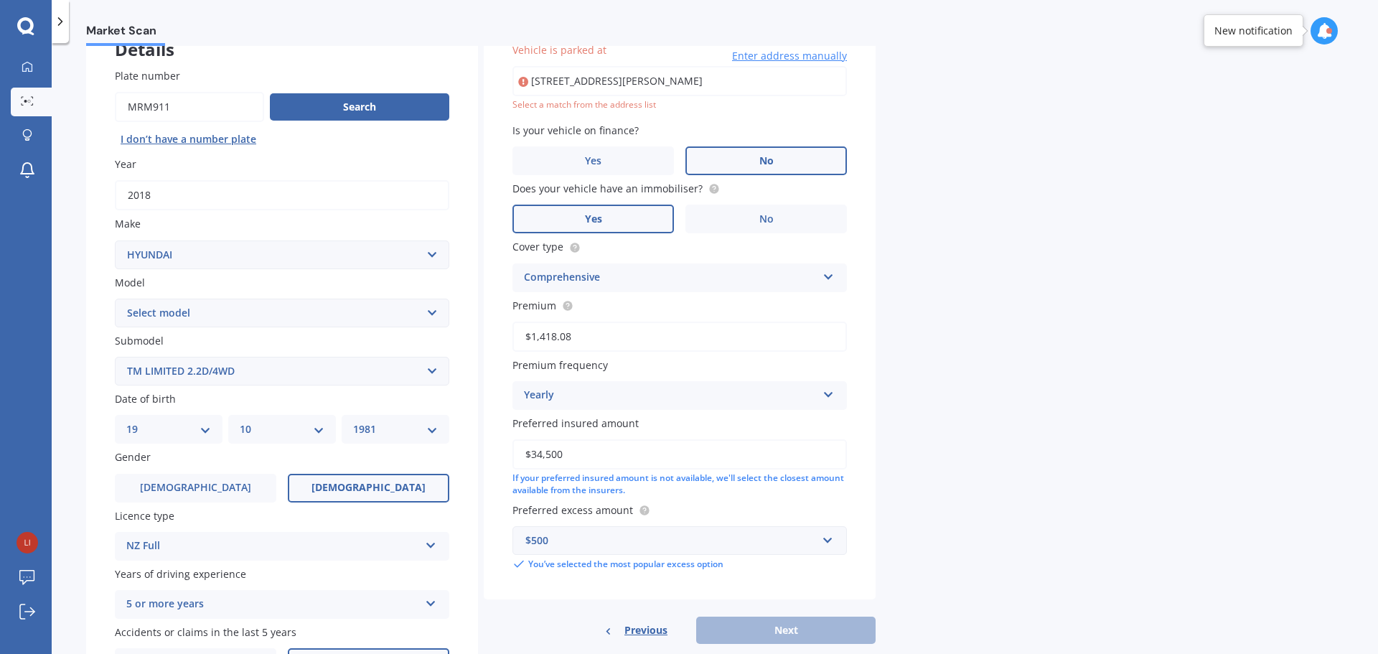
scroll to position [98, 0]
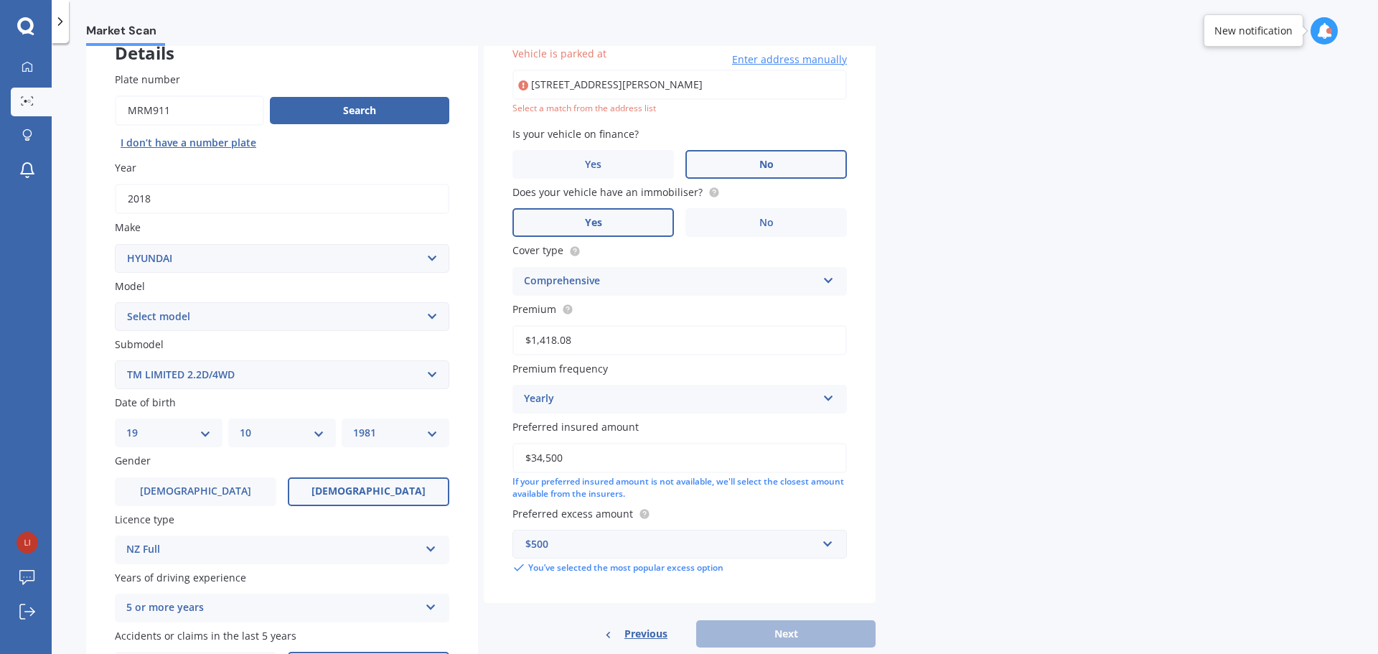
click at [767, 85] on input "[STREET_ADDRESS][PERSON_NAME]" at bounding box center [679, 85] width 334 height 30
click at [759, 90] on input "[STREET_ADDRESS][PERSON_NAME]" at bounding box center [679, 85] width 334 height 30
click at [747, 81] on input "[STREET_ADDRESS][PERSON_NAME]" at bounding box center [679, 85] width 334 height 30
drag, startPoint x: 761, startPoint y: 84, endPoint x: 517, endPoint y: 83, distance: 243.3
click at [517, 83] on input "[STREET_ADDRESS][PERSON_NAME]" at bounding box center [679, 85] width 334 height 30
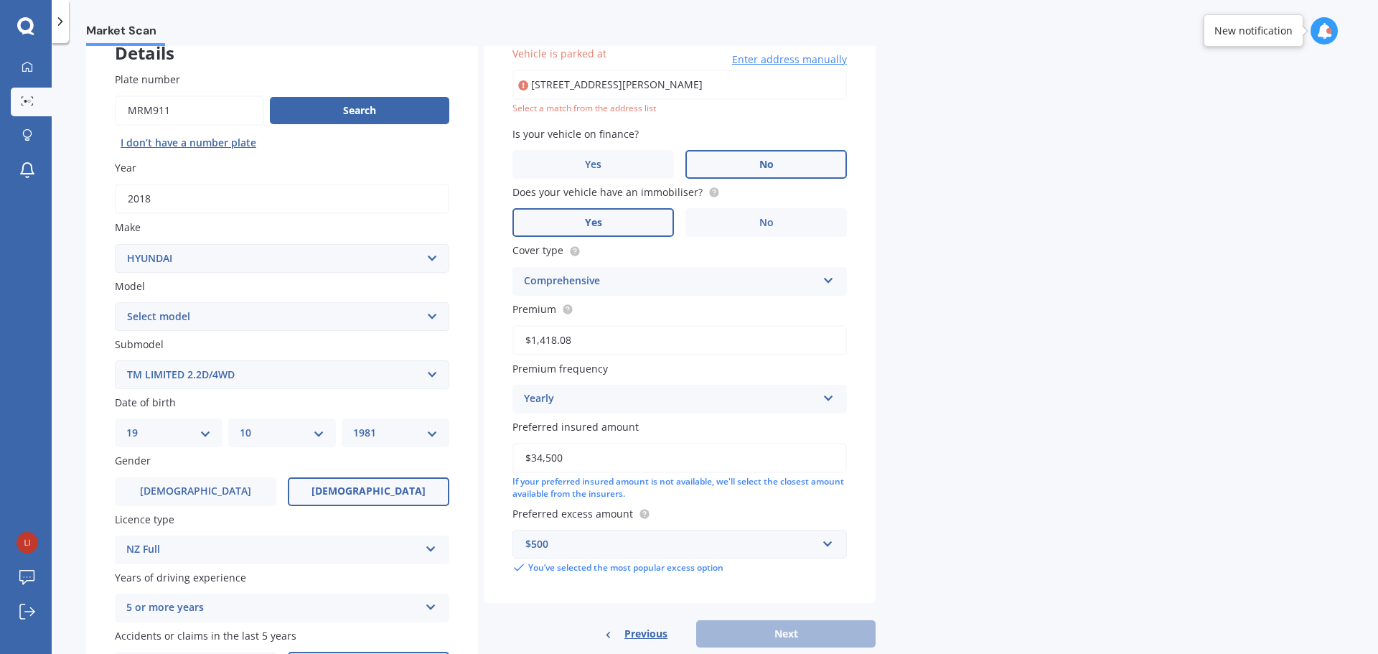
type input "[STREET_ADDRESS][PERSON_NAME]"
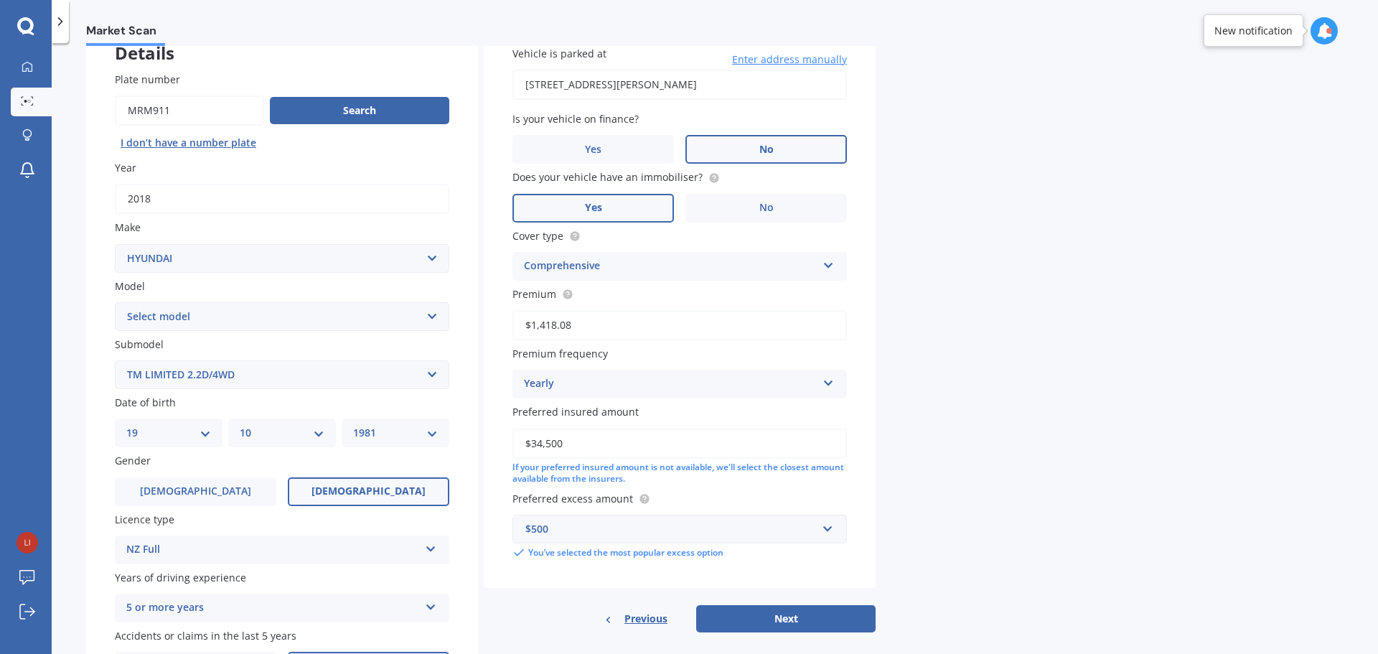
click at [895, 273] on div "Market Scan Vehicle Market Scan 70 % We just need a few more details to provide…" at bounding box center [715, 351] width 1326 height 611
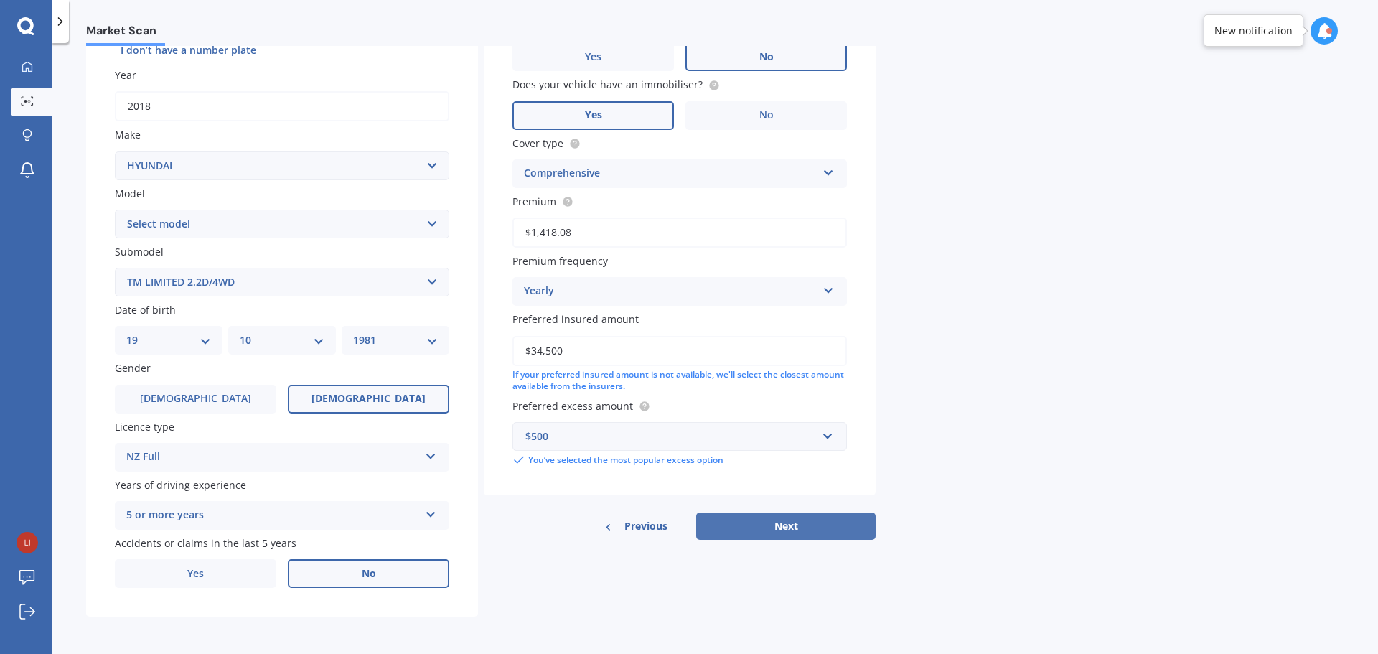
click at [782, 525] on button "Next" at bounding box center [785, 525] width 179 height 27
select select "19"
select select "10"
select select "1981"
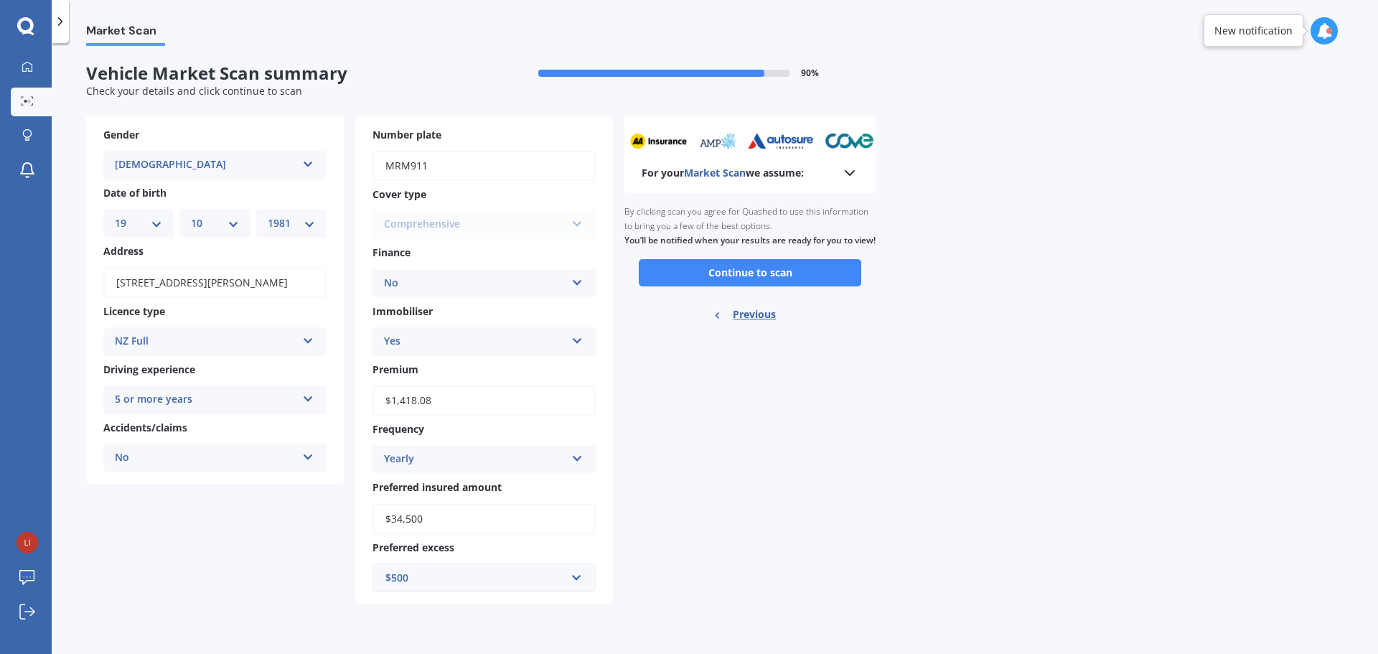
scroll to position [0, 0]
click at [790, 286] on button "Continue to scan" at bounding box center [750, 272] width 222 height 27
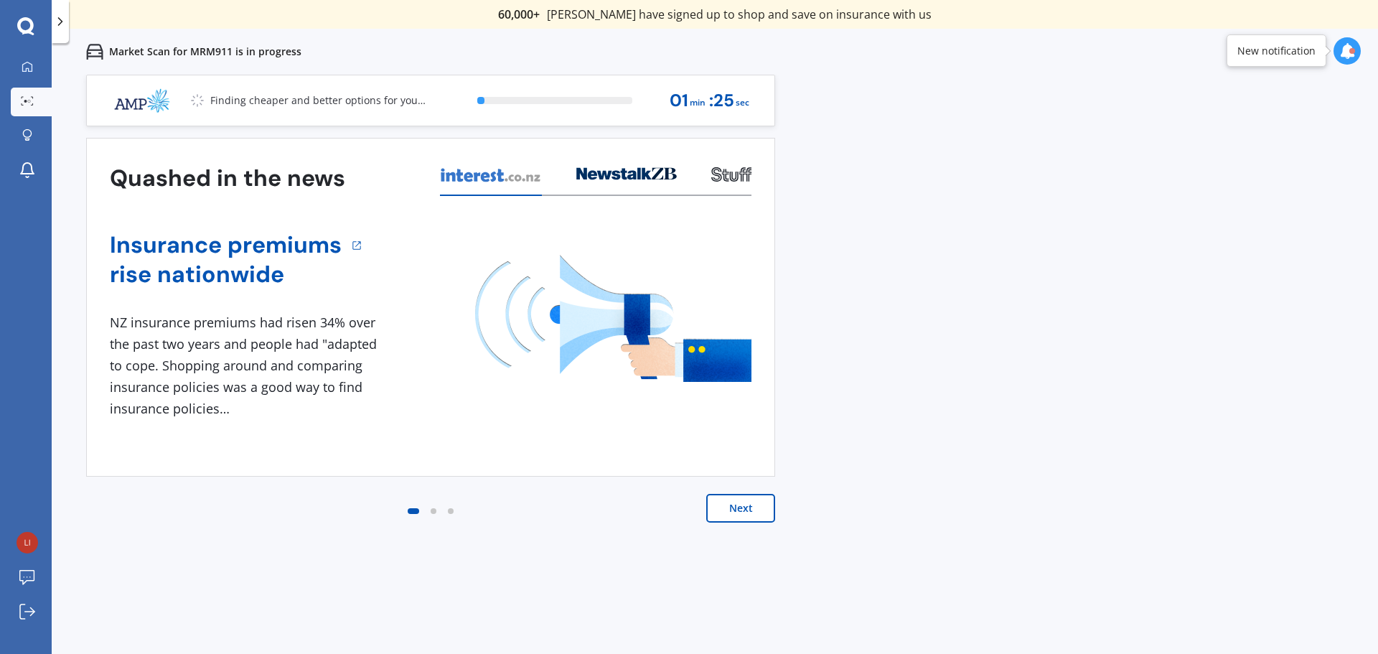
click at [732, 500] on button "Next" at bounding box center [740, 508] width 69 height 29
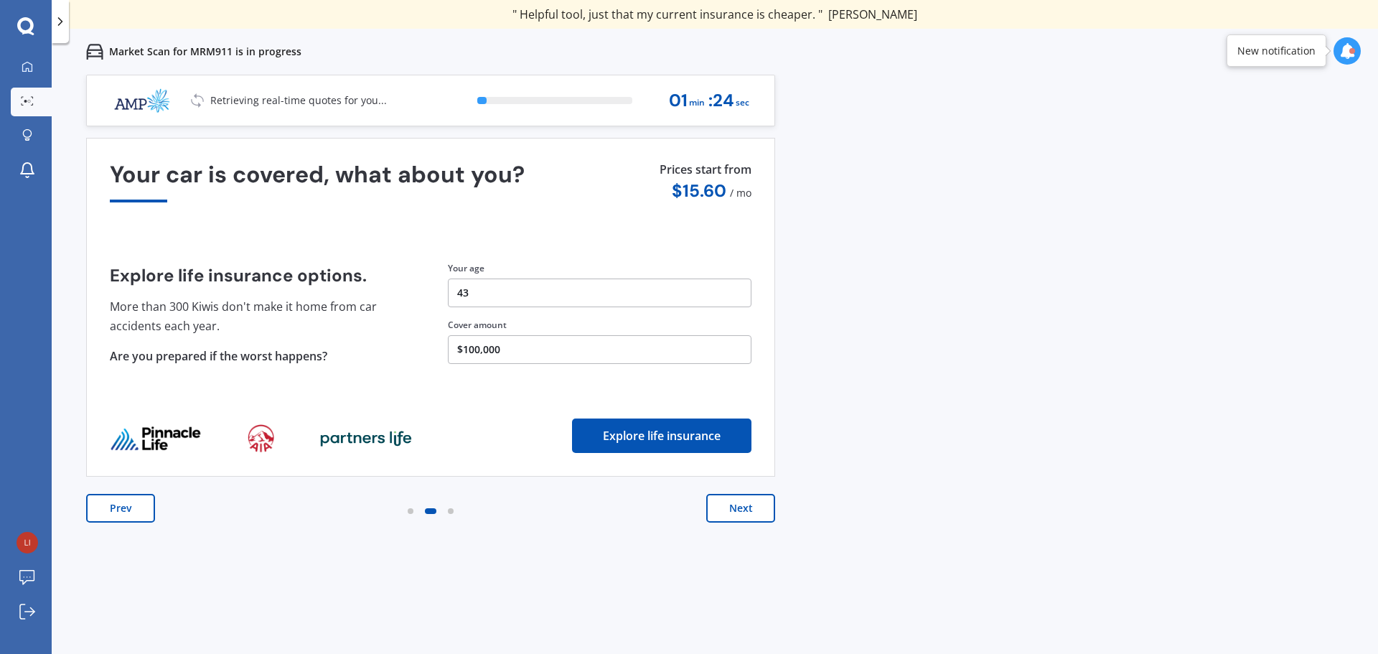
click at [741, 508] on button "Next" at bounding box center [740, 508] width 69 height 29
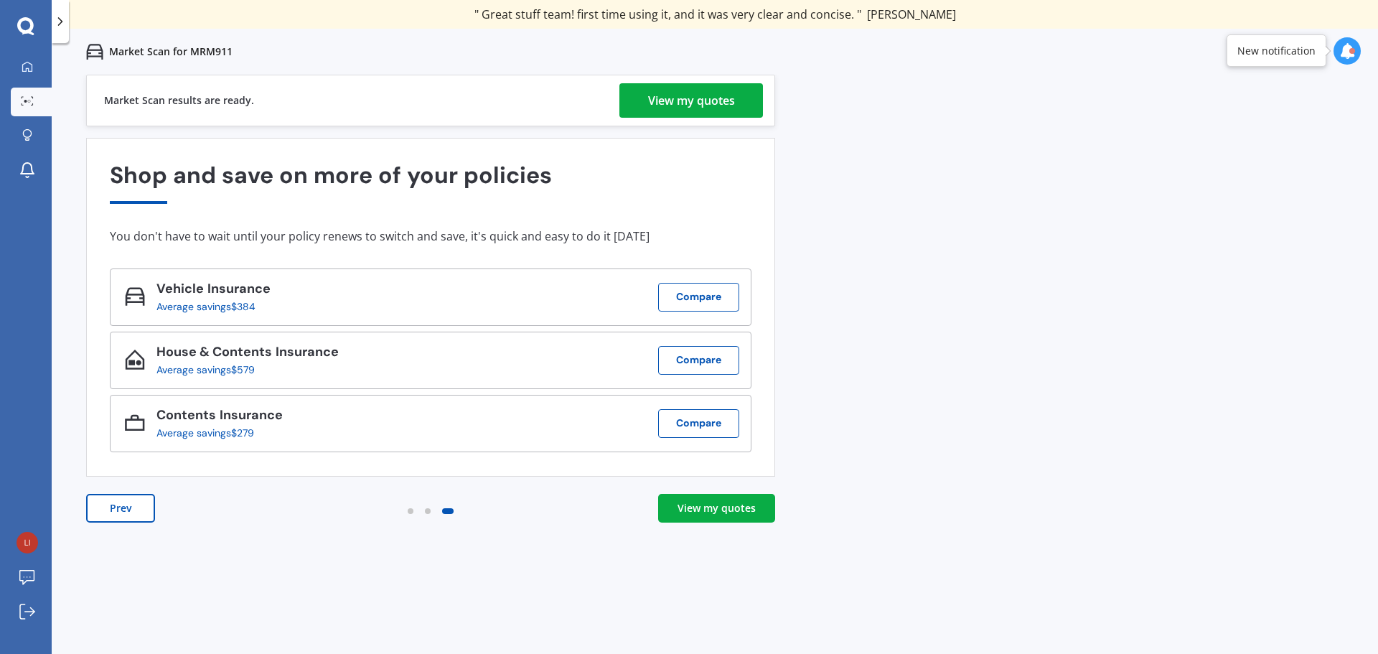
click at [738, 507] on div "View my quotes" at bounding box center [717, 508] width 78 height 14
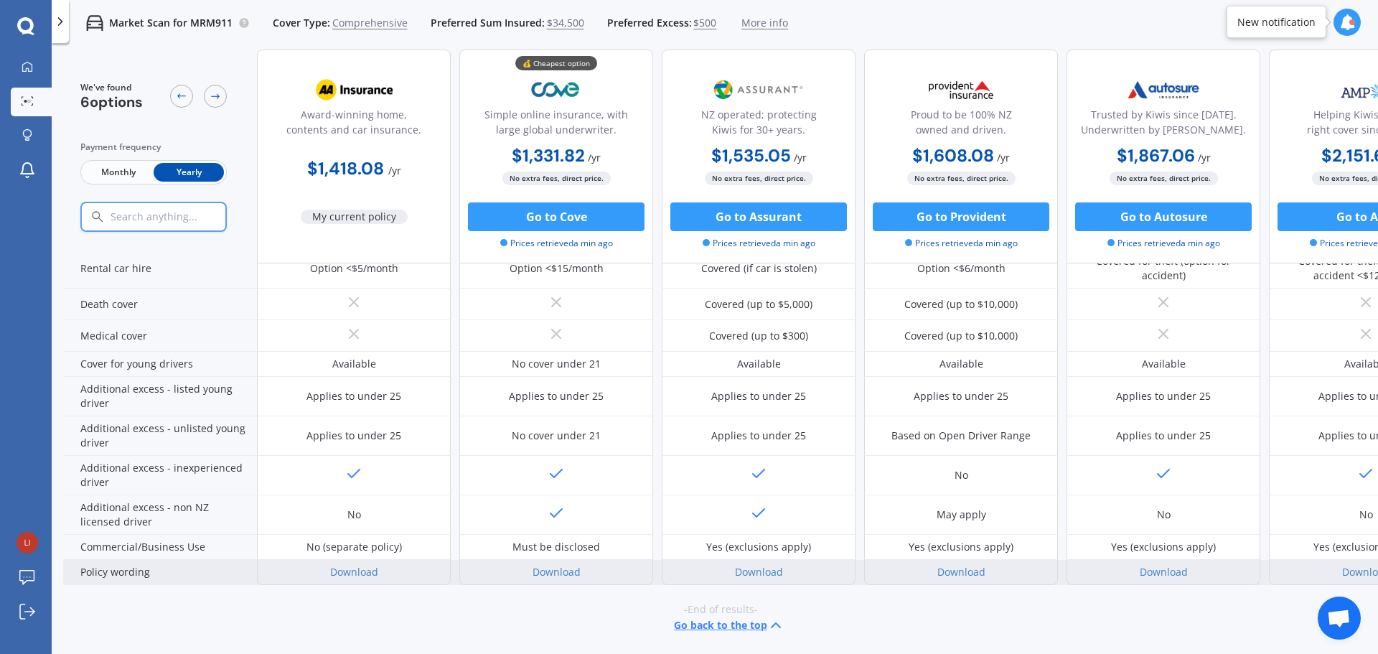
scroll to position [632, 0]
click at [453, 594] on div "-End of results- Go back to the top" at bounding box center [720, 618] width 1315 height 66
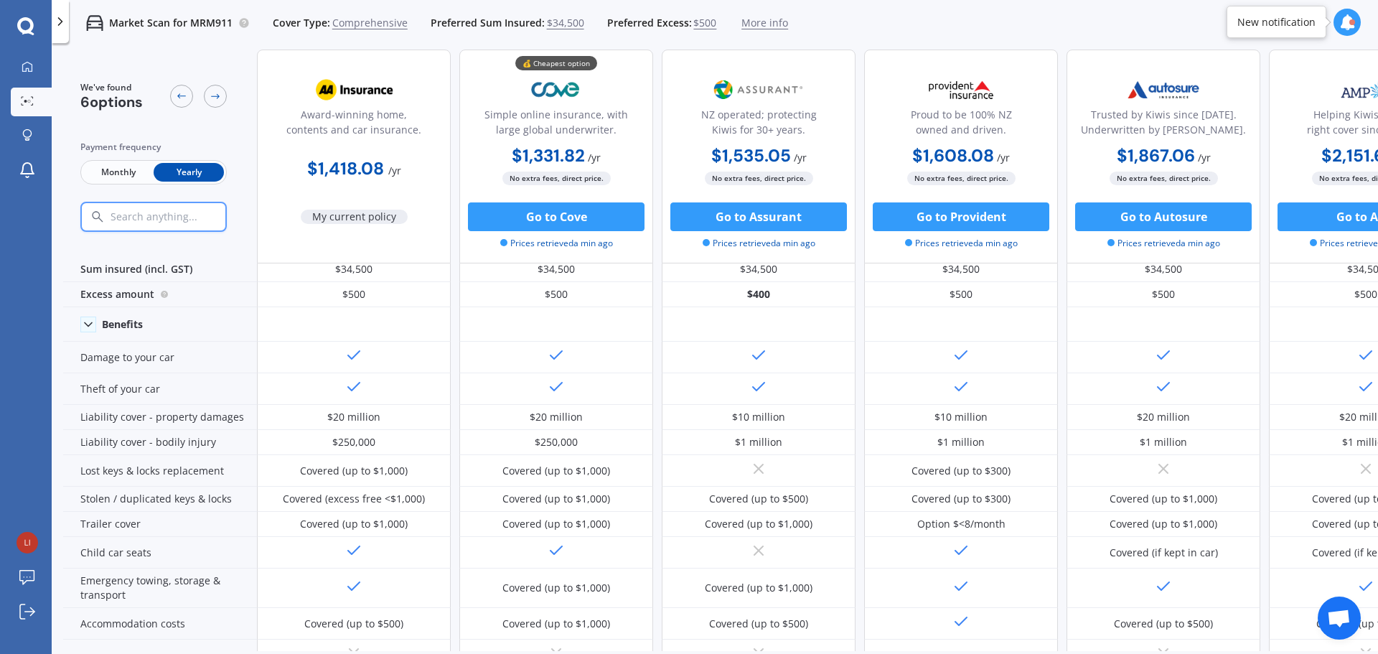
scroll to position [0, 0]
